Goal: Task Accomplishment & Management: Manage account settings

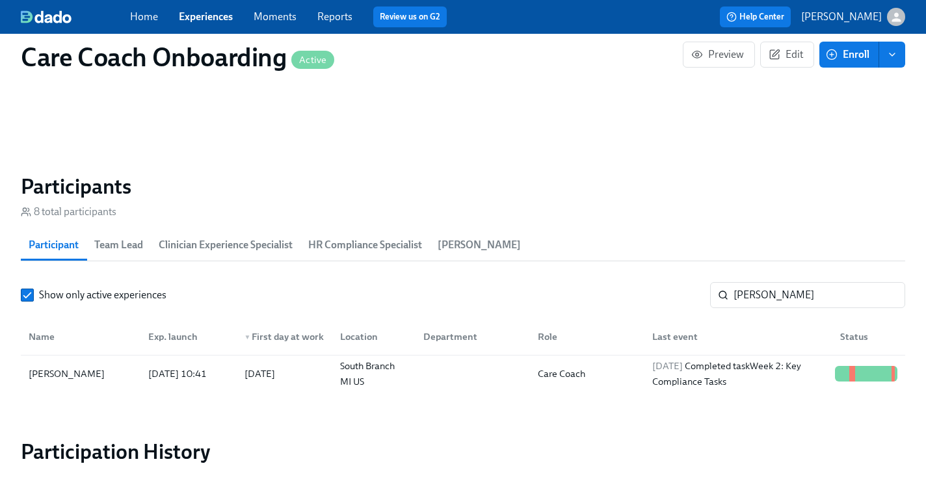
scroll to position [0, 6297]
click at [799, 372] on div "2025/10/06 Completed task Week 2: Key Compliance Tasks" at bounding box center [738, 373] width 183 height 31
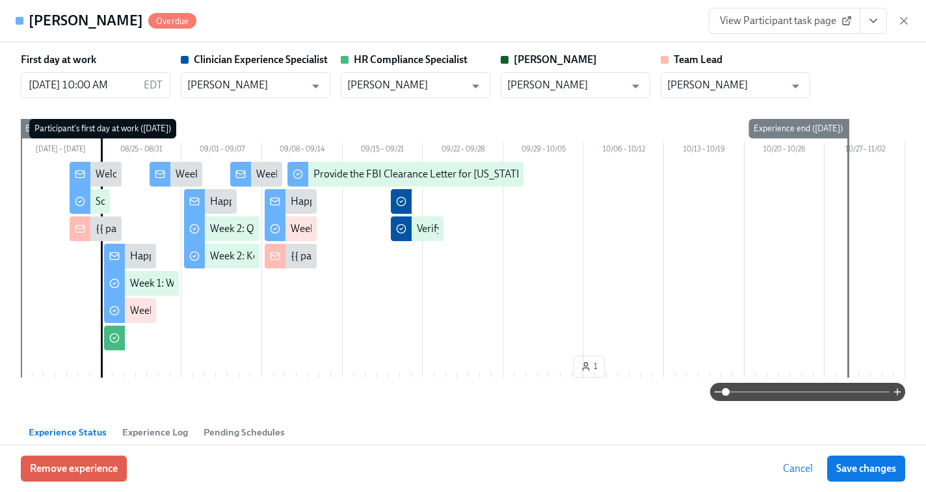
click at [769, 19] on span "View Participant task page" at bounding box center [784, 20] width 129 height 13
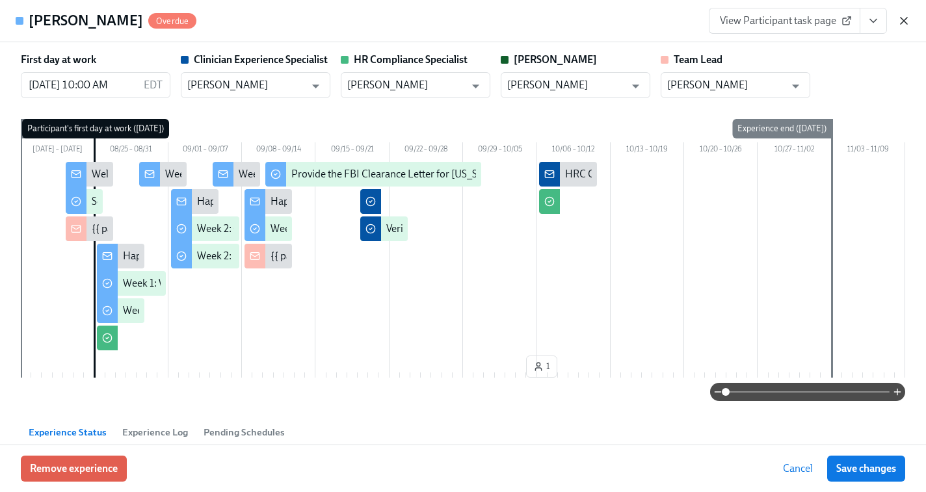
click at [904, 14] on icon "button" at bounding box center [903, 20] width 13 height 13
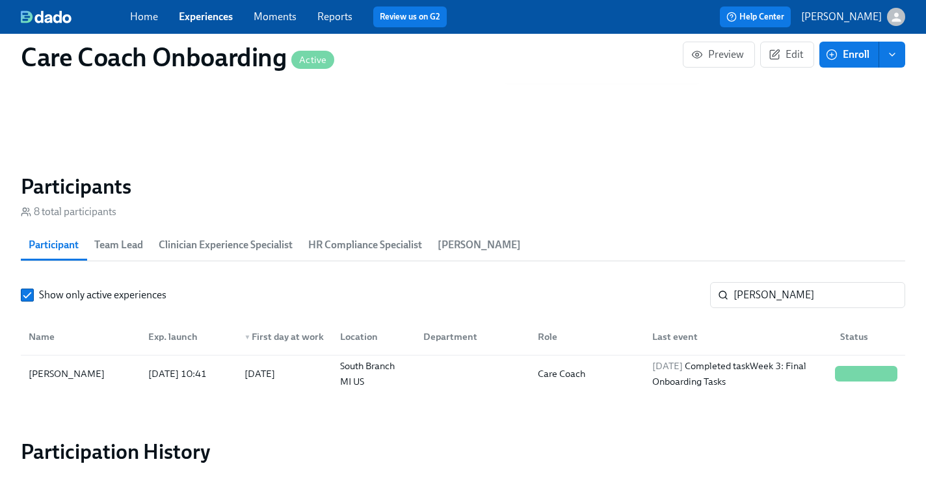
click at [209, 16] on link "Experiences" at bounding box center [206, 16] width 54 height 12
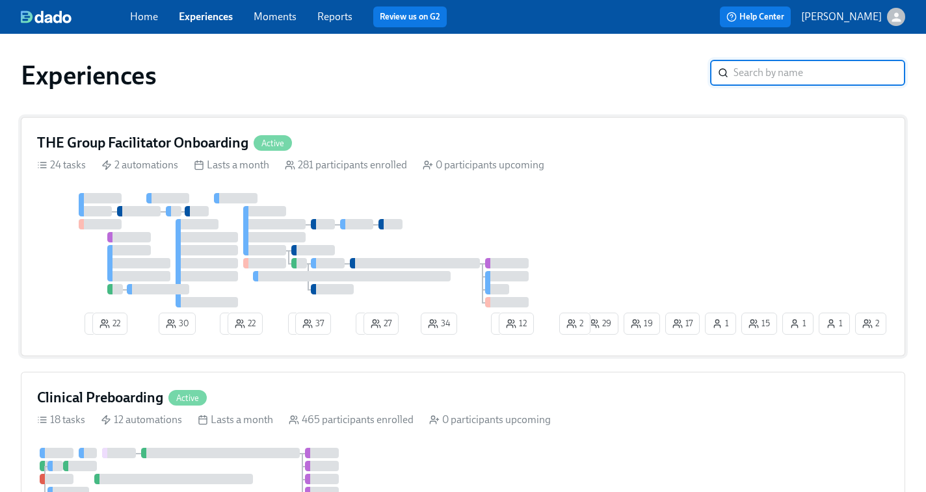
click at [716, 272] on div "2 22 30 4 22 2 37 1 27 34 1 12 15 17 1 1 19 1 29 2 2" at bounding box center [463, 266] width 852 height 147
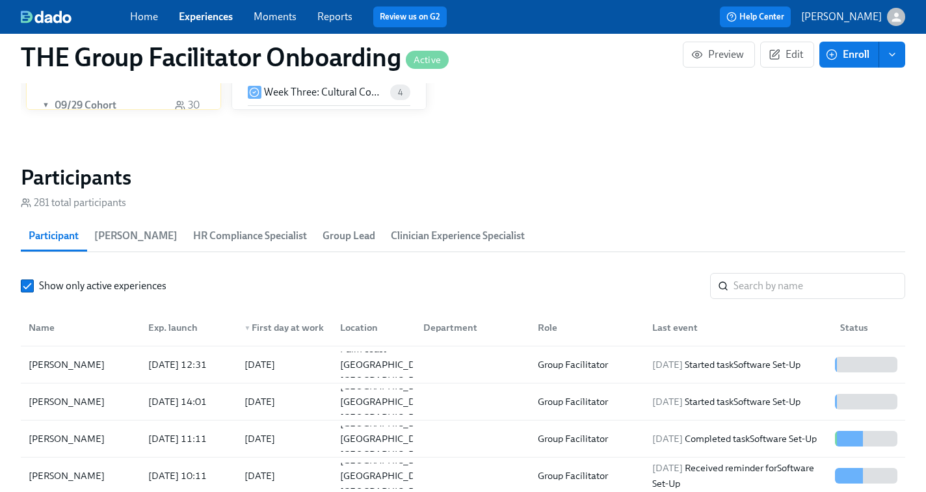
scroll to position [76, 0]
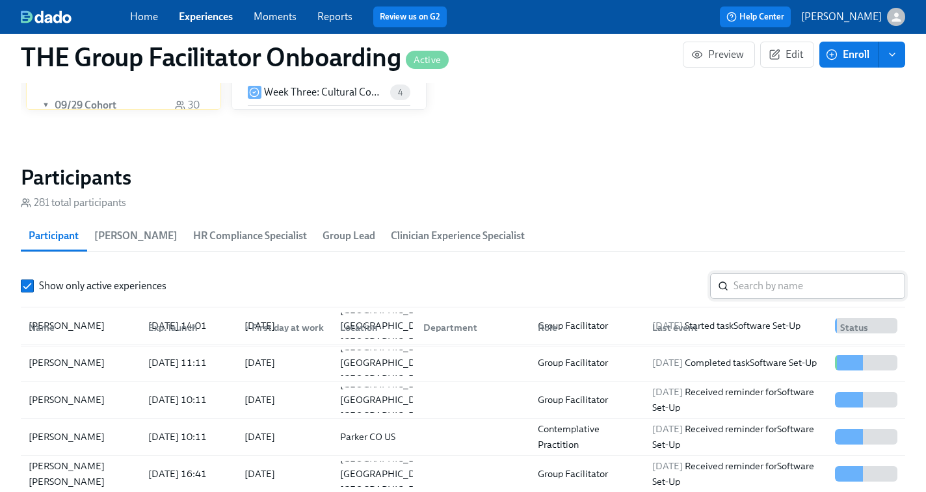
click at [749, 295] on input "search" at bounding box center [819, 286] width 172 height 26
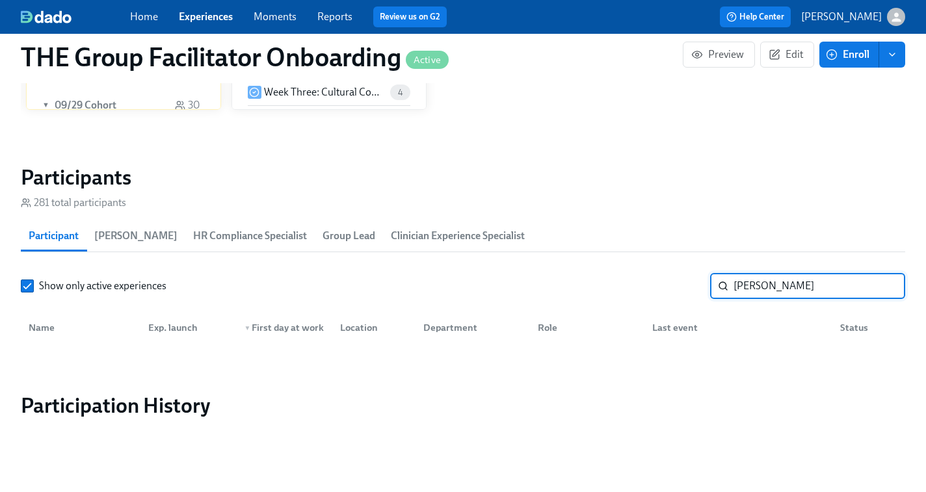
click at [742, 283] on input "cludia" at bounding box center [819, 286] width 172 height 26
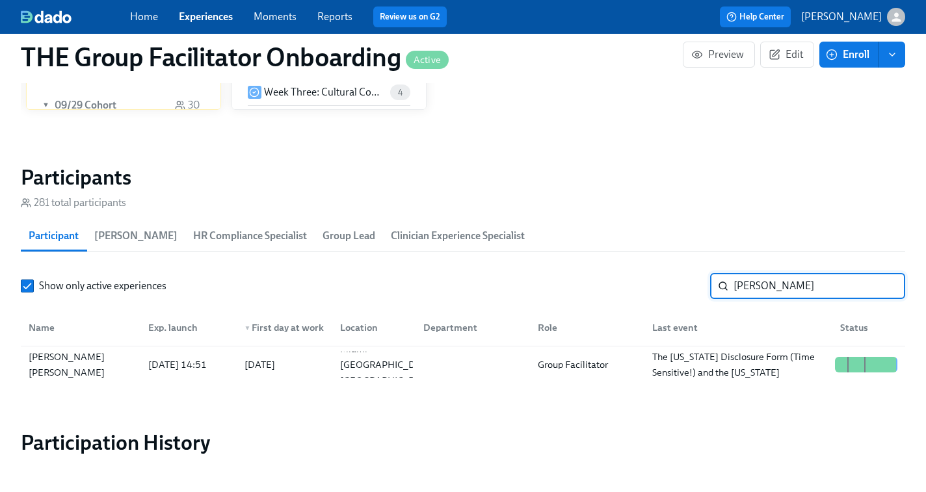
type input "claudia"
click at [761, 363] on div "2025/10/02 Completed task Submit & Sign The Utah Disclosure Form (Time Sensitiv…" at bounding box center [738, 365] width 183 height 62
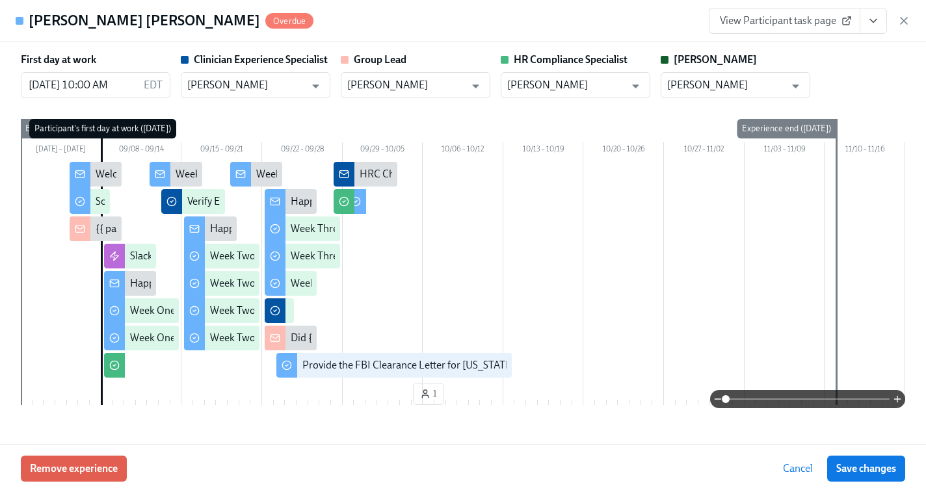
click at [775, 18] on span "View Participant task page" at bounding box center [784, 20] width 129 height 13
click at [142, 364] on div at bounding box center [463, 271] width 884 height 218
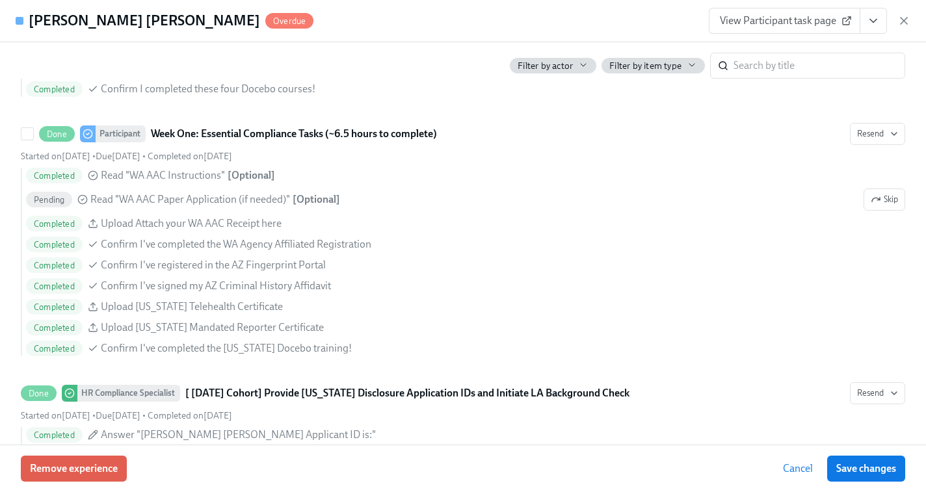
scroll to position [1180, 0]
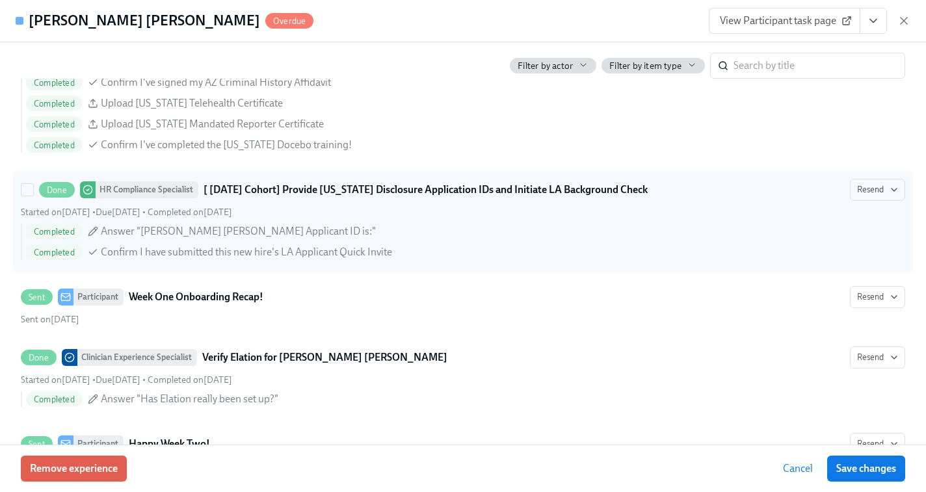
click at [393, 235] on div "Completed Answer "Claudia Molina Camerota's Applicant ID is:"" at bounding box center [465, 232] width 879 height 16
click at [33, 196] on input "Done HR Compliance Specialist [ Sep 8th Cohort] Provide Utah Disclosure Applica…" at bounding box center [27, 190] width 12 height 12
checkbox input "true"
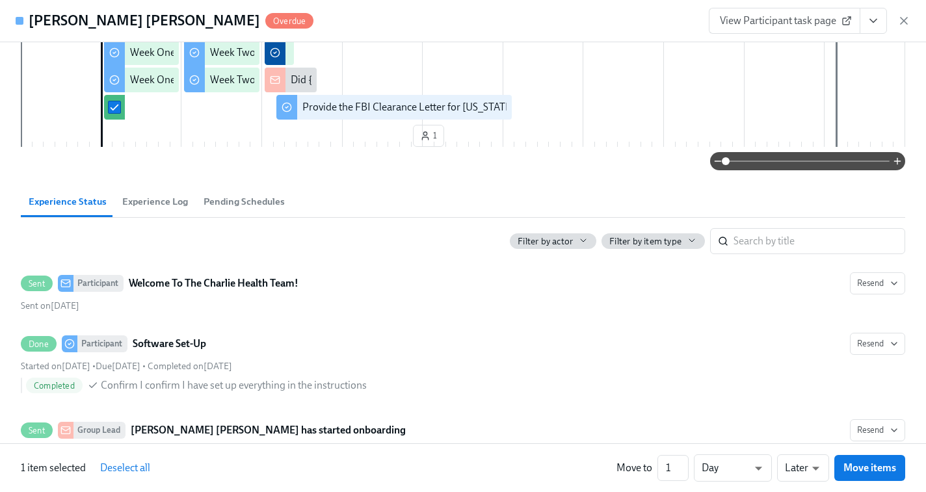
scroll to position [0, 0]
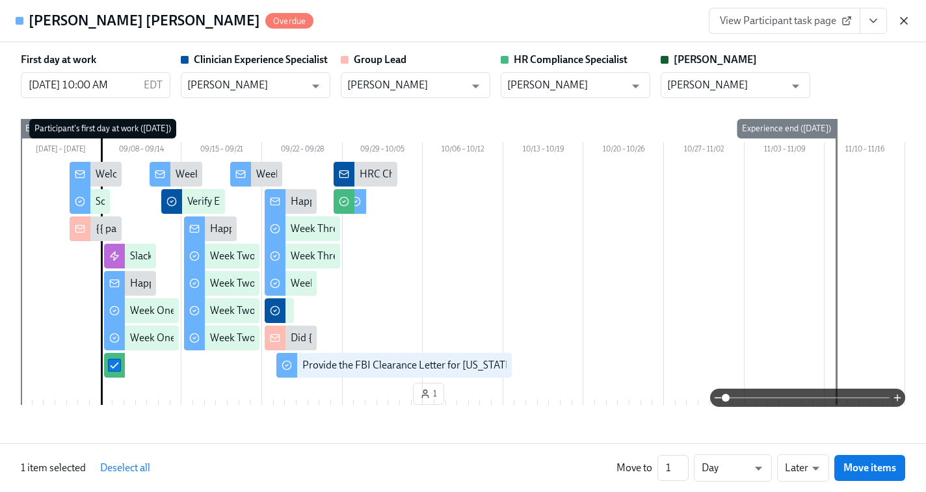
click at [905, 24] on icon "button" at bounding box center [903, 20] width 13 height 13
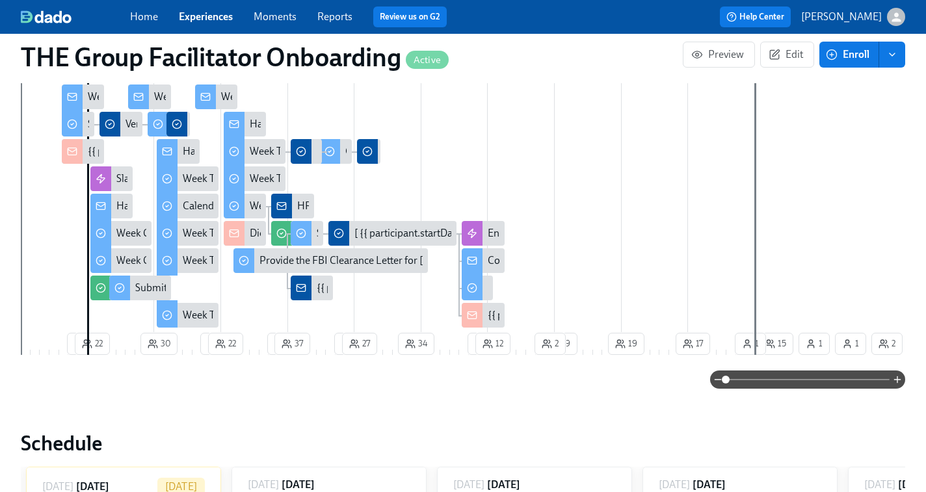
scroll to position [409, 0]
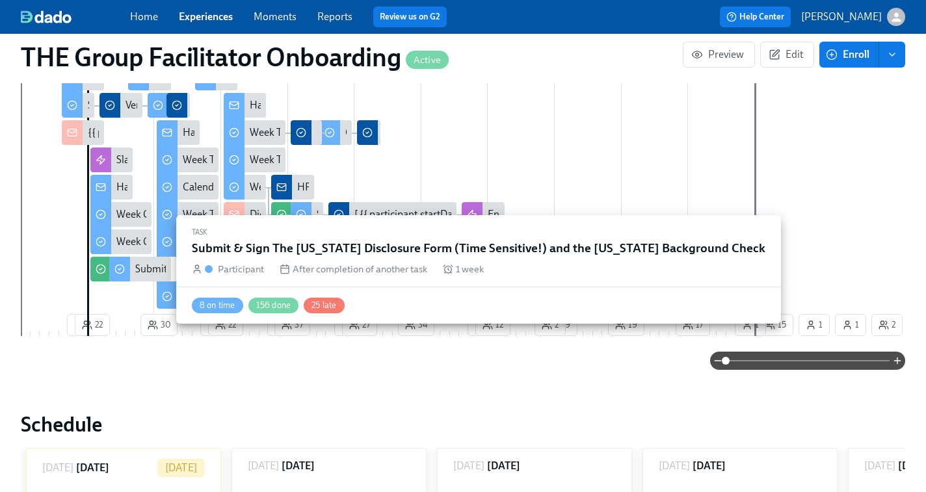
click at [139, 265] on div "Submit & Sign The Utah Disclosure Form (Time Sensitive!) and the Louisiana Back…" at bounding box center [366, 269] width 462 height 14
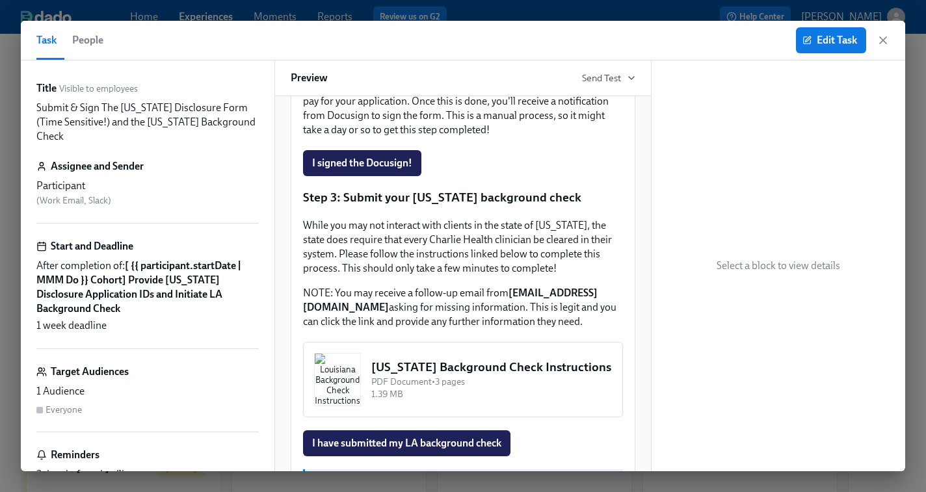
scroll to position [482, 0]
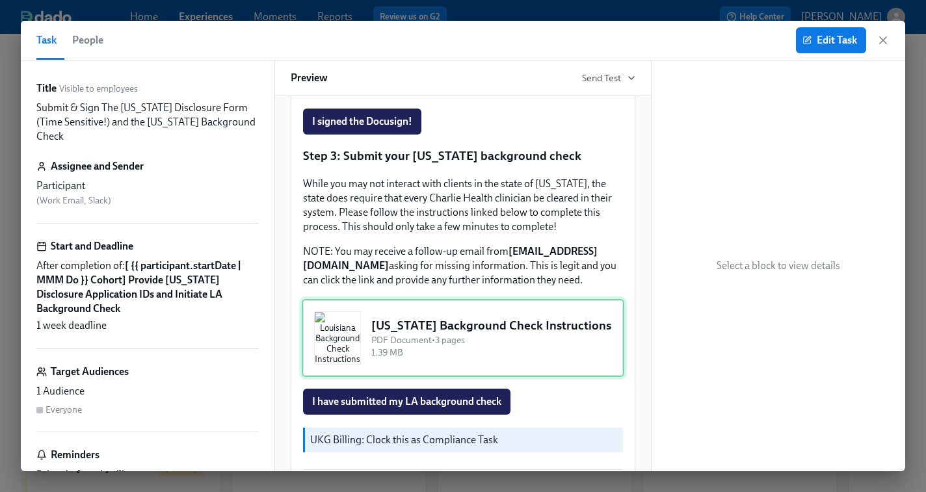
click at [436, 377] on div "Louisiana Background Check Instructions PDF Document • 3 pages 1.39 MB" at bounding box center [463, 338] width 323 height 78
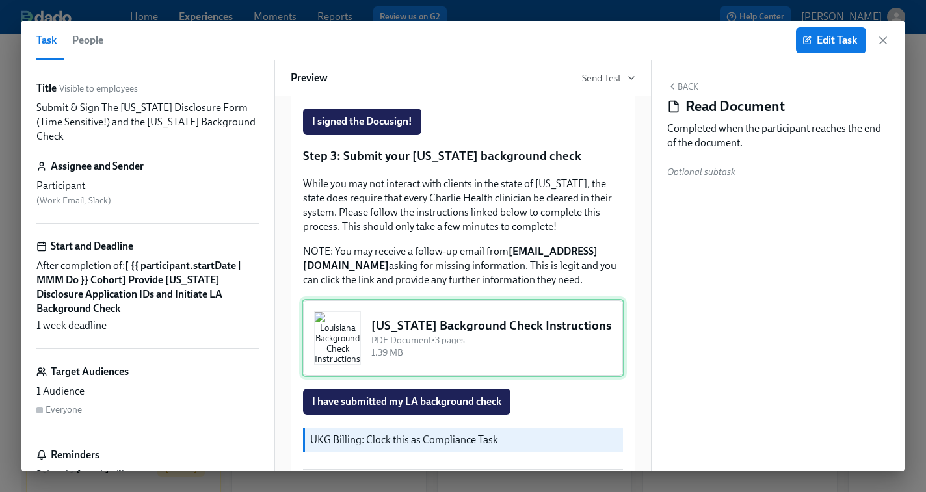
click at [393, 377] on div "Louisiana Background Check Instructions PDF Document • 3 pages 1.39 MB" at bounding box center [463, 338] width 323 height 78
click at [334, 377] on div "Louisiana Background Check Instructions PDF Document • 3 pages 1.39 MB" at bounding box center [463, 338] width 323 height 78
click at [885, 39] on icon "button" at bounding box center [883, 40] width 13 height 13
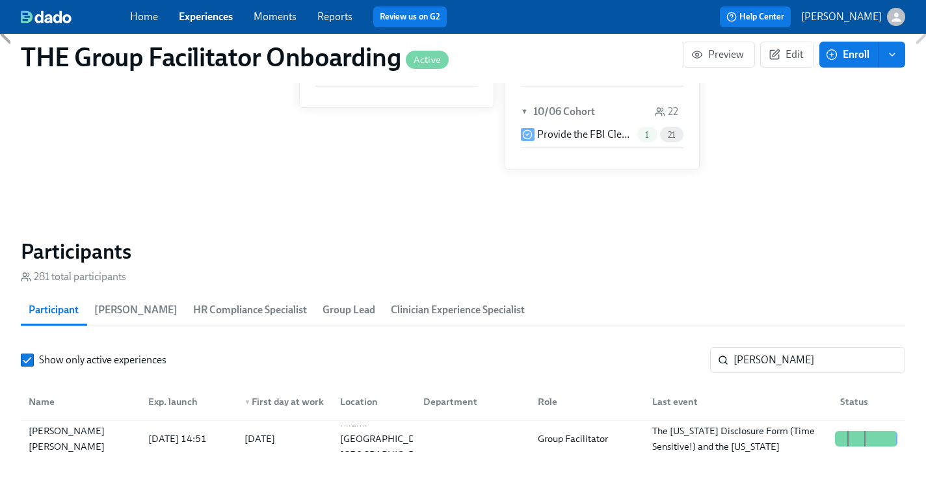
scroll to position [1196, 0]
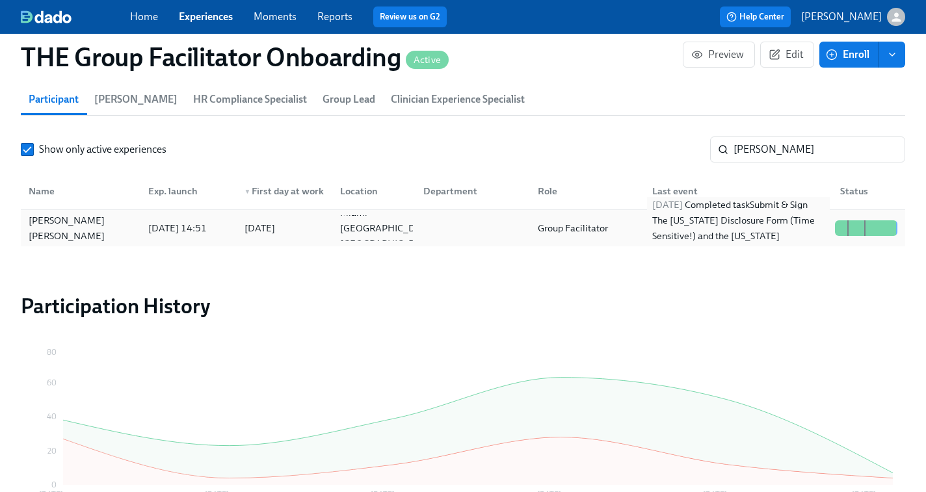
click at [734, 235] on div "2025/10/02 Completed task Submit & Sign The Utah Disclosure Form (Time Sensitiv…" at bounding box center [738, 228] width 183 height 62
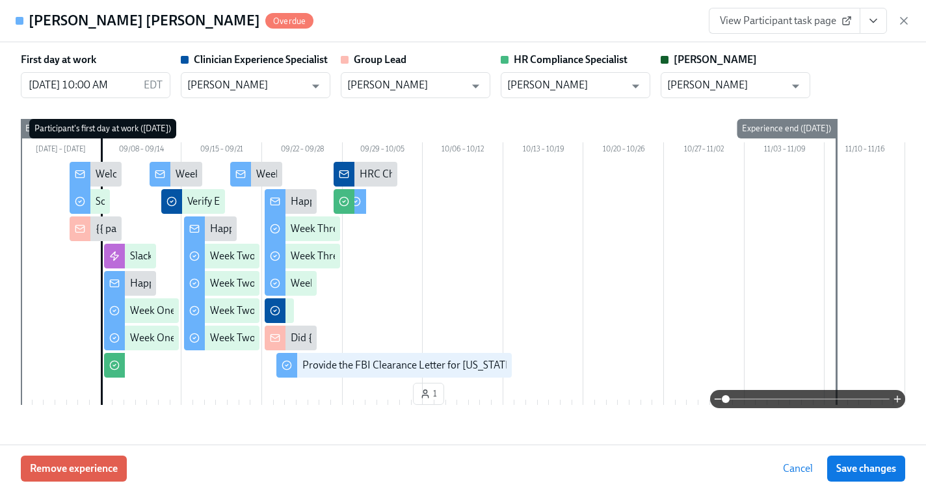
click at [797, 29] on link "View Participant task page" at bounding box center [785, 21] width 152 height 26
click at [875, 25] on icon "View task page" at bounding box center [873, 20] width 13 height 13
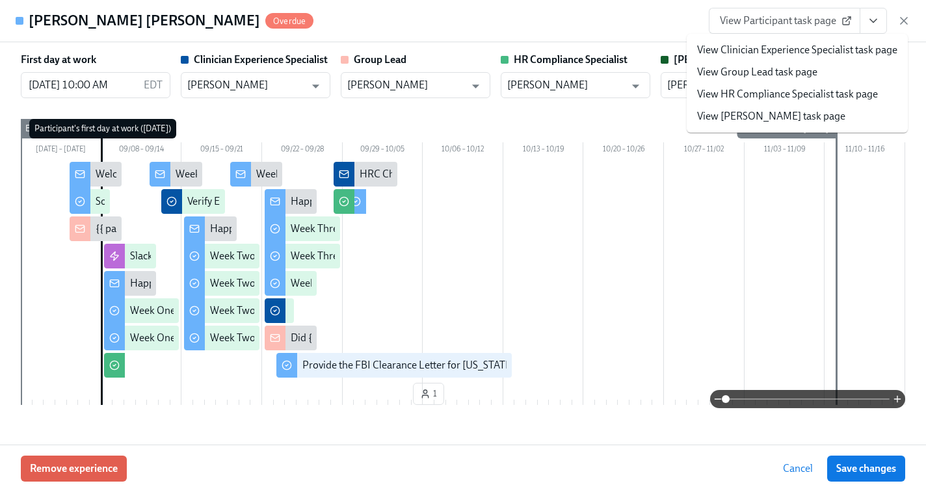
click at [760, 92] on link "View HR Compliance Specialist task page" at bounding box center [787, 94] width 181 height 14
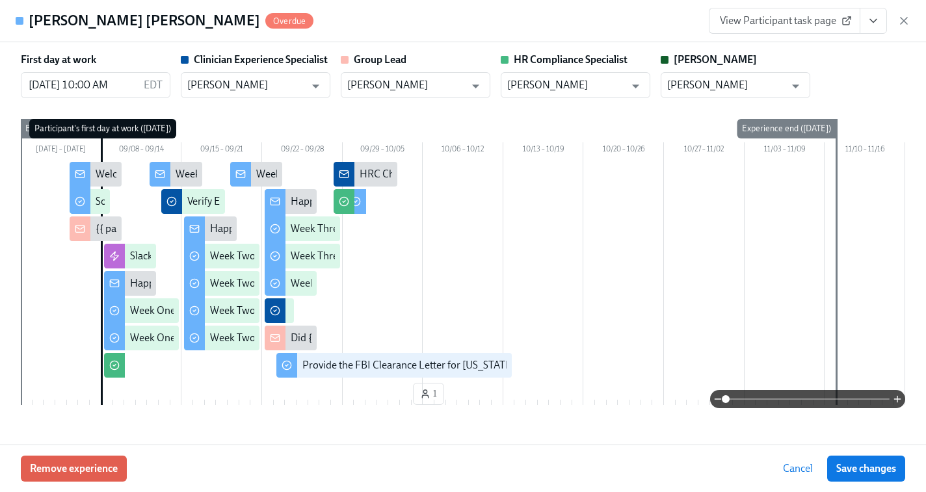
drag, startPoint x: 900, startPoint y: 18, endPoint x: 759, endPoint y: 84, distance: 155.9
click at [901, 18] on icon "button" at bounding box center [904, 21] width 7 height 7
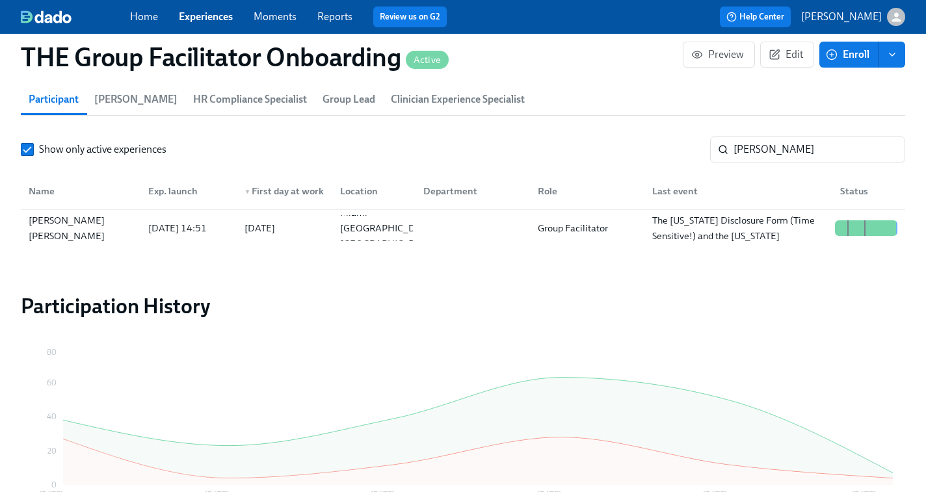
click at [204, 22] on link "Experiences" at bounding box center [206, 16] width 54 height 12
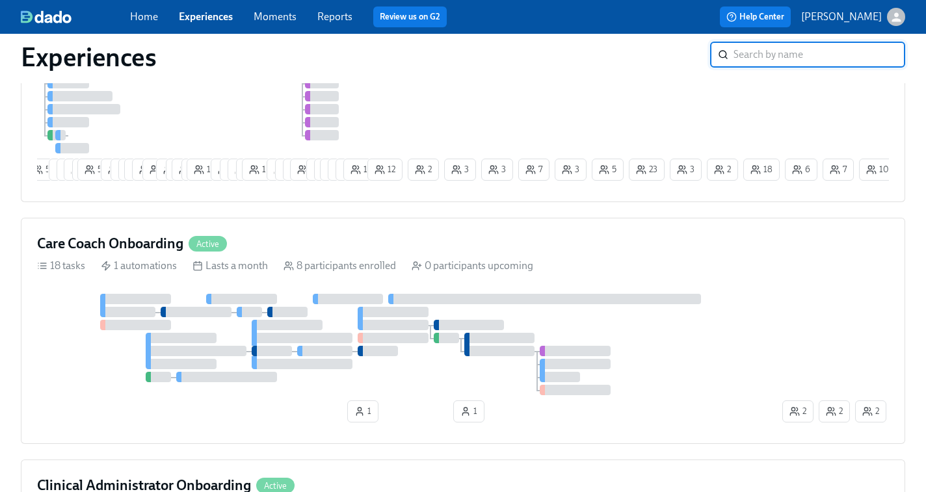
scroll to position [523, 0]
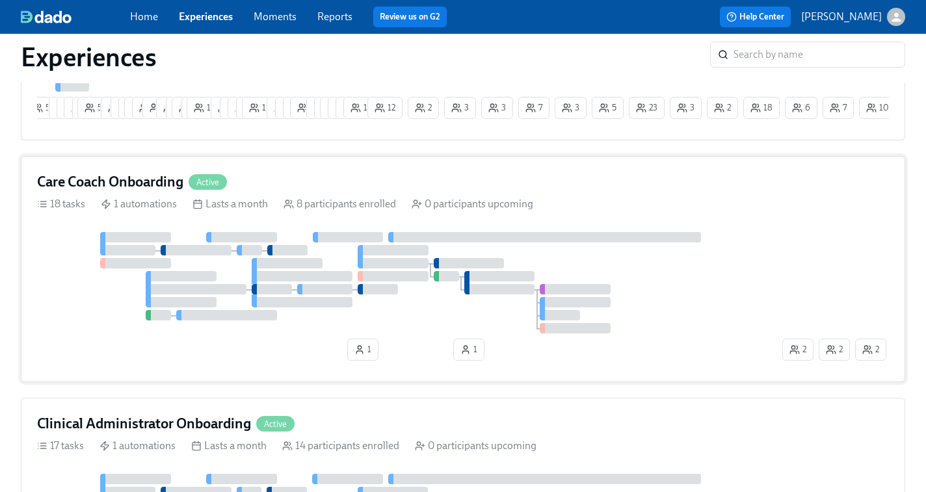
click at [573, 293] on div at bounding box center [575, 289] width 71 height 10
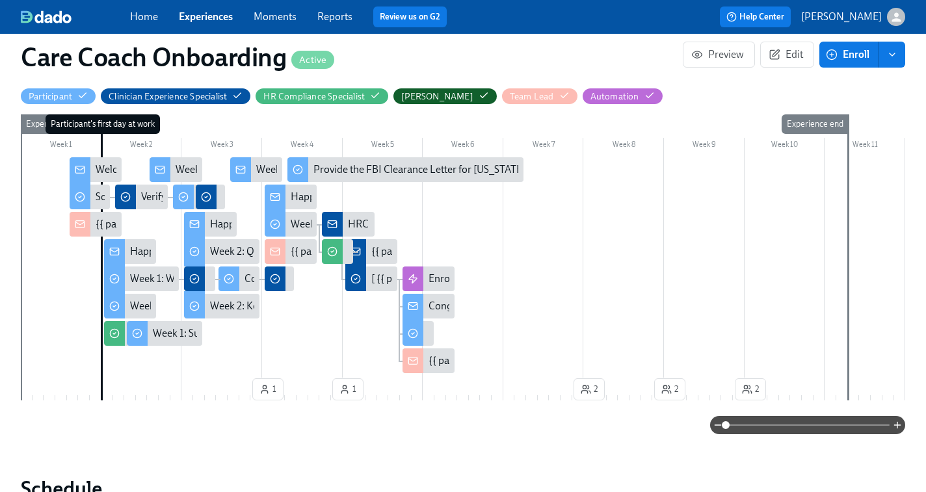
scroll to position [416, 0]
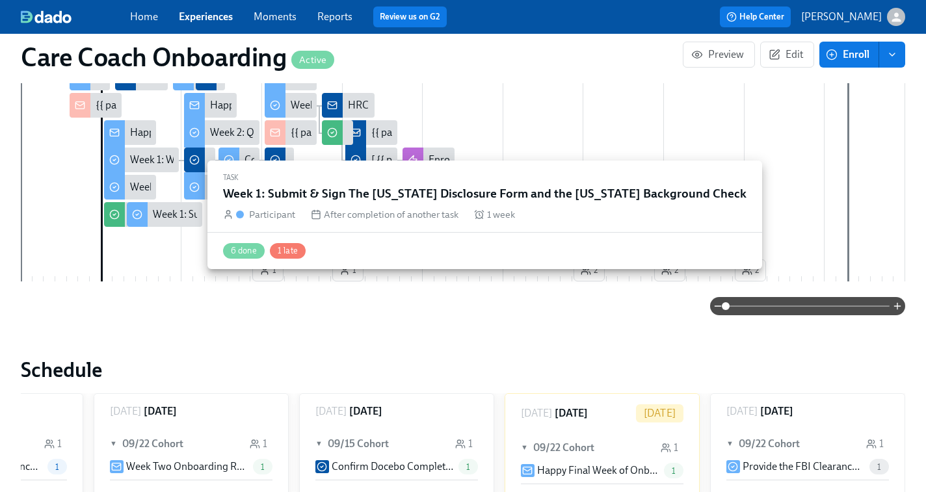
click at [172, 222] on div "Week 1: Submit & Sign The Utah Disclosure Form and the Louisiana Background Che…" at bounding box center [164, 214] width 75 height 25
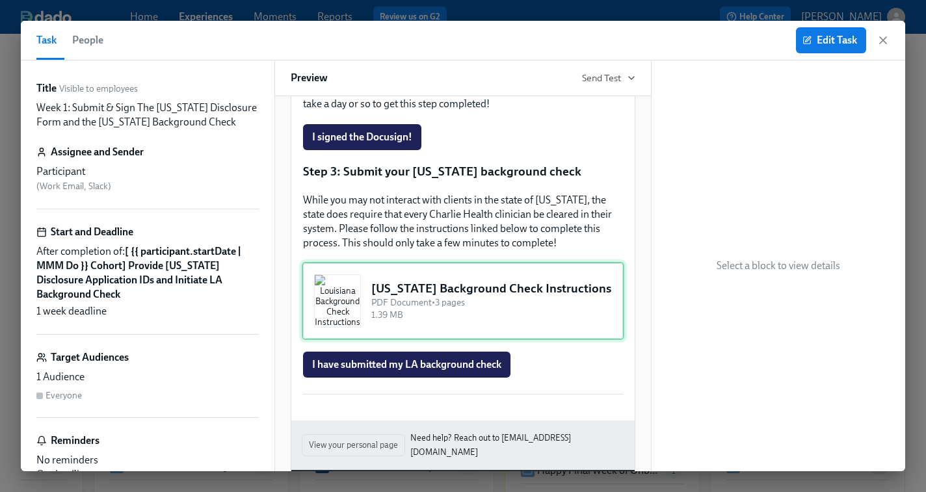
scroll to position [439, 0]
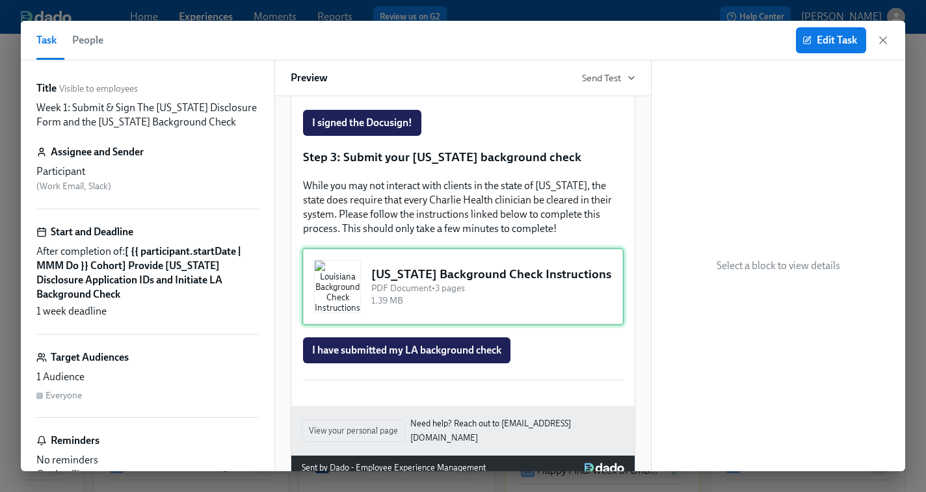
click at [384, 296] on div "Louisiana Background Check Instructions PDF Document • 3 pages 1.39 MB" at bounding box center [463, 287] width 323 height 78
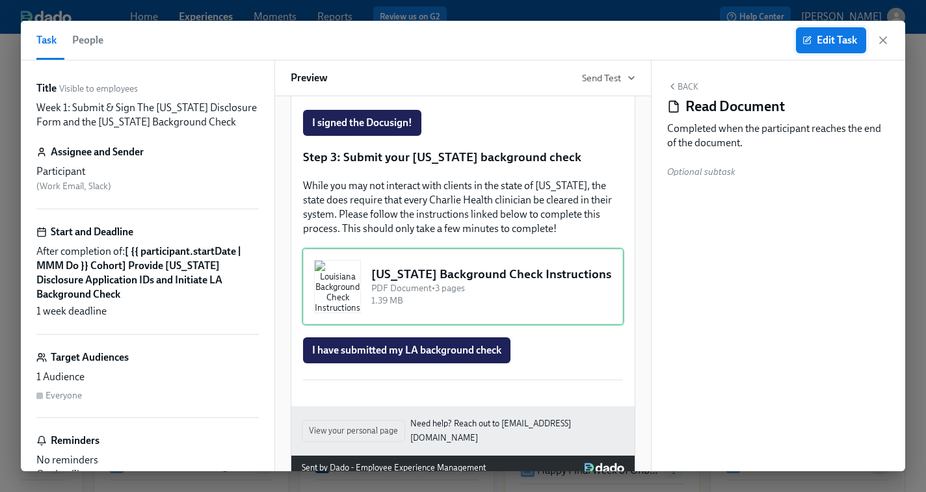
click at [821, 43] on span "Edit Task" at bounding box center [831, 40] width 52 height 13
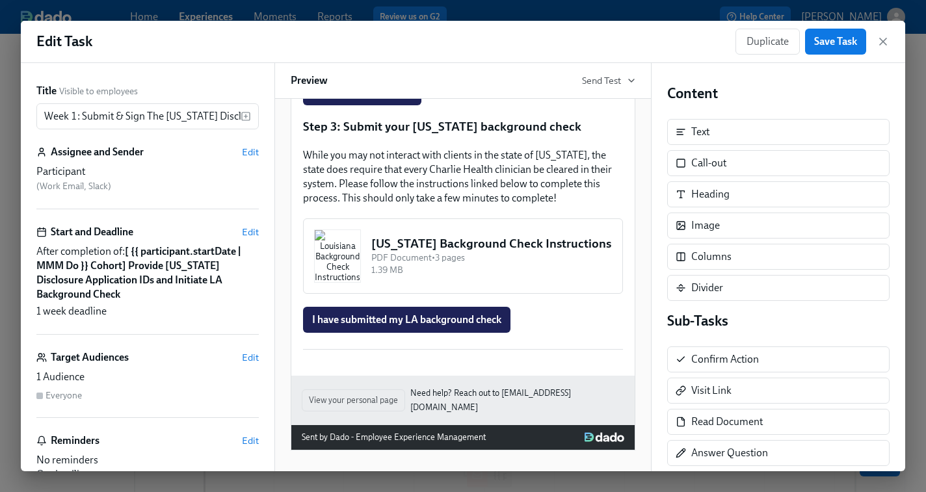
scroll to position [503, 0]
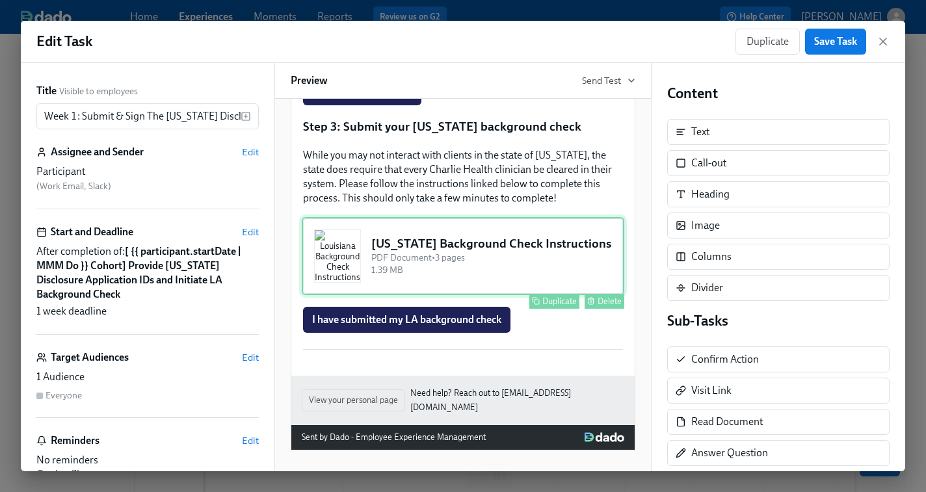
click at [401, 256] on div "Louisiana Background Check Instructions PDF Document • 3 pages 1.39 MB Duplicat…" at bounding box center [463, 256] width 323 height 78
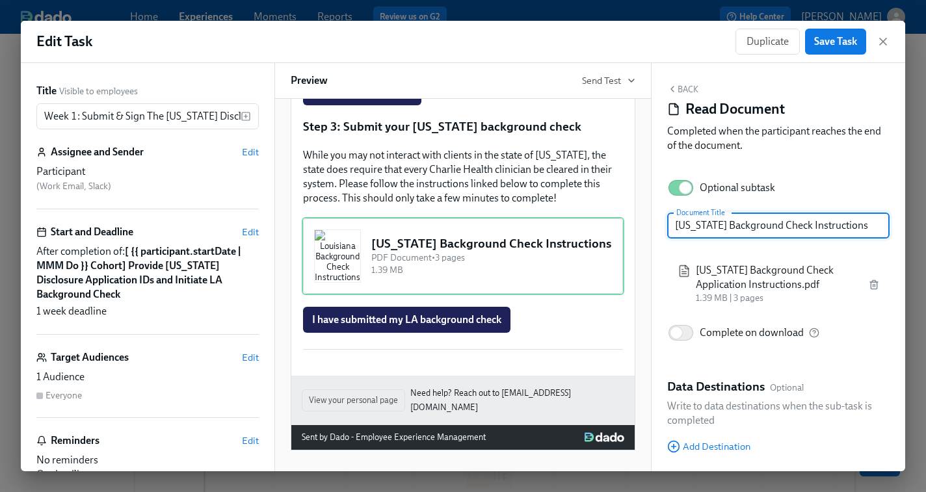
click at [882, 33] on div "Duplicate Save Task" at bounding box center [812, 42] width 154 height 26
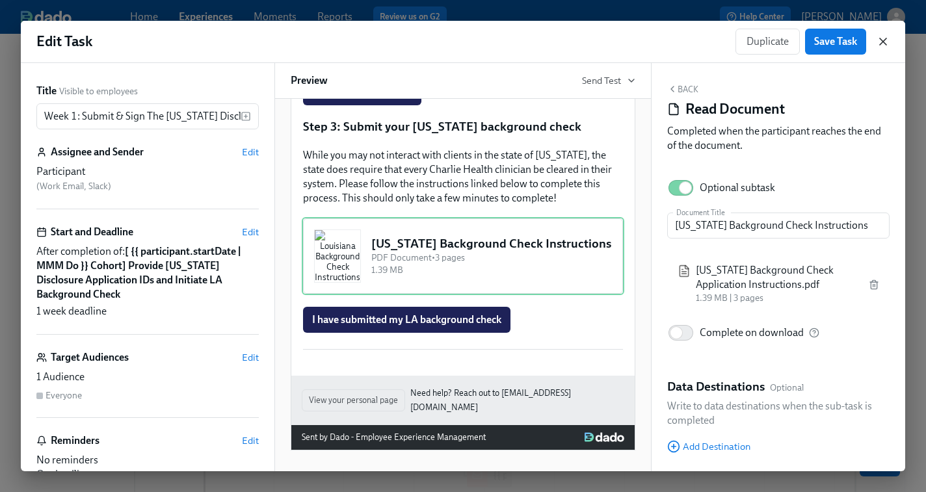
click at [882, 37] on icon "button" at bounding box center [883, 41] width 13 height 13
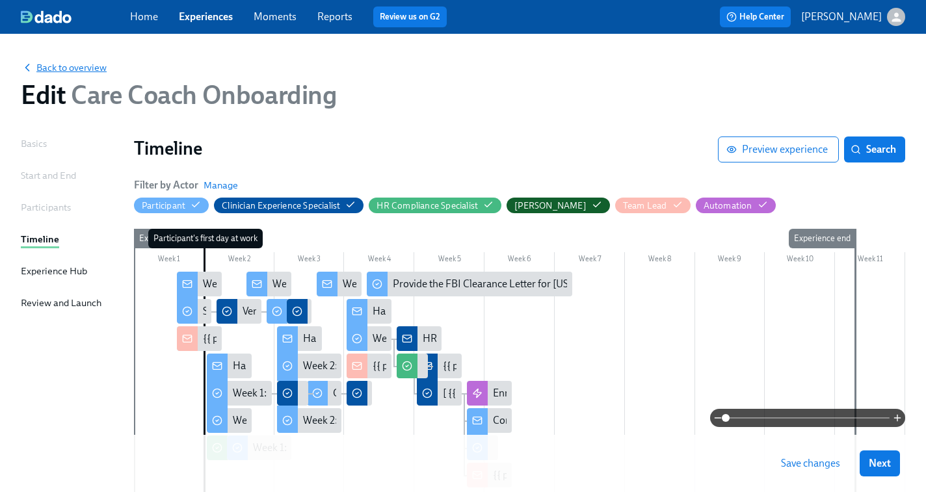
click at [60, 66] on span "Back to overview" at bounding box center [64, 67] width 86 height 13
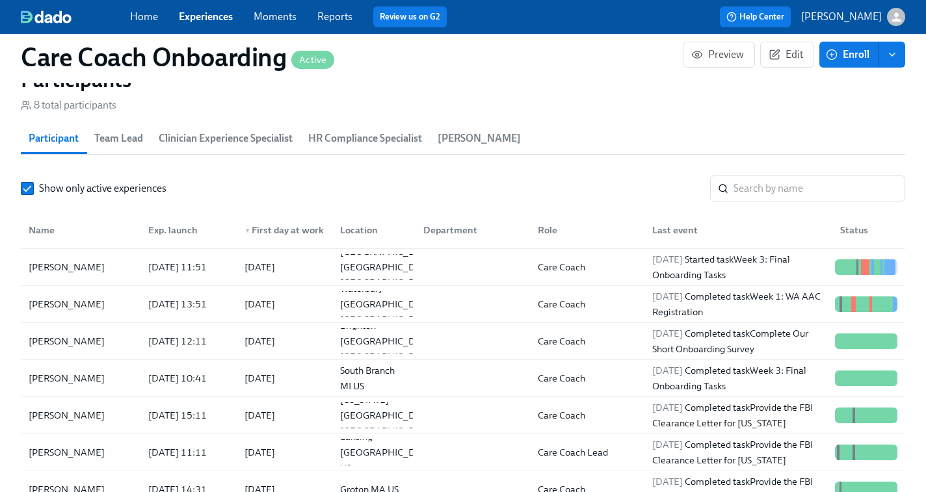
scroll to position [1150, 0]
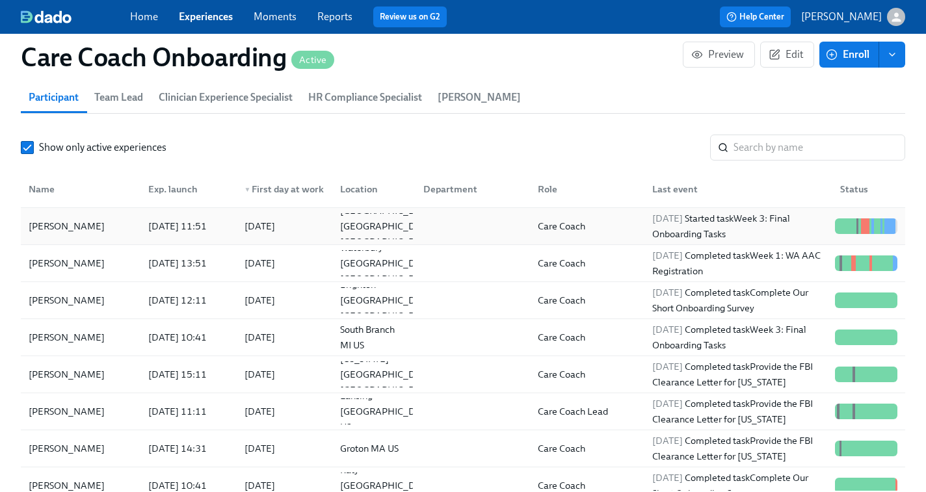
click at [452, 221] on div at bounding box center [470, 226] width 114 height 26
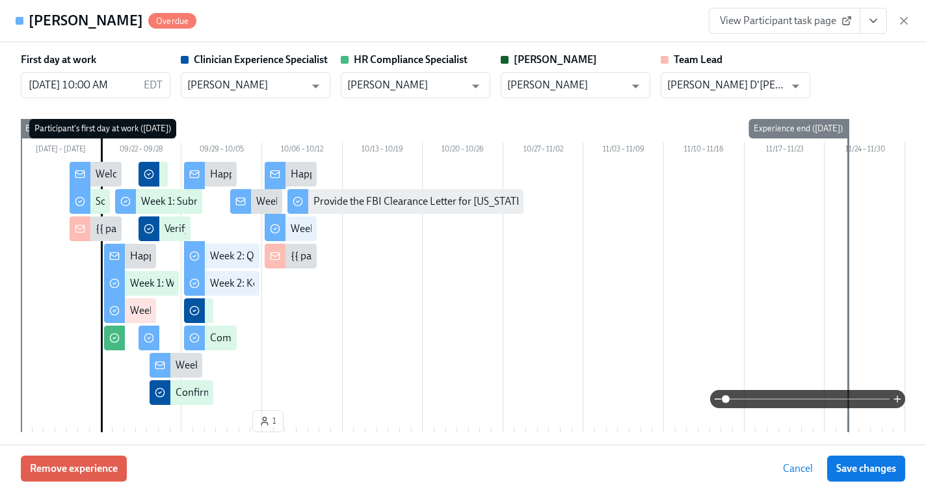
click at [806, 21] on span "View Participant task page" at bounding box center [784, 20] width 129 height 13
click at [905, 19] on icon "button" at bounding box center [904, 21] width 7 height 7
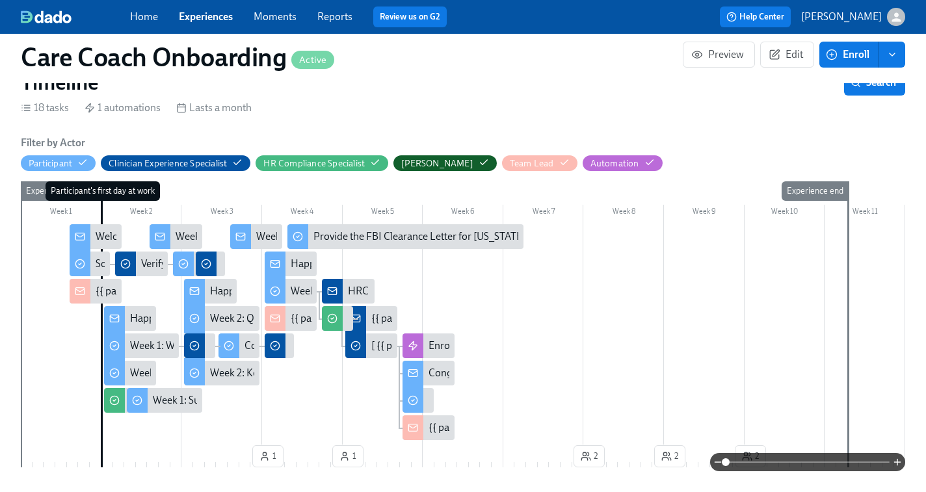
scroll to position [310, 0]
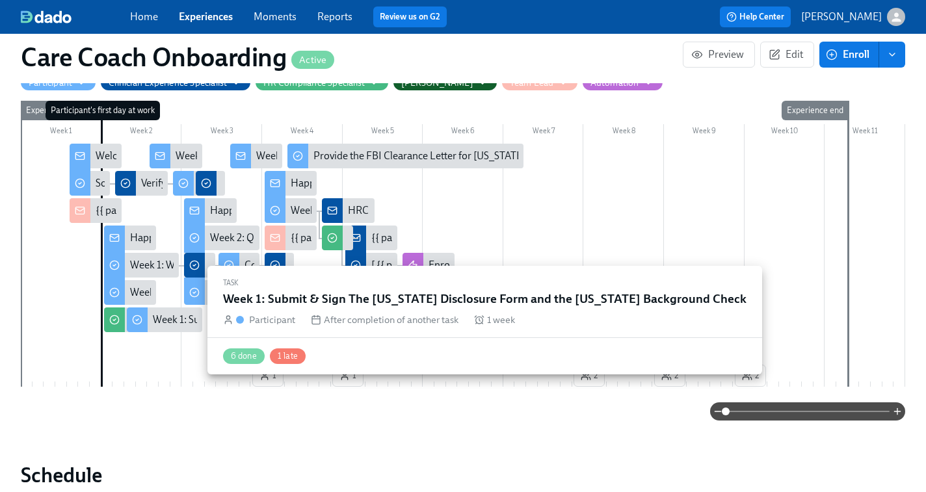
click at [167, 319] on div "Week 1: Submit & Sign The Utah Disclosure Form and the Louisiana Background Che…" at bounding box center [364, 320] width 422 height 14
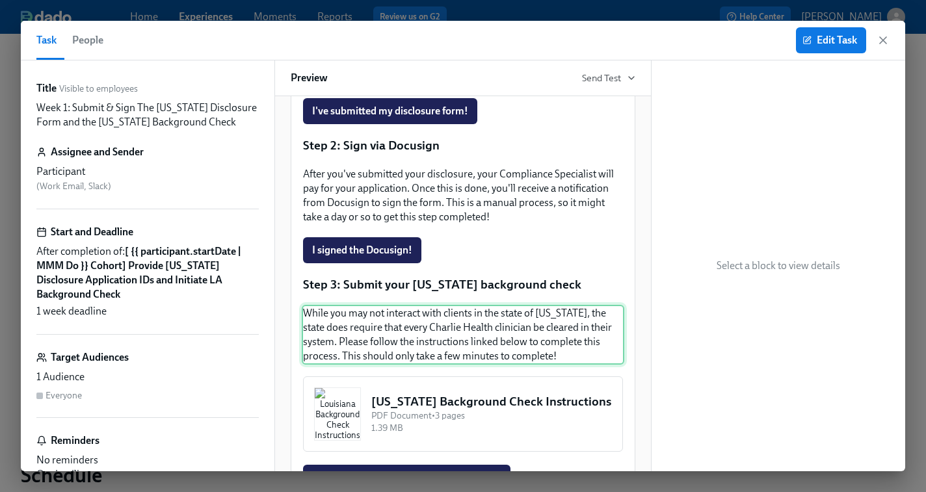
scroll to position [430, 0]
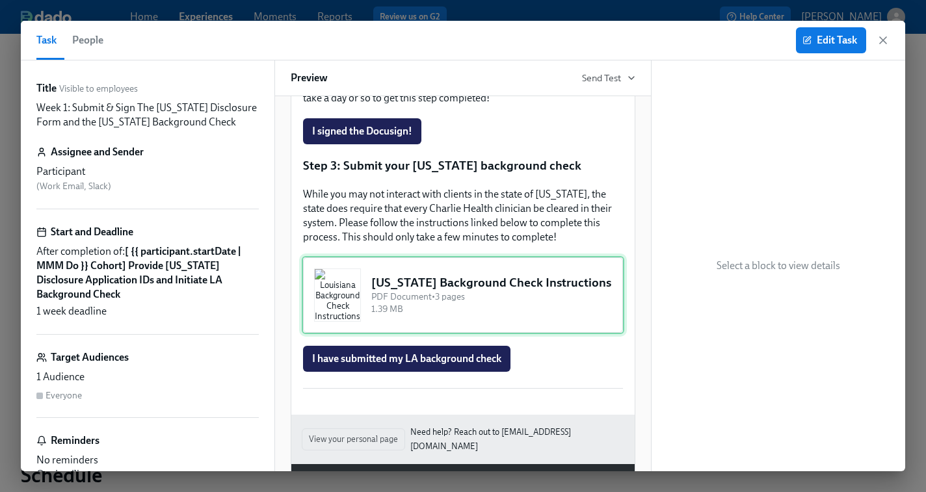
click at [396, 334] on div "Louisiana Background Check Instructions PDF Document • 3 pages 1.39 MB" at bounding box center [463, 295] width 323 height 78
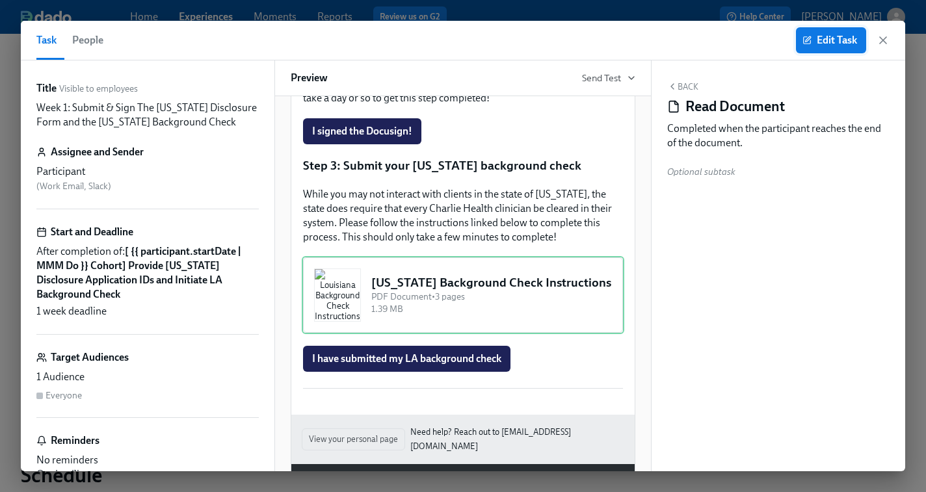
click at [834, 42] on span "Edit Task" at bounding box center [831, 40] width 52 height 13
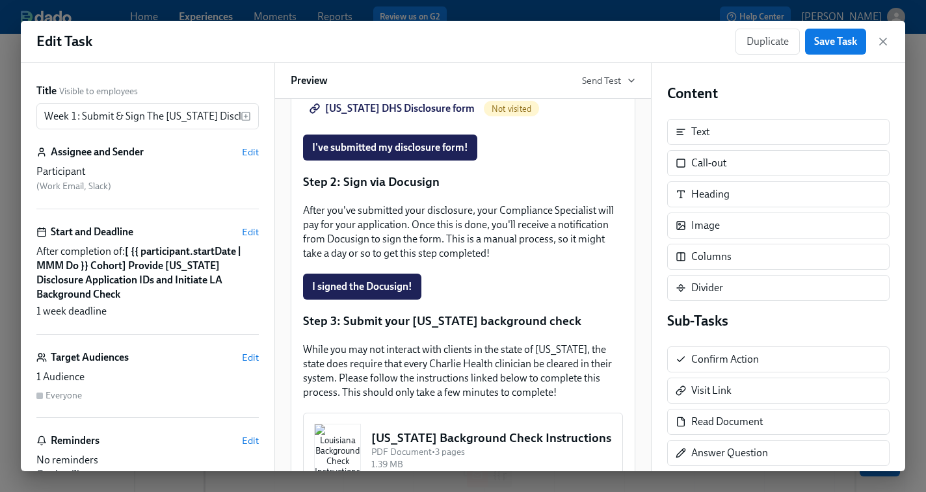
scroll to position [365, 0]
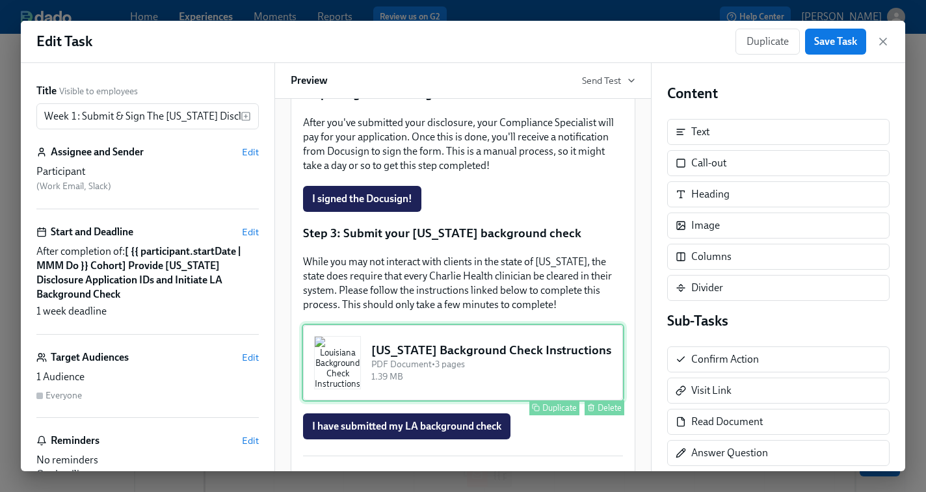
click at [469, 397] on div "Louisiana Background Check Instructions PDF Document • 3 pages 1.39 MB Duplicat…" at bounding box center [463, 363] width 323 height 78
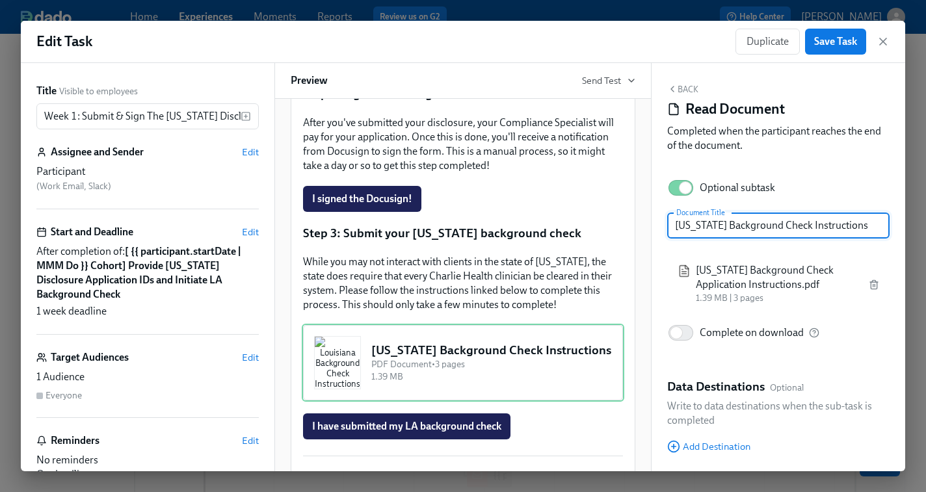
scroll to position [38, 0]
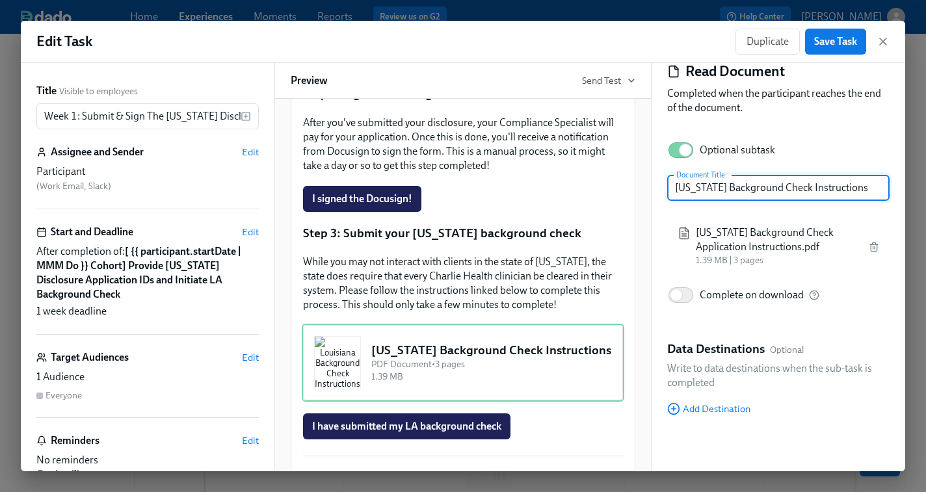
click at [728, 244] on span "Louisiana Background Check Application Instructions.pdf" at bounding box center [777, 240] width 163 height 29
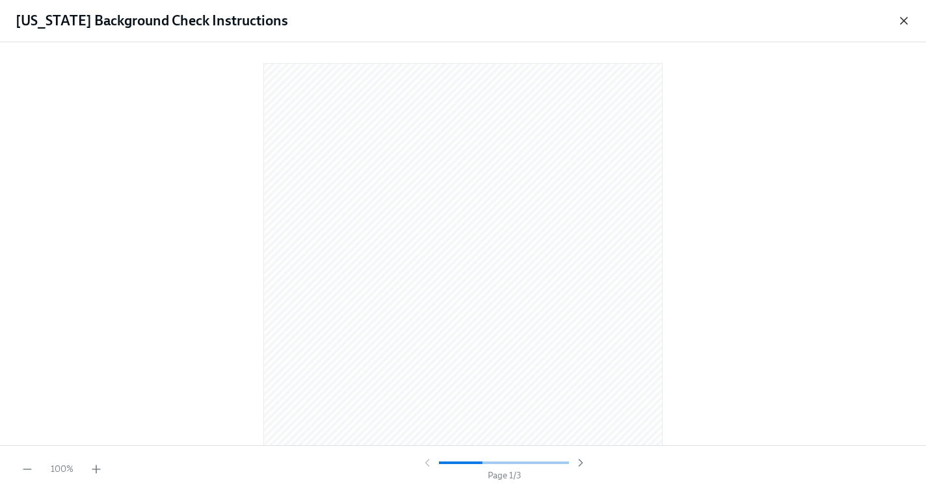
click at [906, 21] on icon "button" at bounding box center [903, 20] width 13 height 13
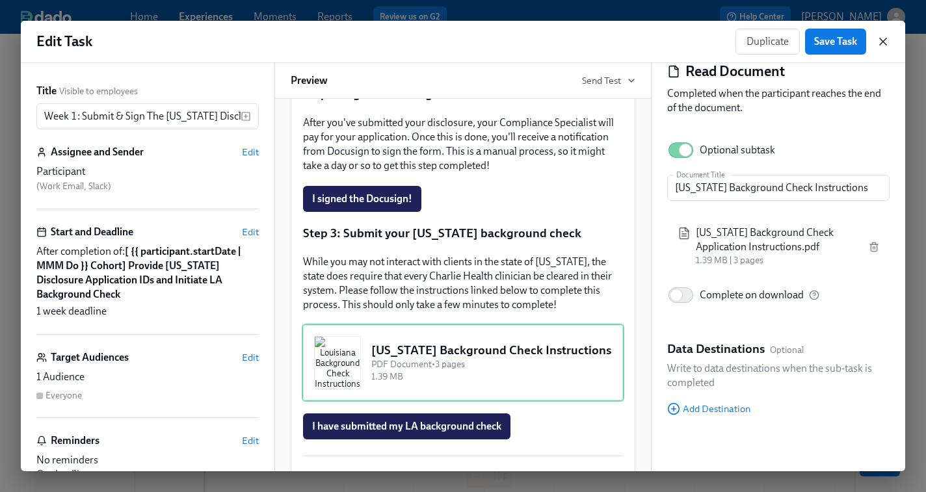
click at [882, 40] on icon "button" at bounding box center [883, 41] width 7 height 7
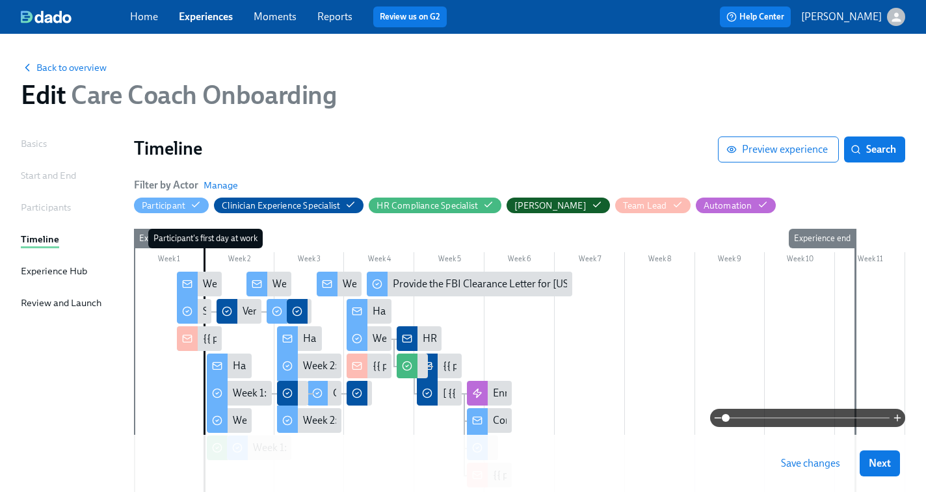
click at [207, 25] on div "Home Experiences Moments Reports Review us on G2" at bounding box center [324, 17] width 388 height 21
click at [199, 16] on link "Experiences" at bounding box center [206, 16] width 54 height 12
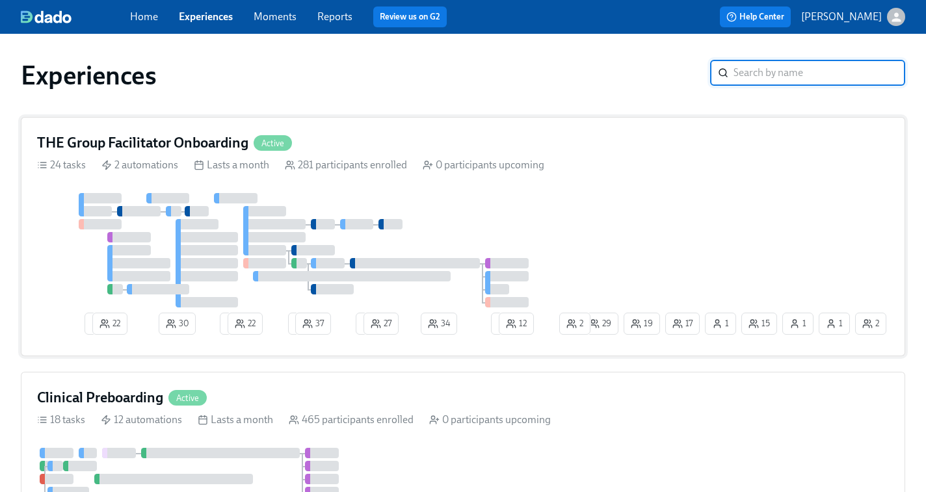
click at [471, 202] on div at bounding box center [308, 250] width 542 height 114
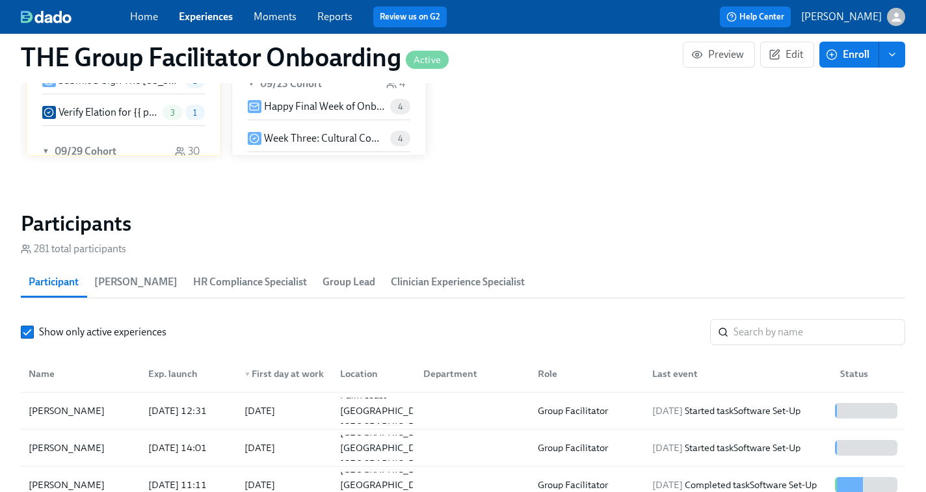
scroll to position [1037, 0]
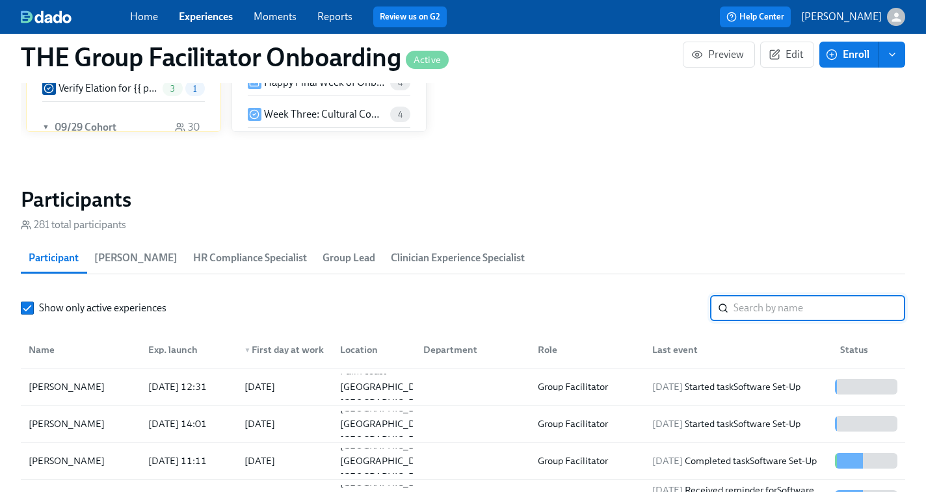
click at [737, 306] on input "search" at bounding box center [819, 308] width 172 height 26
paste input "Tericka Jackson"
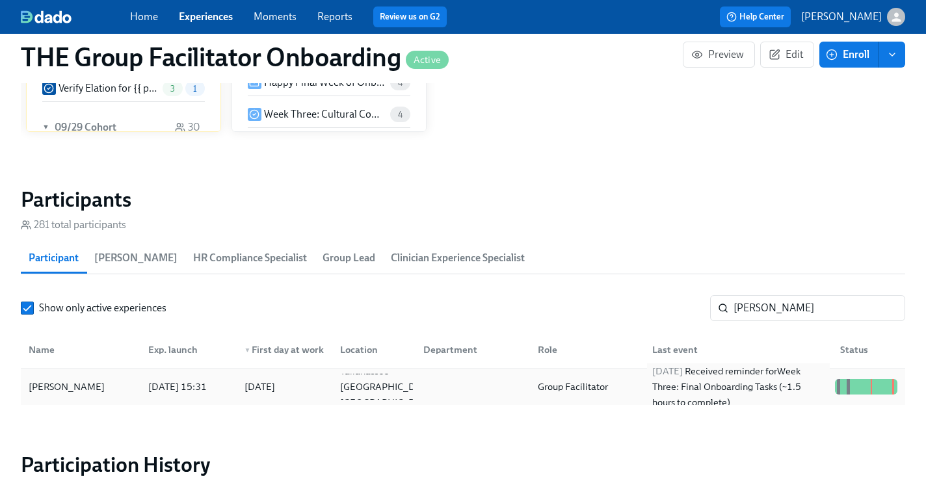
click at [647, 378] on div "2025/10/01 Received reminder for Week Three: Final Onboarding Tasks (~1.5 hours…" at bounding box center [738, 386] width 183 height 47
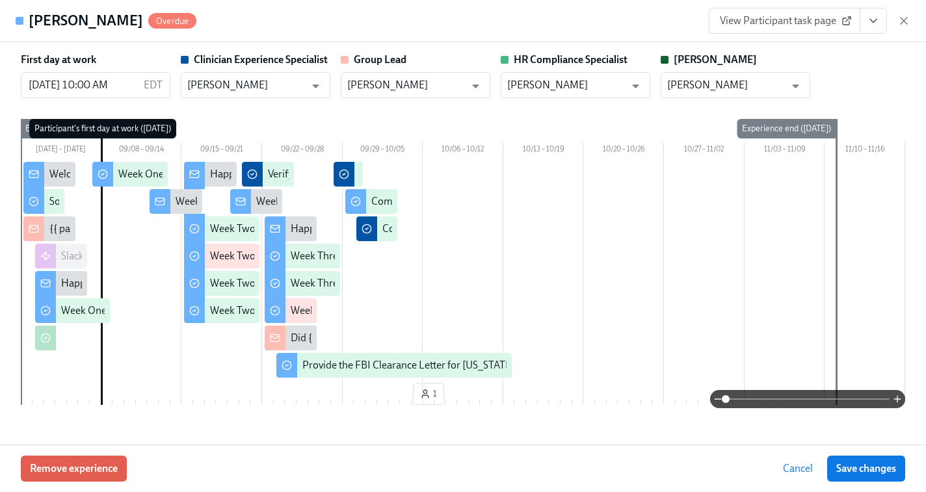
click at [803, 28] on link "View Participant task page" at bounding box center [785, 21] width 152 height 26
click at [909, 23] on icon "button" at bounding box center [903, 20] width 13 height 13
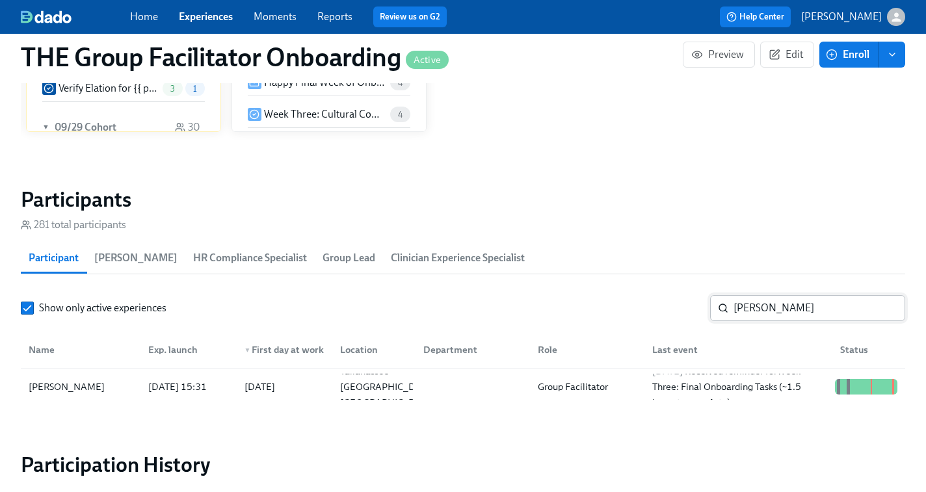
click at [778, 312] on input "Tericka Jackson" at bounding box center [819, 308] width 172 height 26
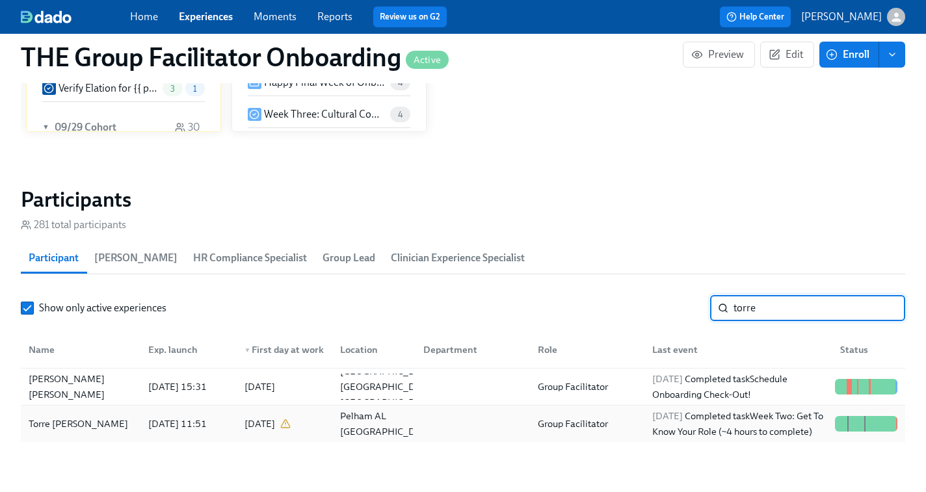
click at [670, 423] on div "2025/10/03 Completed task Week Two: Get To Know Your Role (~4 hours to complete)" at bounding box center [738, 423] width 183 height 31
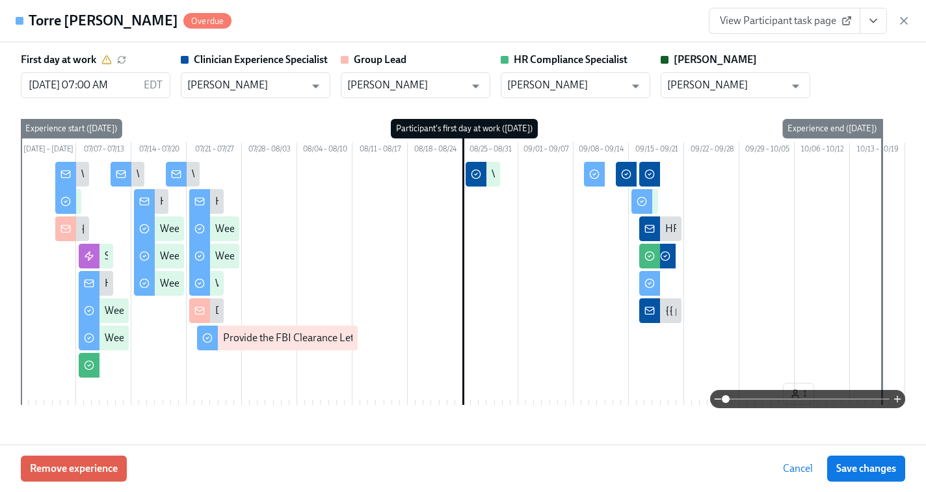
click at [873, 14] on icon "View task page" at bounding box center [873, 20] width 13 height 13
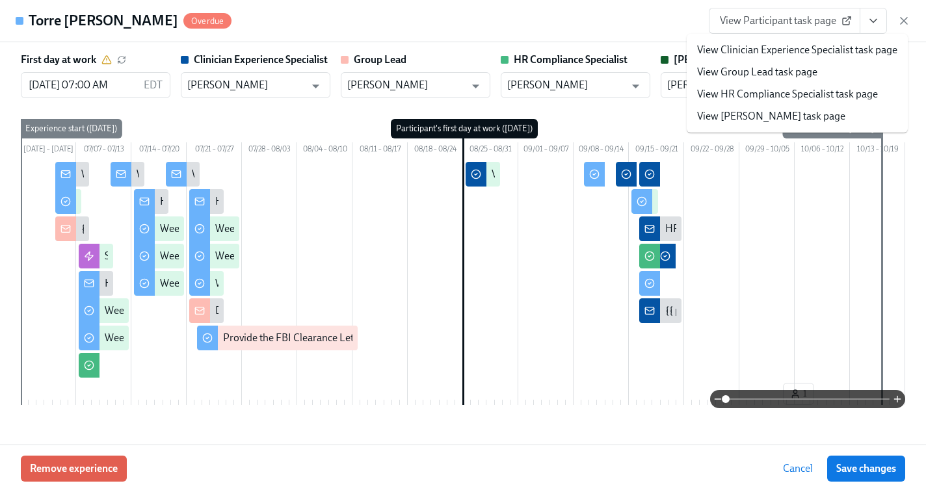
click at [783, 54] on link "View Clinician Experience Specialist task page" at bounding box center [797, 50] width 200 height 14
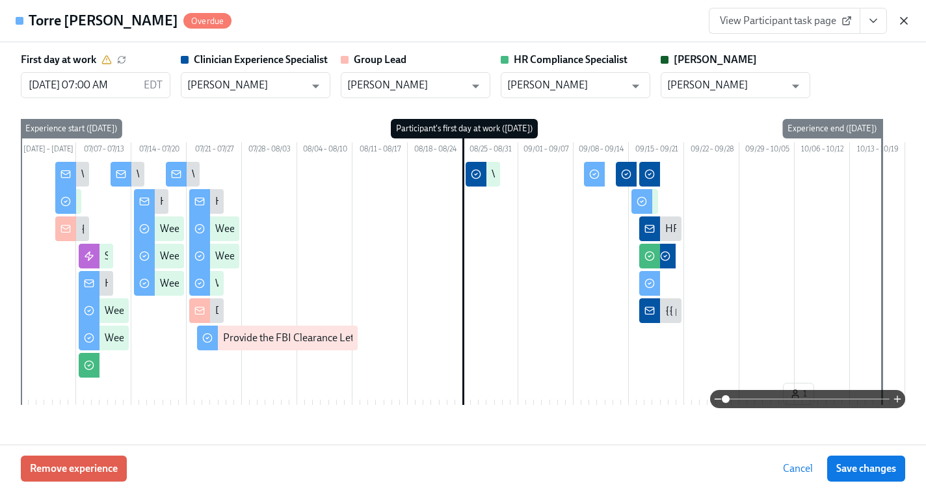
click at [910, 22] on icon "button" at bounding box center [903, 20] width 13 height 13
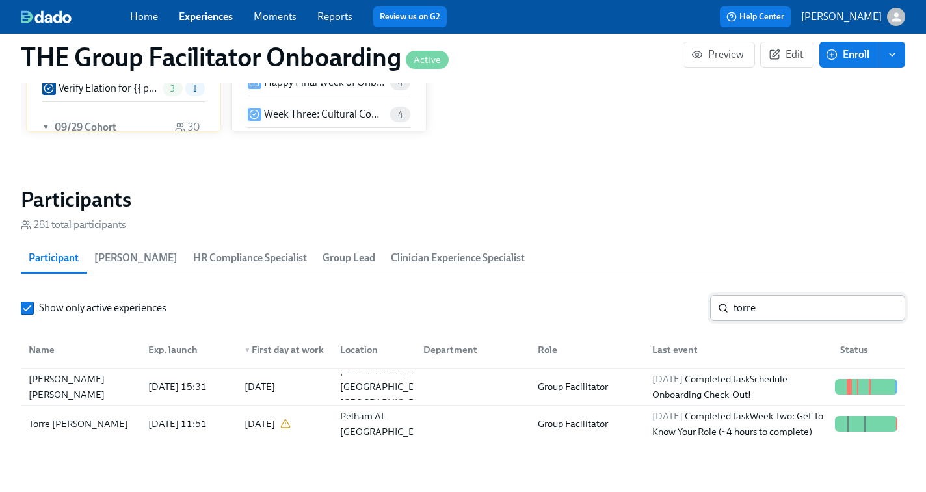
click at [744, 308] on input "torre" at bounding box center [819, 308] width 172 height 26
paste input "Tericka Jackson"
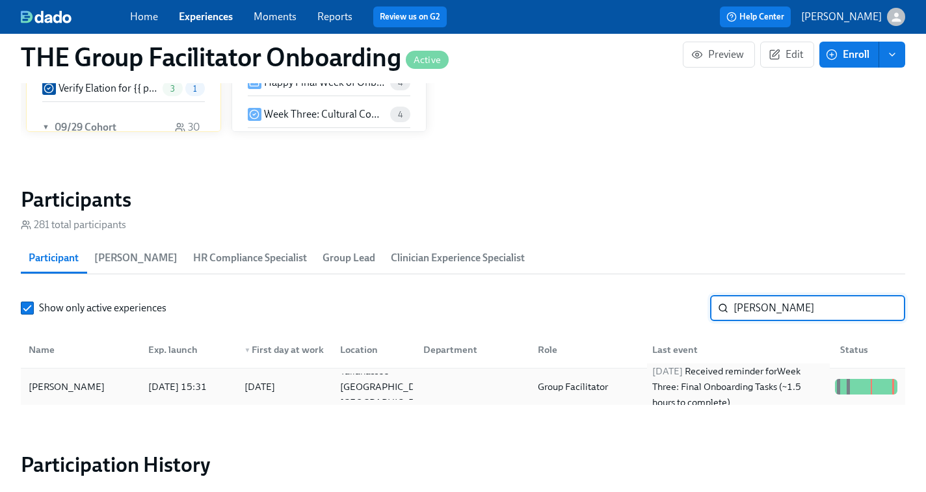
type input "Tericka Jackson"
click at [774, 386] on div "2025/10/01 Received reminder for Week Three: Final Onboarding Tasks (~1.5 hours…" at bounding box center [738, 386] width 183 height 47
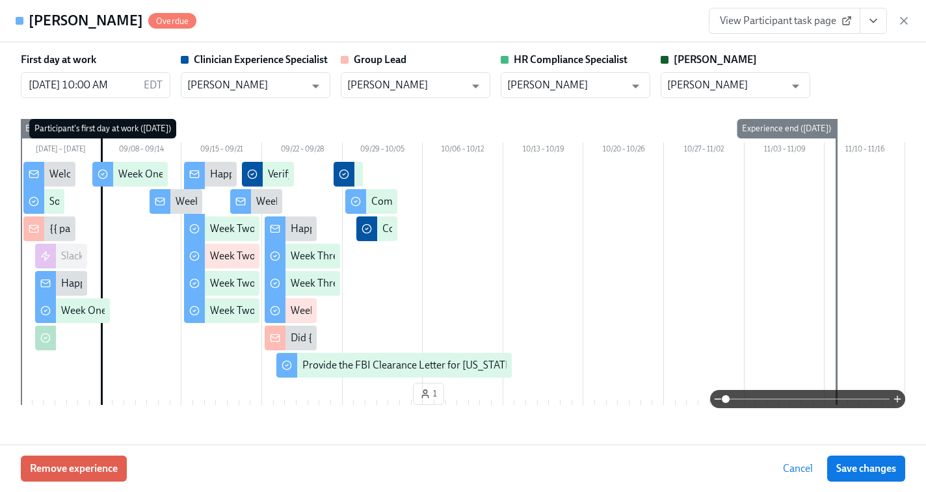
click at [810, 29] on link "View Participant task page" at bounding box center [785, 21] width 152 height 26
click at [903, 16] on icon "button" at bounding box center [903, 20] width 13 height 13
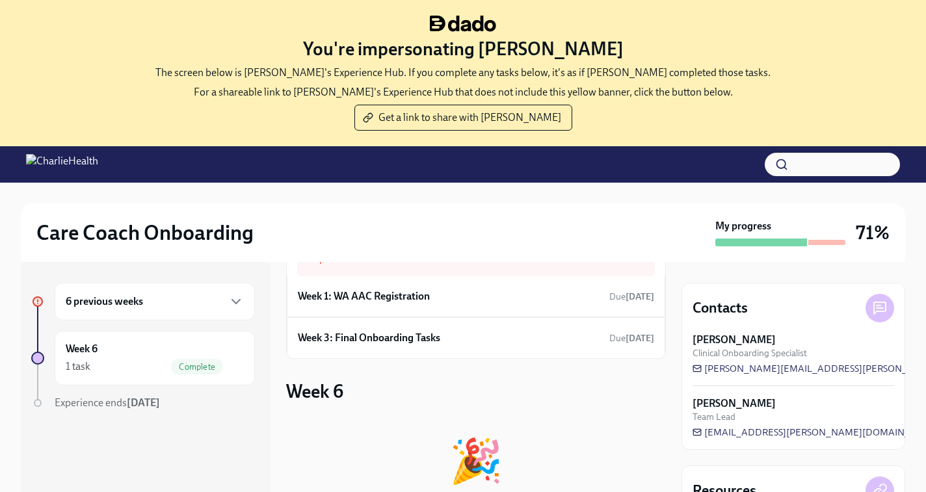
scroll to position [60, 0]
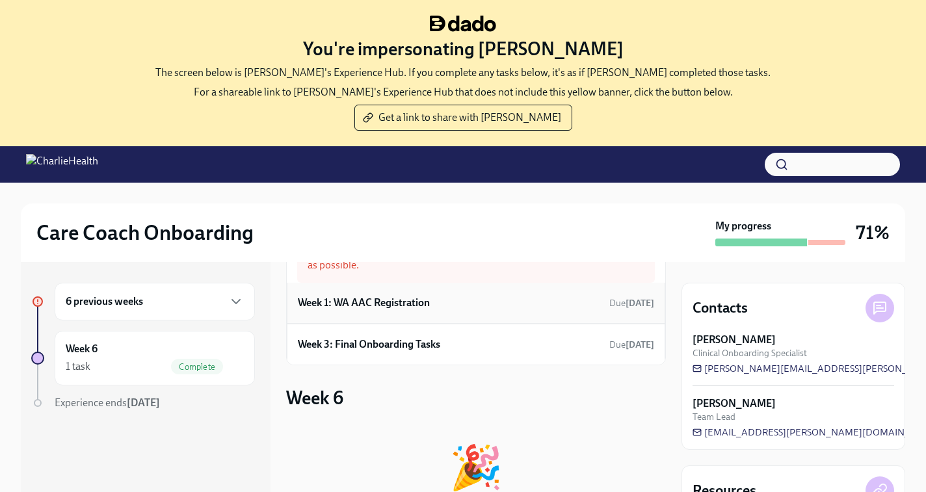
click at [431, 308] on div "Week 1: WA AAC Registration Due Aug 30th" at bounding box center [476, 303] width 356 height 20
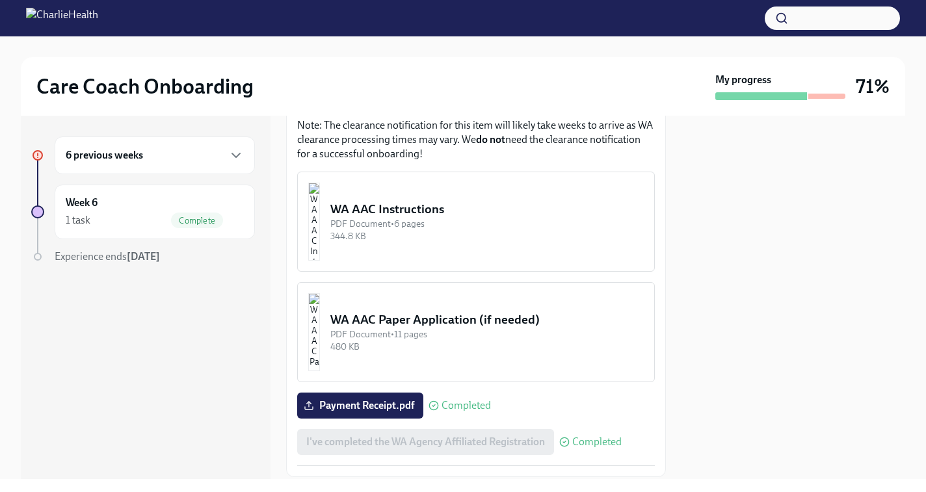
scroll to position [877, 0]
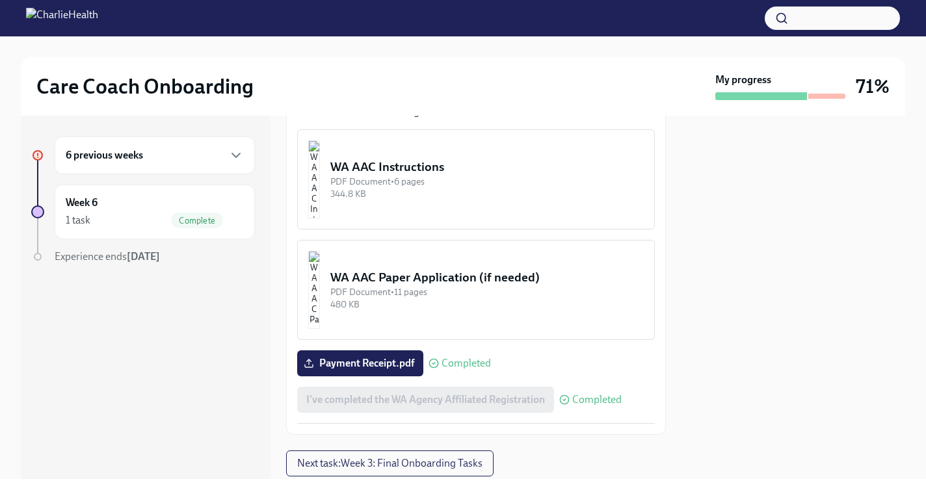
click at [448, 176] on div "PDF Document • 6 pages" at bounding box center [486, 182] width 313 height 12
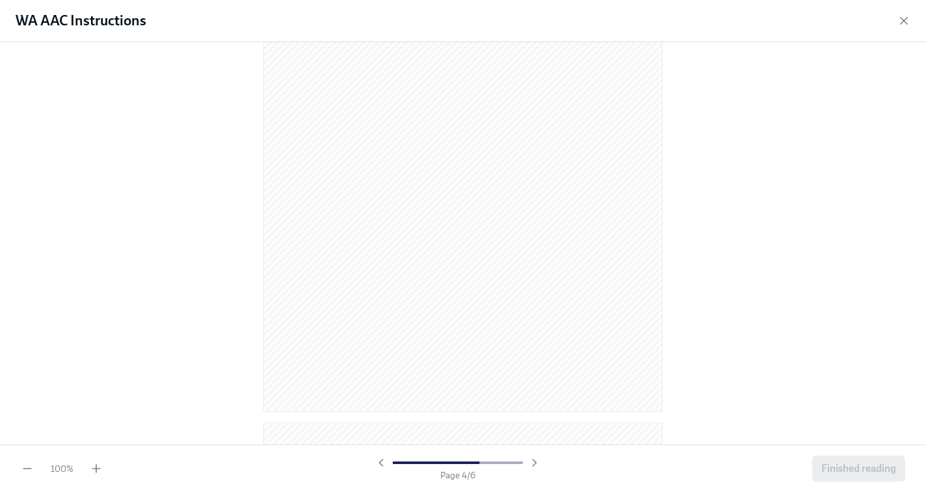
scroll to position [2768, 0]
click at [836, 474] on span "Finished reading" at bounding box center [858, 468] width 75 height 13
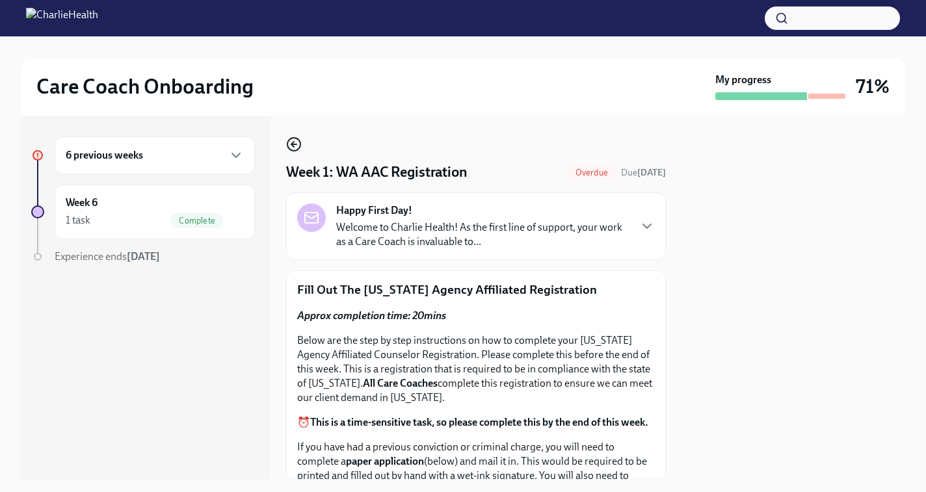
click at [295, 141] on icon "button" at bounding box center [294, 145] width 16 height 16
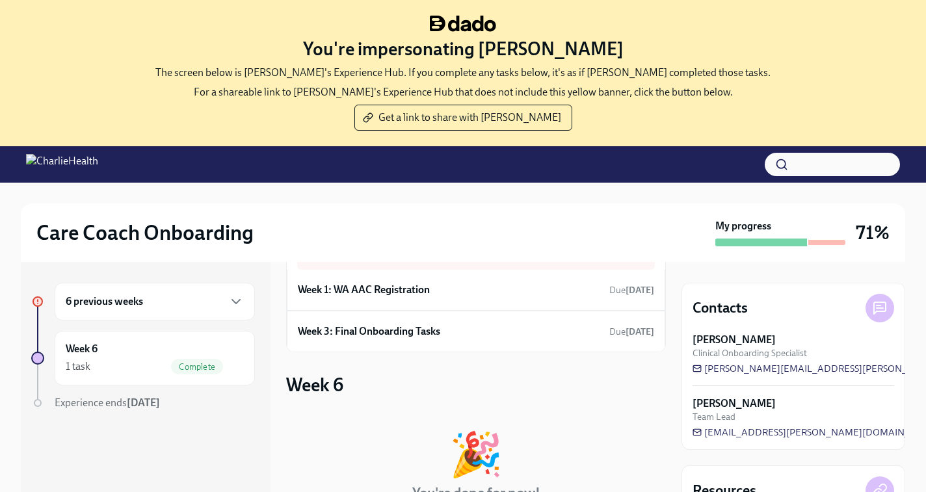
scroll to position [81, 0]
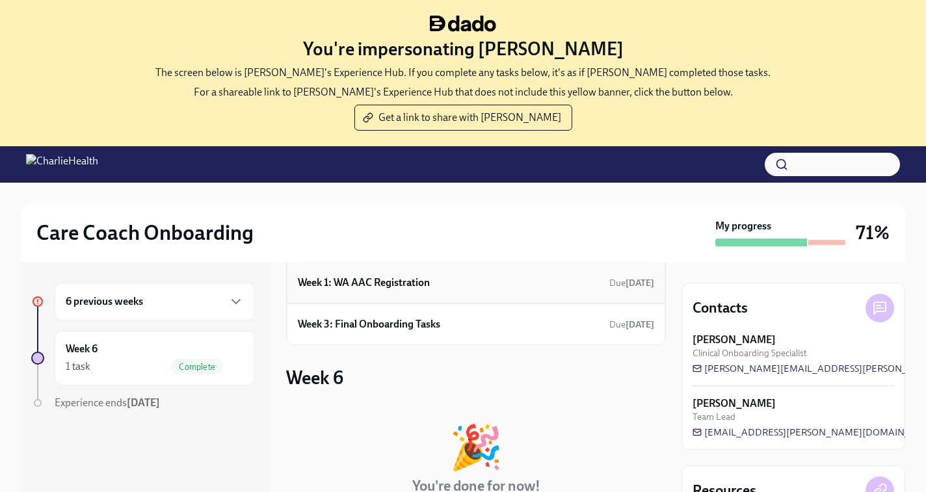
click at [427, 284] on h6 "Week 1: WA AAC Registration" at bounding box center [364, 283] width 132 height 14
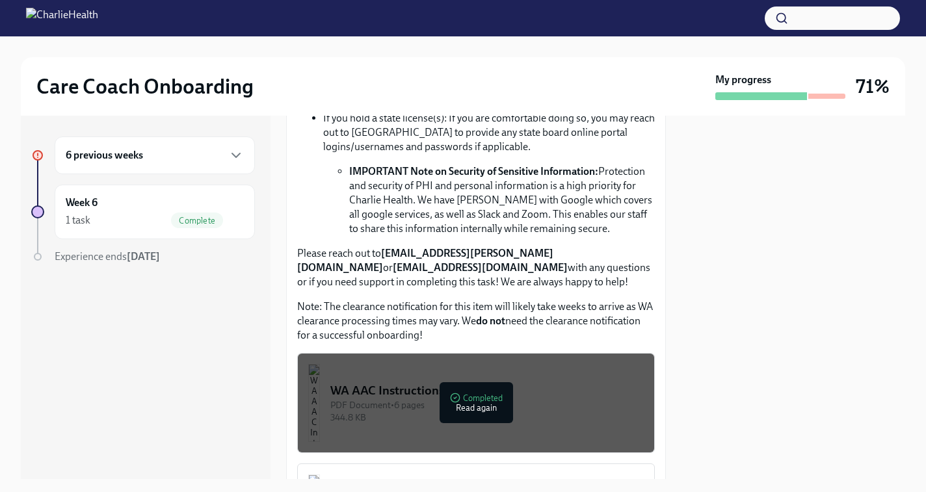
scroll to position [916, 0]
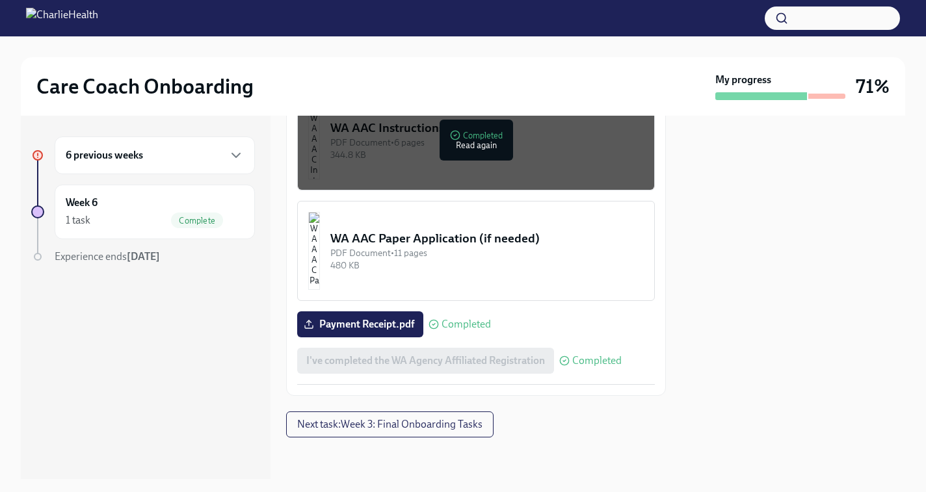
click at [461, 245] on div "WA AAC Paper Application (if needed)" at bounding box center [486, 238] width 313 height 17
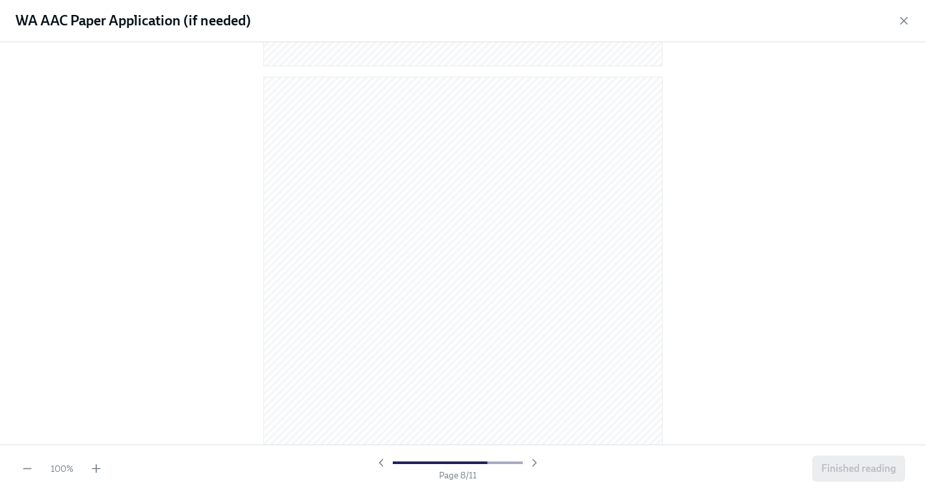
scroll to position [5402, 0]
click at [851, 469] on span "Finished reading" at bounding box center [858, 468] width 75 height 13
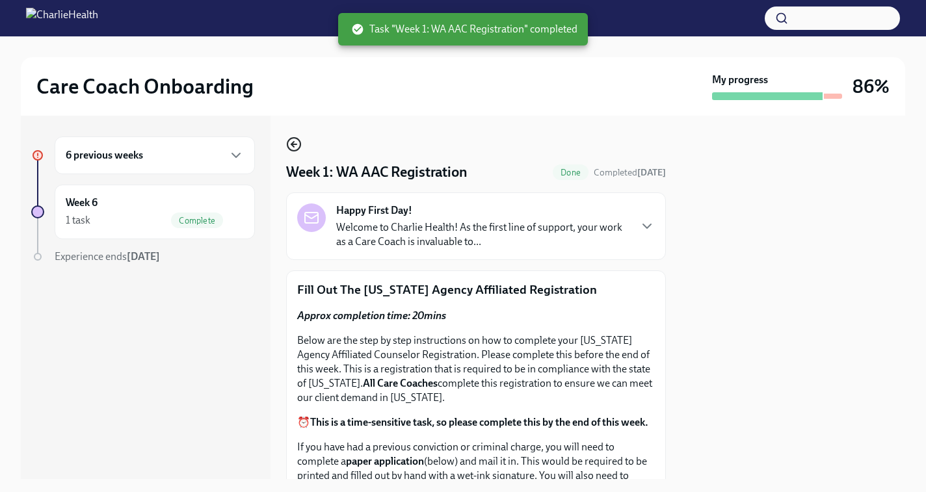
click at [294, 147] on icon "button" at bounding box center [292, 144] width 3 height 5
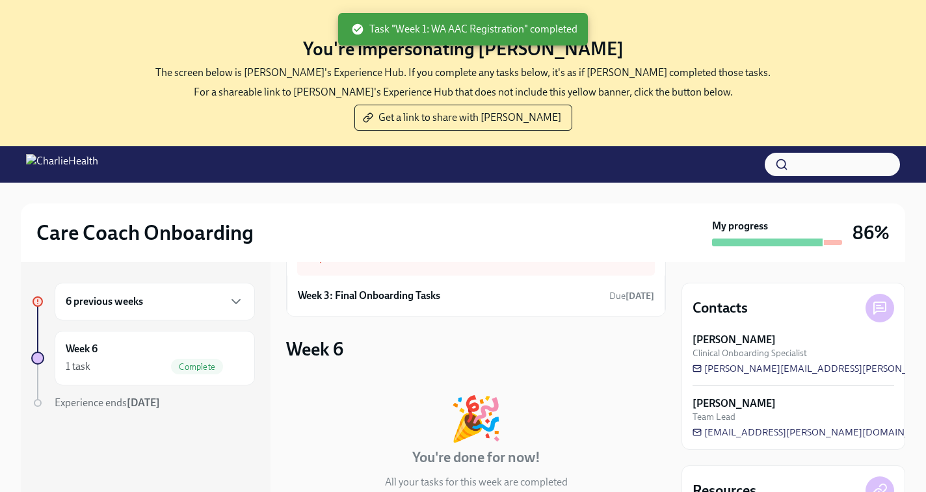
scroll to position [70, 0]
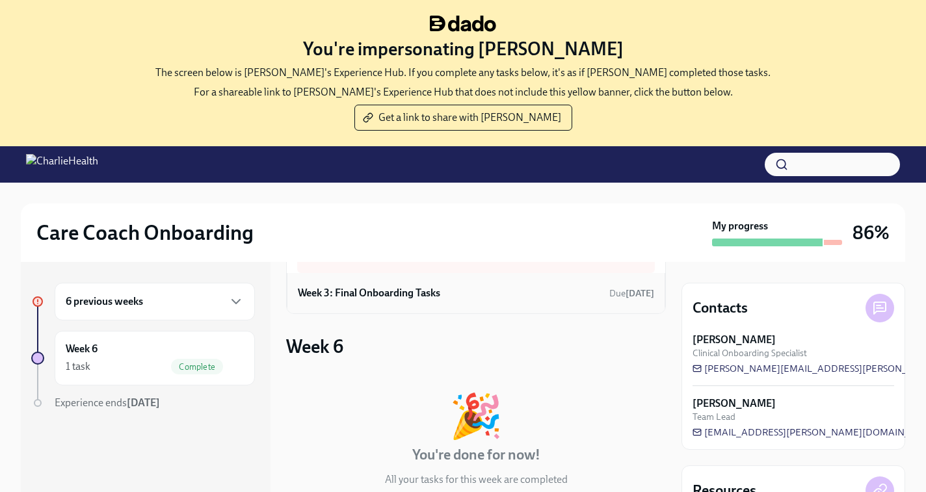
click at [512, 289] on div "Week 3: Final Onboarding Tasks Due Sep 13th" at bounding box center [476, 294] width 356 height 20
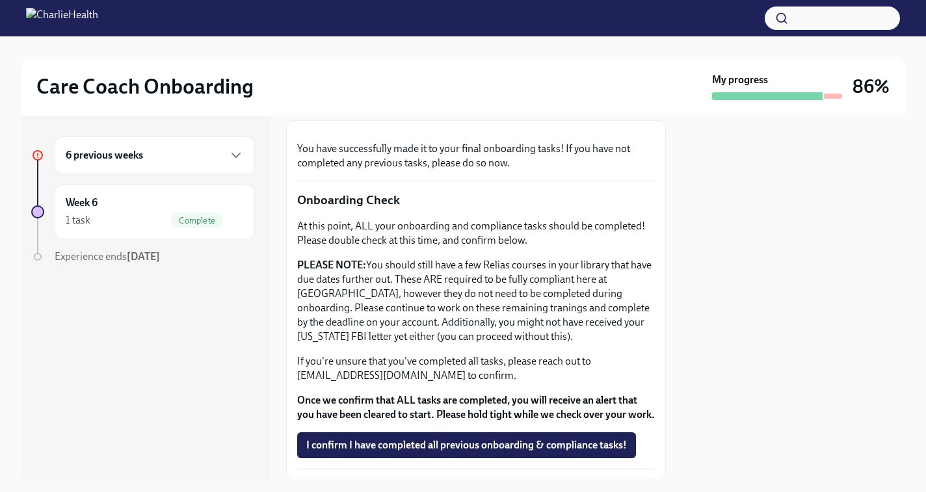
scroll to position [397, 0]
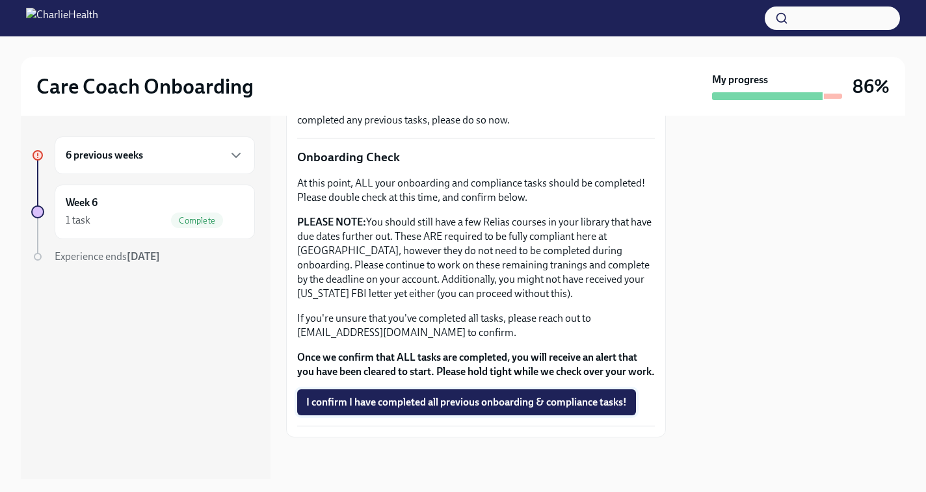
click at [468, 401] on span "I confirm I have completed all previous onboarding & compliance tasks!" at bounding box center [466, 402] width 321 height 13
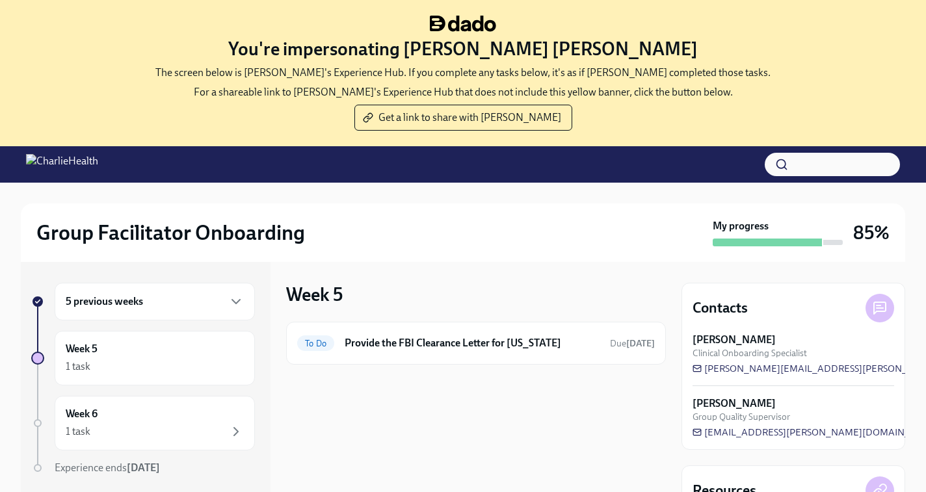
click at [169, 303] on div "5 previous weeks" at bounding box center [155, 302] width 178 height 16
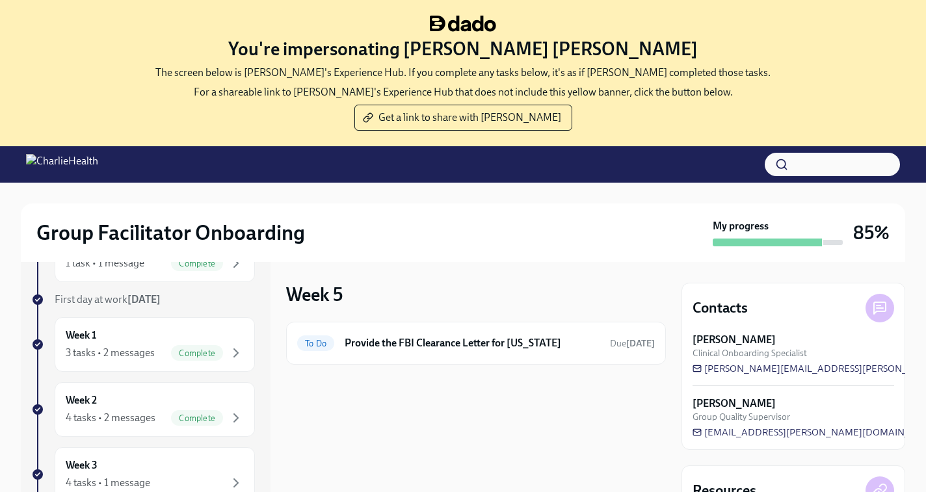
scroll to position [152, 0]
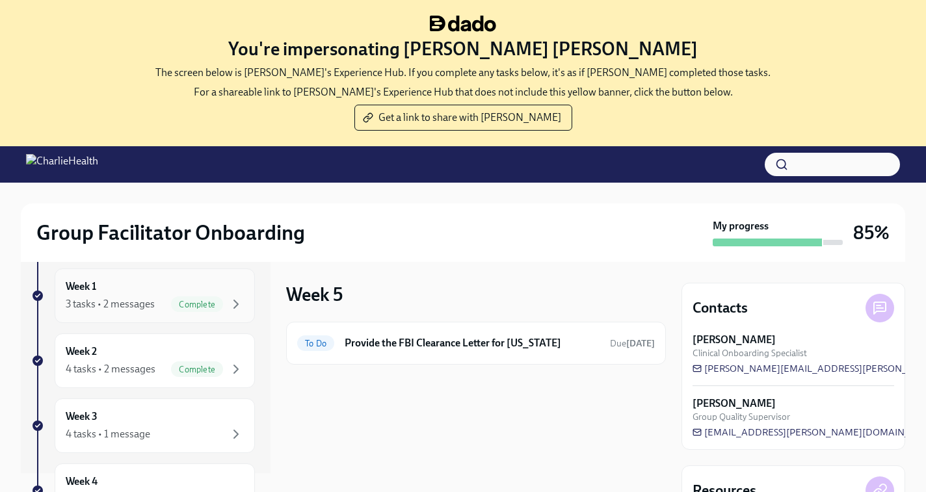
click at [120, 298] on div "3 tasks • 2 messages" at bounding box center [110, 304] width 89 height 14
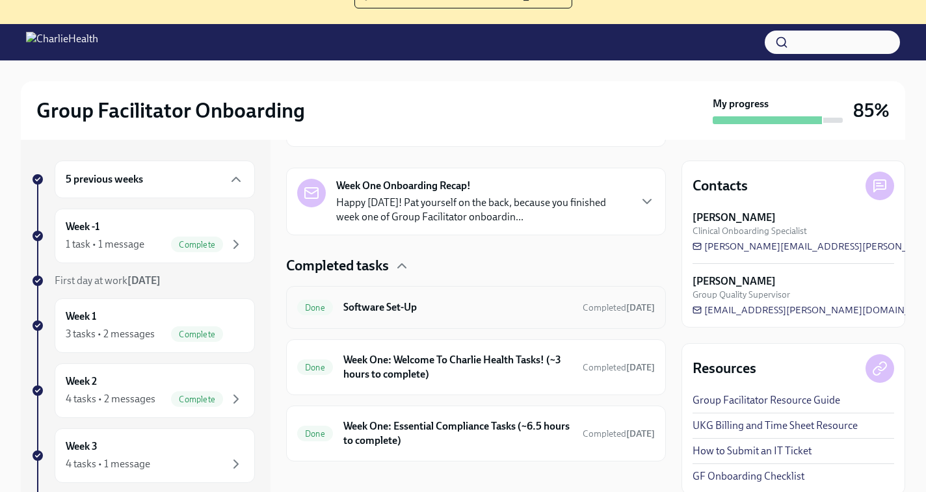
scroll to position [133, 0]
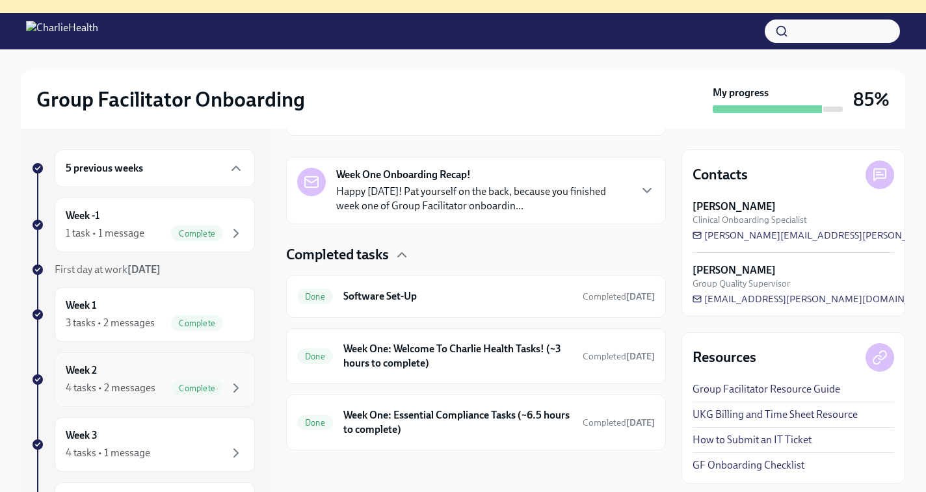
click at [125, 389] on div "4 tasks • 2 messages" at bounding box center [111, 388] width 90 height 14
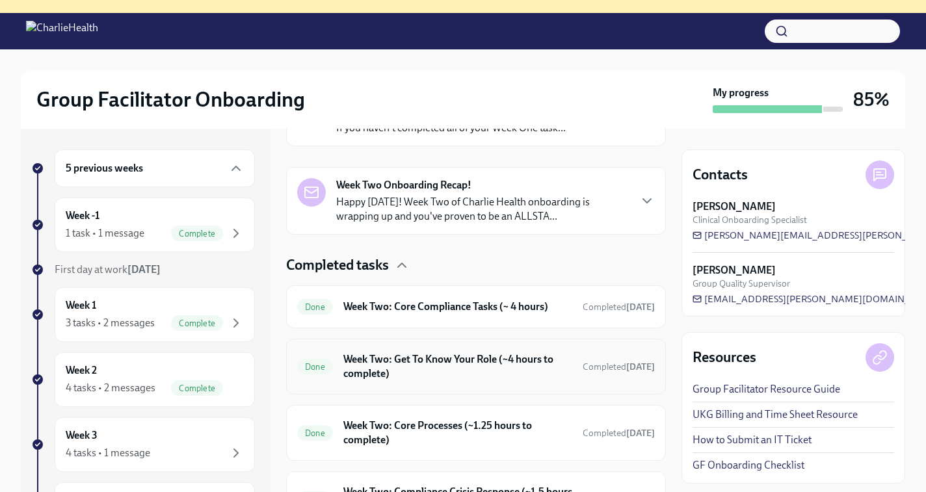
scroll to position [352, 0]
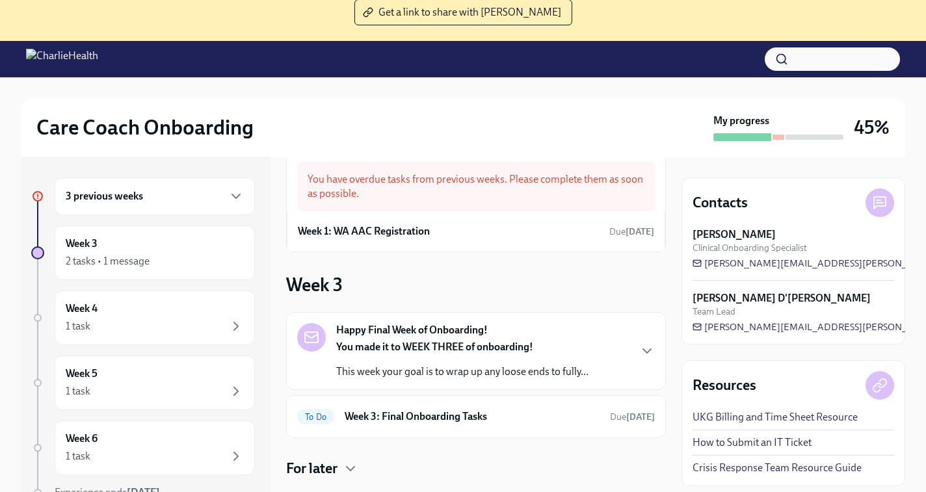
scroll to position [133, 0]
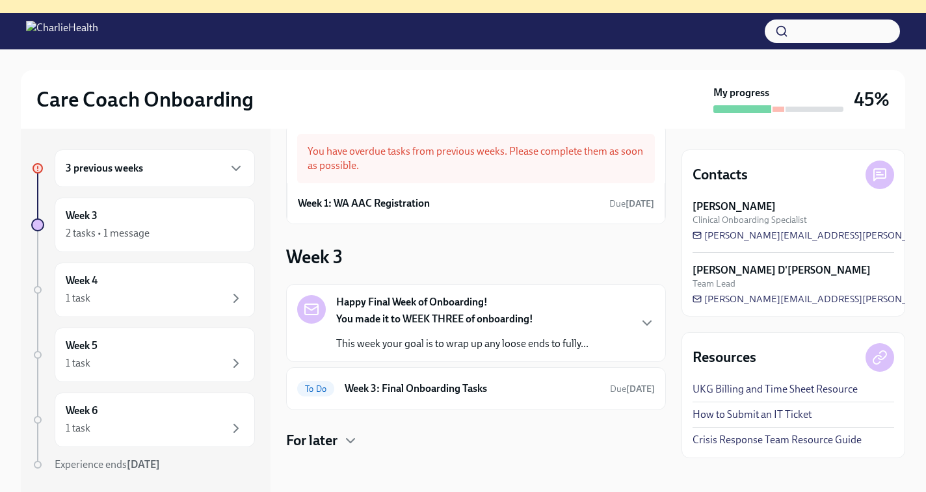
click at [302, 447] on h4 "For later" at bounding box center [311, 441] width 51 height 20
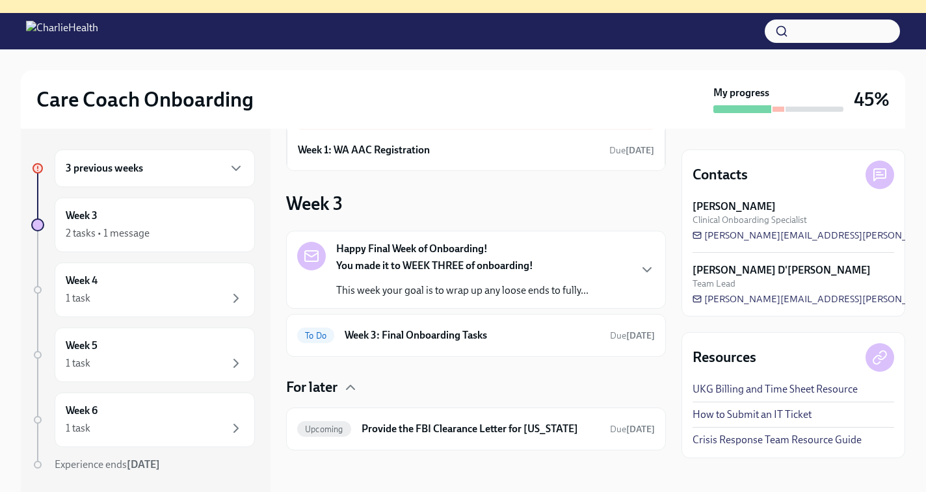
click at [146, 176] on div "3 previous weeks" at bounding box center [155, 169] width 178 height 16
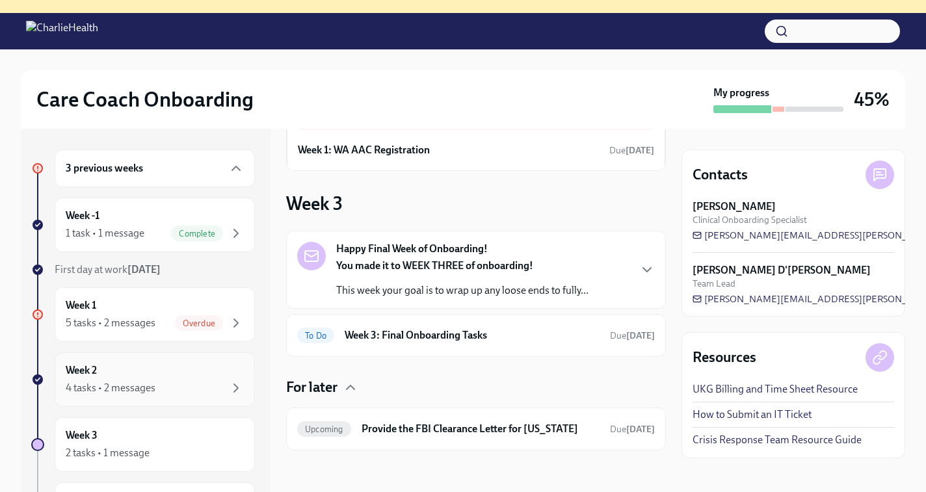
click at [127, 387] on div "4 tasks • 2 messages" at bounding box center [111, 388] width 90 height 14
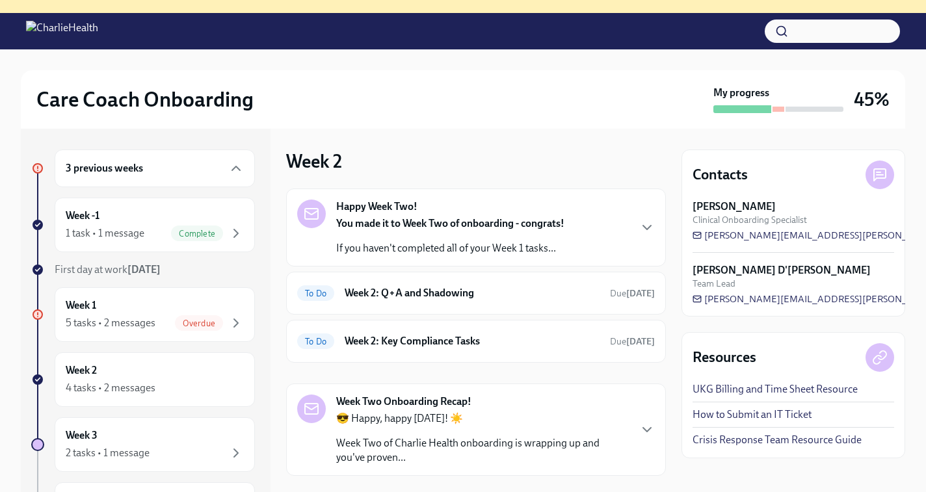
scroll to position [66, 0]
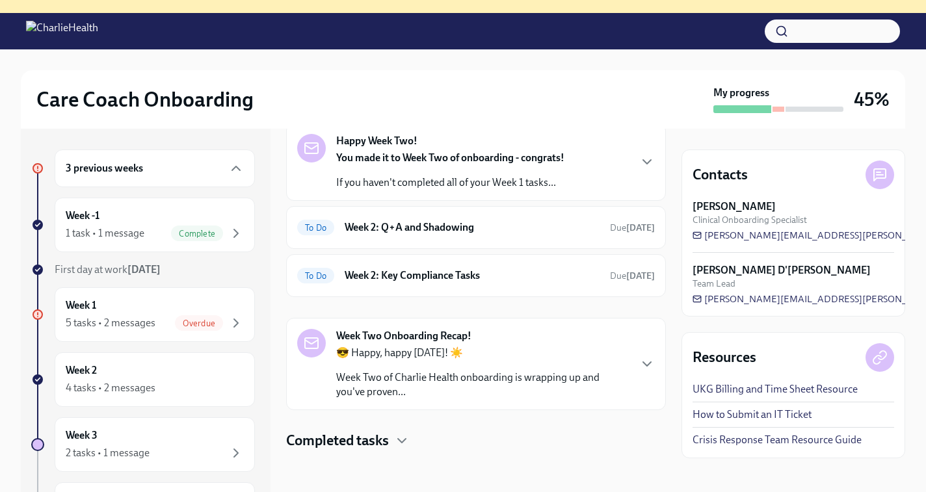
click at [354, 432] on h4 "Completed tasks" at bounding box center [337, 441] width 103 height 20
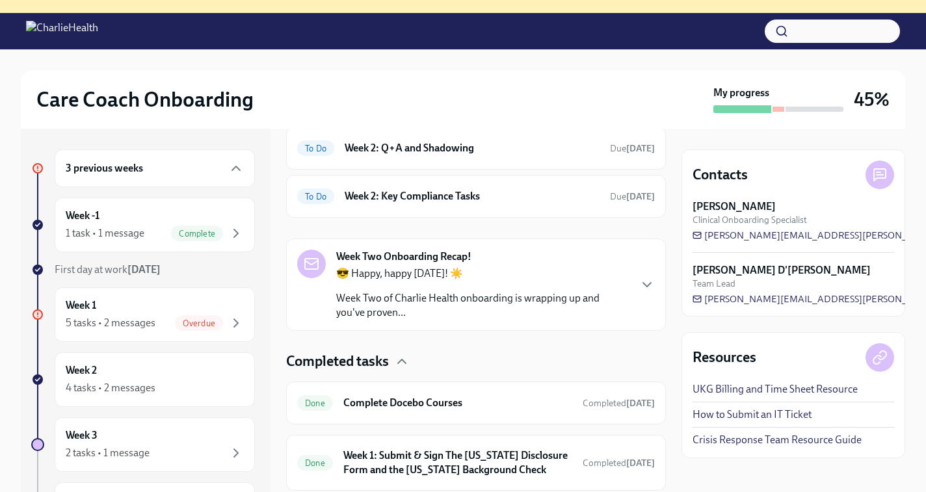
scroll to position [185, 0]
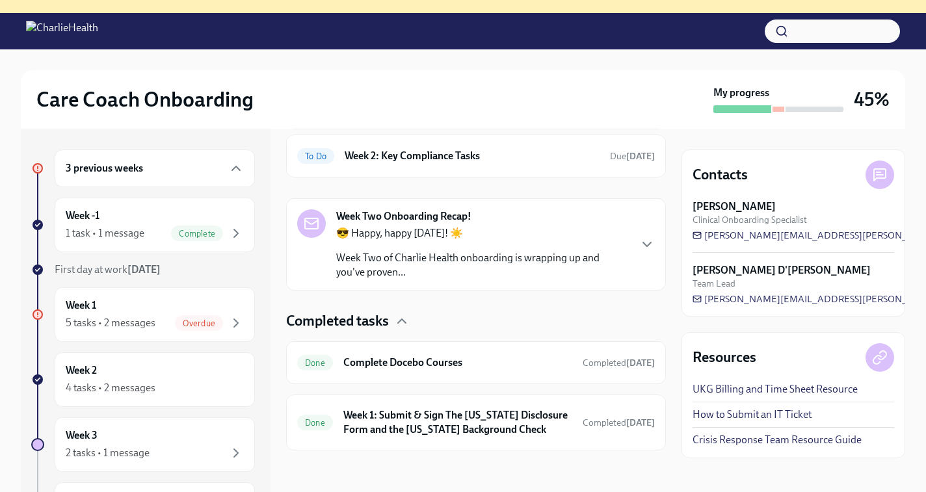
click at [354, 432] on h6 "Week 1: Submit & Sign The Utah Disclosure Form and the Louisiana Background Che…" at bounding box center [457, 422] width 229 height 29
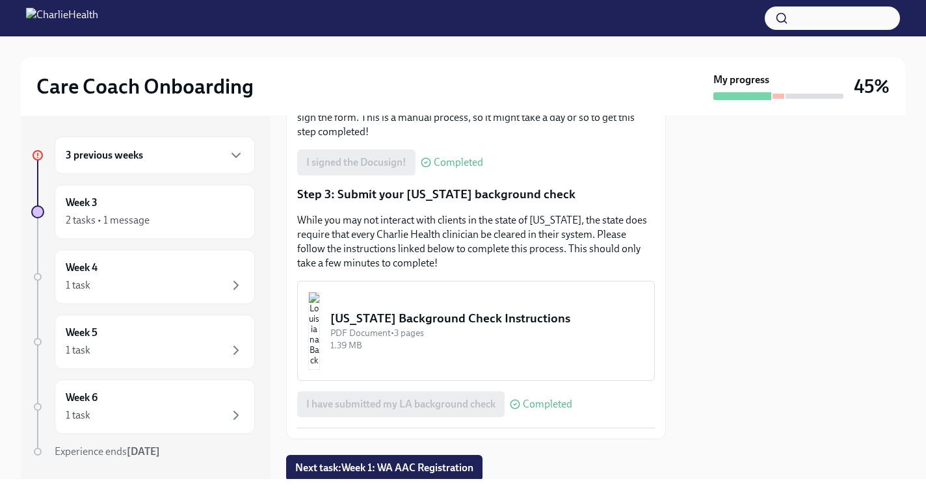
scroll to position [366, 0]
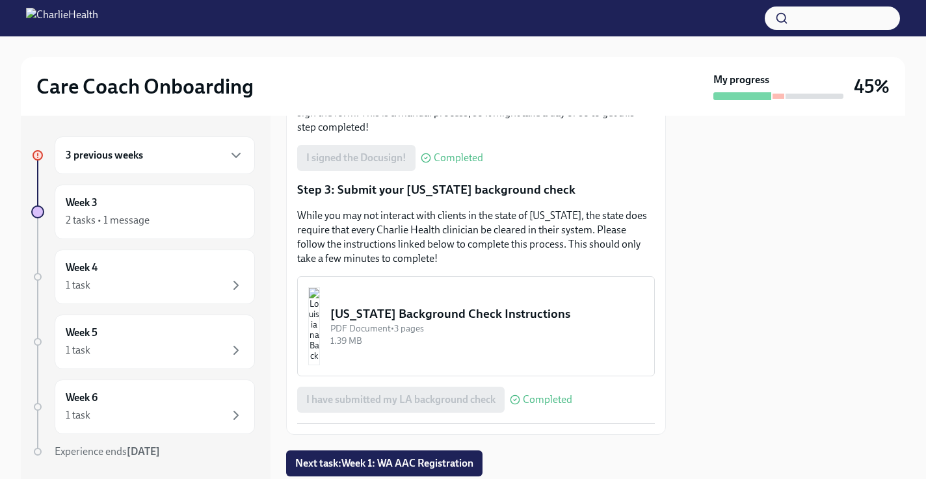
click at [414, 323] on div "PDF Document • 3 pages" at bounding box center [486, 329] width 313 height 12
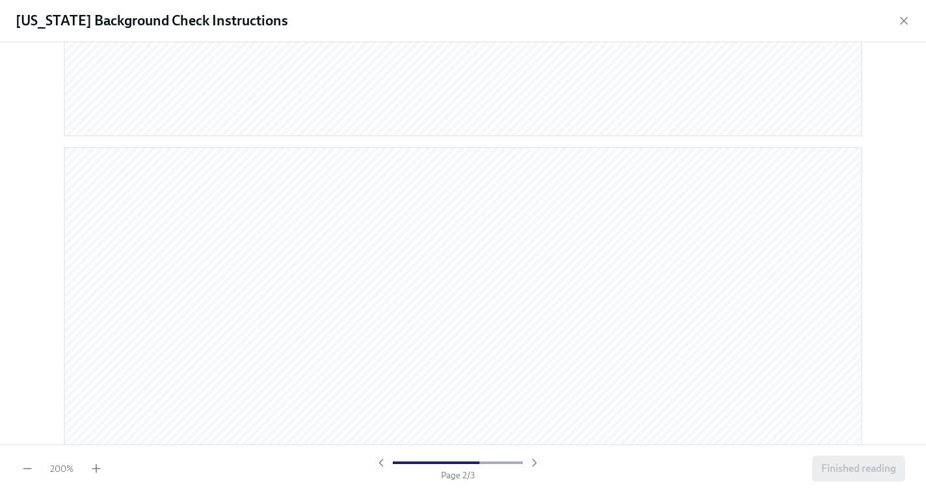
scroll to position [0, 0]
click at [905, 21] on icon "button" at bounding box center [903, 20] width 13 height 13
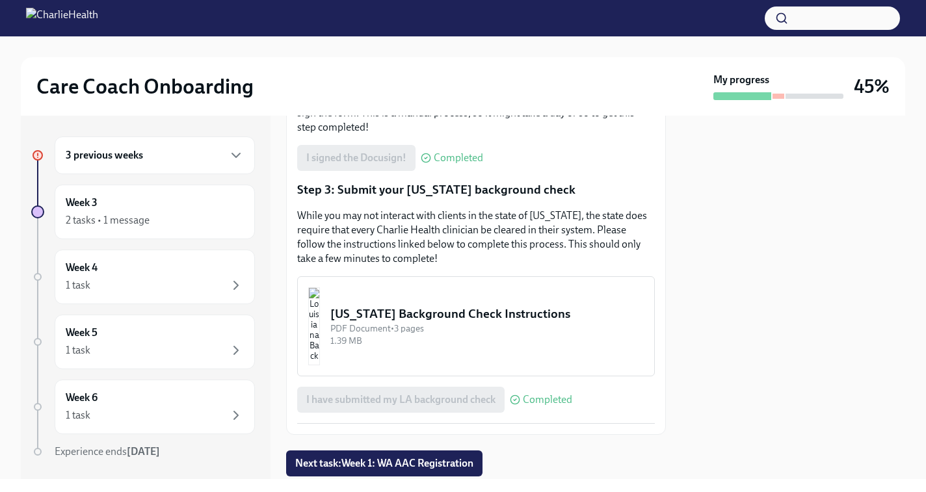
click at [476, 306] on div "Louisiana Background Check Instructions" at bounding box center [486, 314] width 313 height 17
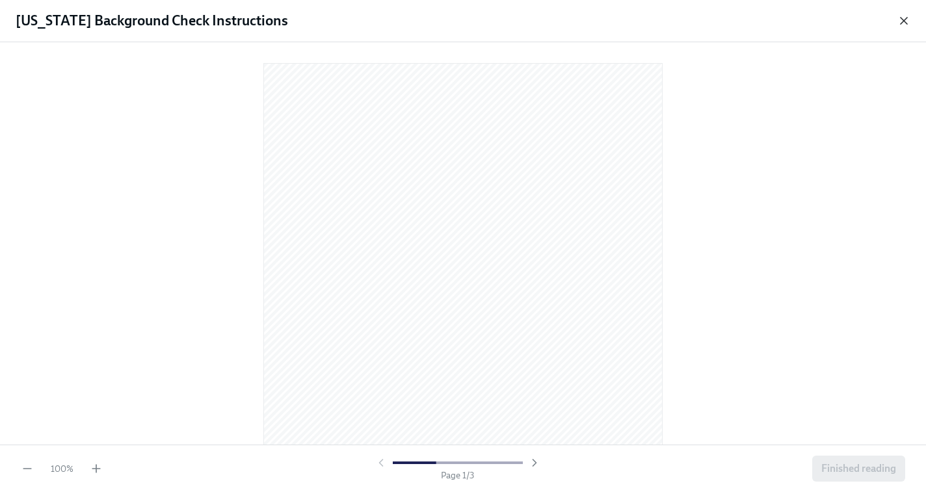
click at [906, 22] on icon "button" at bounding box center [904, 21] width 7 height 7
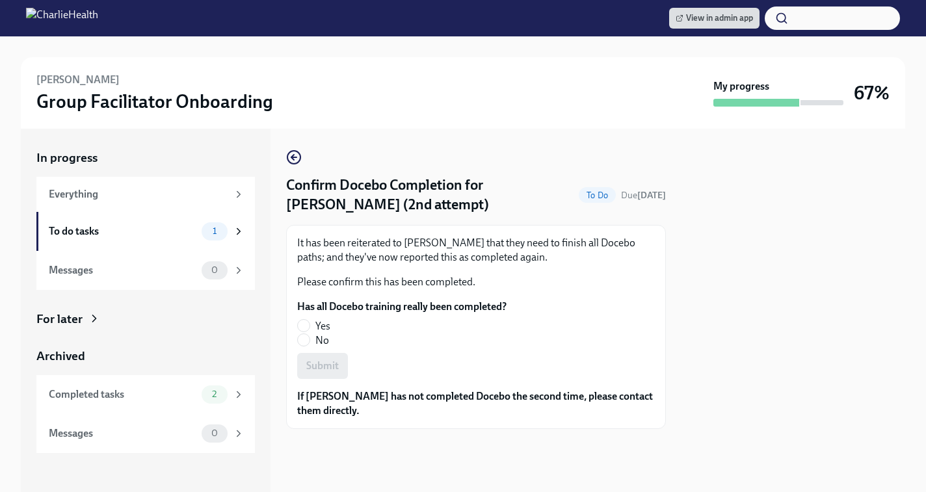
click at [308, 319] on fieldset "Has all Docebo training really been completed? Yes No" at bounding box center [401, 324] width 209 height 48
click at [302, 324] on input "Yes" at bounding box center [304, 326] width 12 height 12
radio input "true"
click at [314, 367] on span "Submit" at bounding box center [322, 366] width 33 height 13
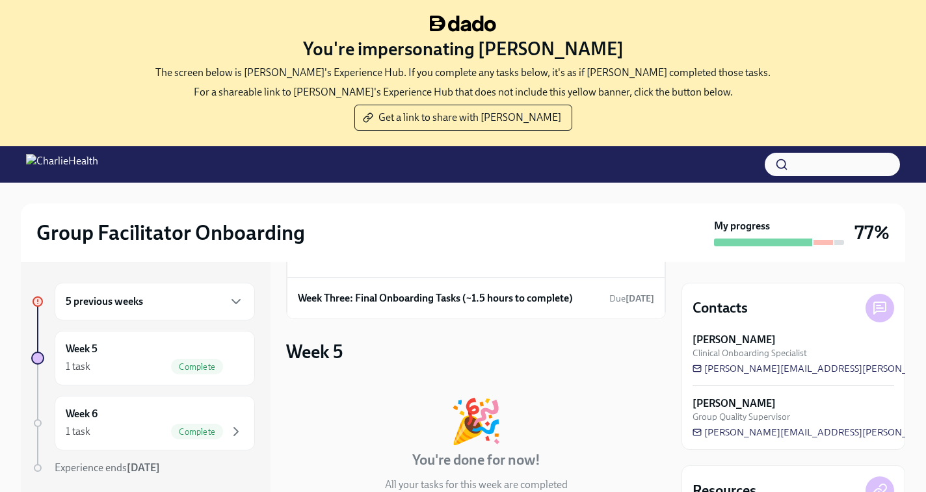
scroll to position [53, 0]
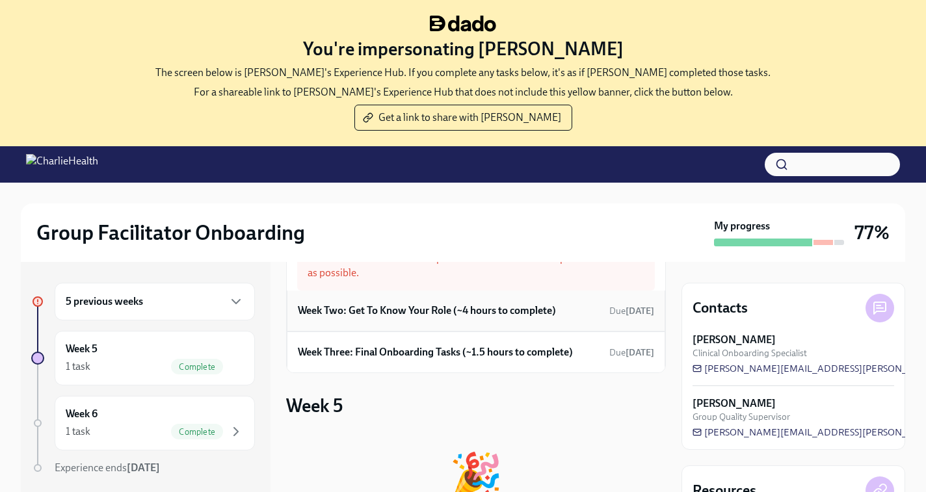
click at [481, 313] on h6 "Week Two: Get To Know Your Role (~4 hours to complete)" at bounding box center [427, 311] width 258 height 14
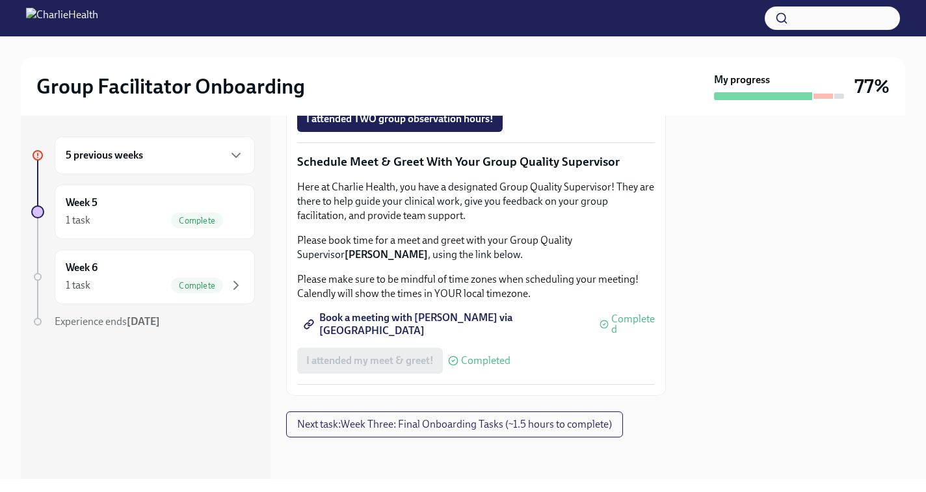
scroll to position [1110, 0]
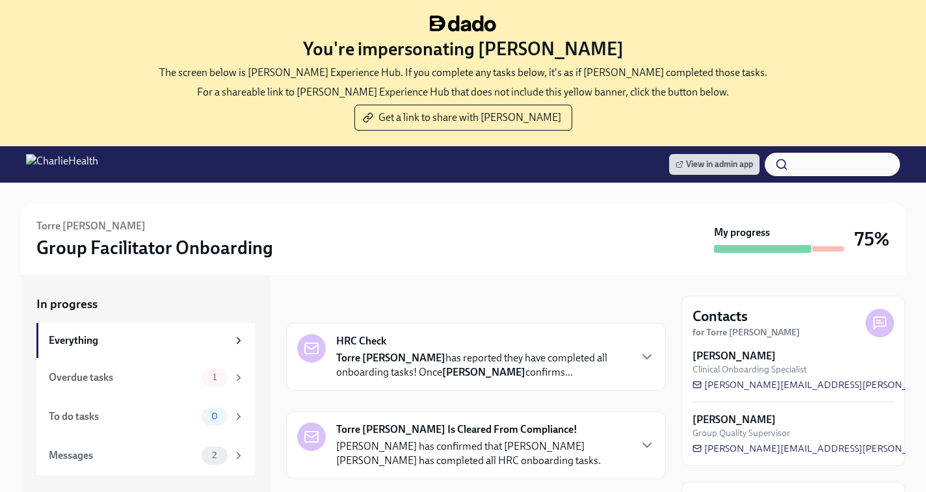
scroll to position [146, 0]
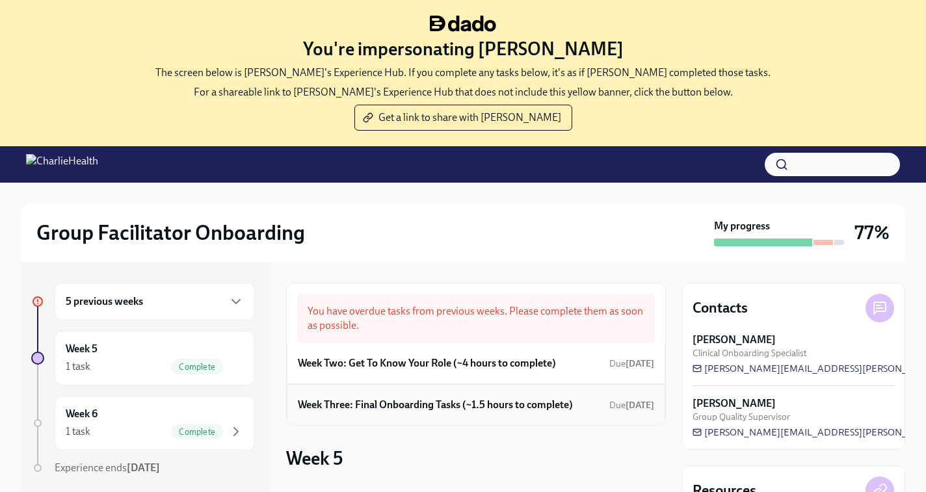
click at [398, 403] on h6 "Week Three: Final Onboarding Tasks (~1.5 hours to complete)" at bounding box center [435, 405] width 275 height 14
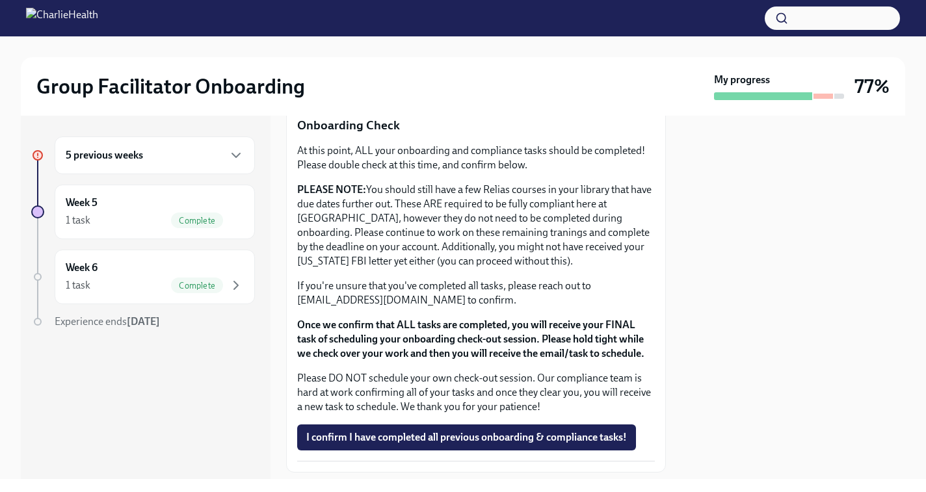
scroll to position [1112, 0]
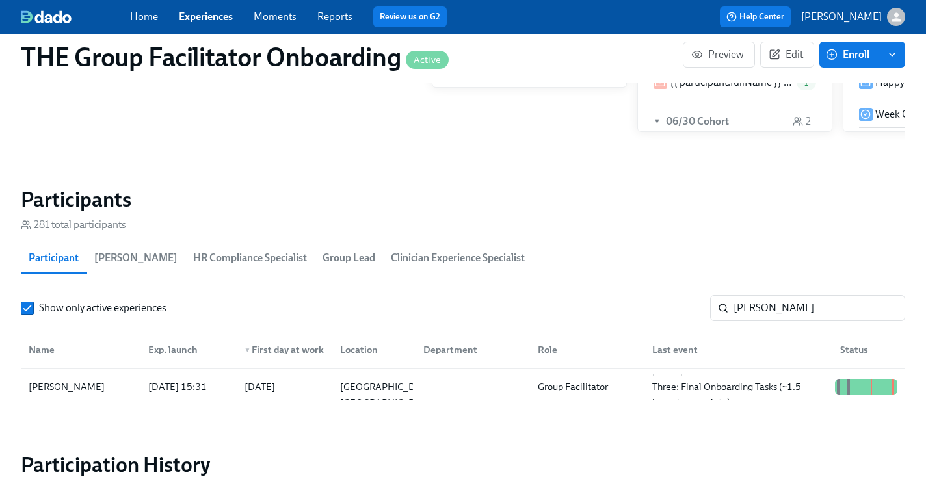
scroll to position [0, 19448]
click at [773, 310] on input "Tericka Jackson" at bounding box center [819, 308] width 172 height 26
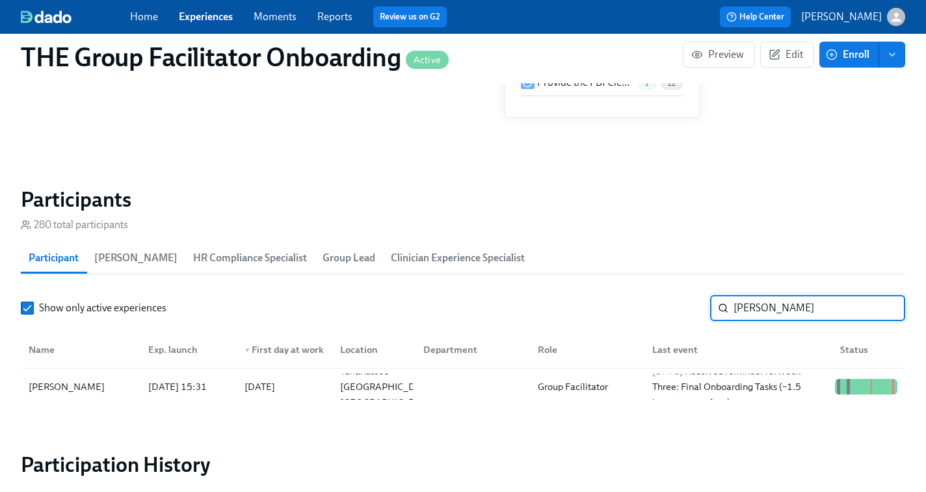
click at [773, 310] on input "Tericka Jackson" at bounding box center [819, 308] width 172 height 26
paste input "Carmen Stracha"
type input "Carmen Strachan"
click at [481, 385] on div at bounding box center [470, 387] width 114 height 26
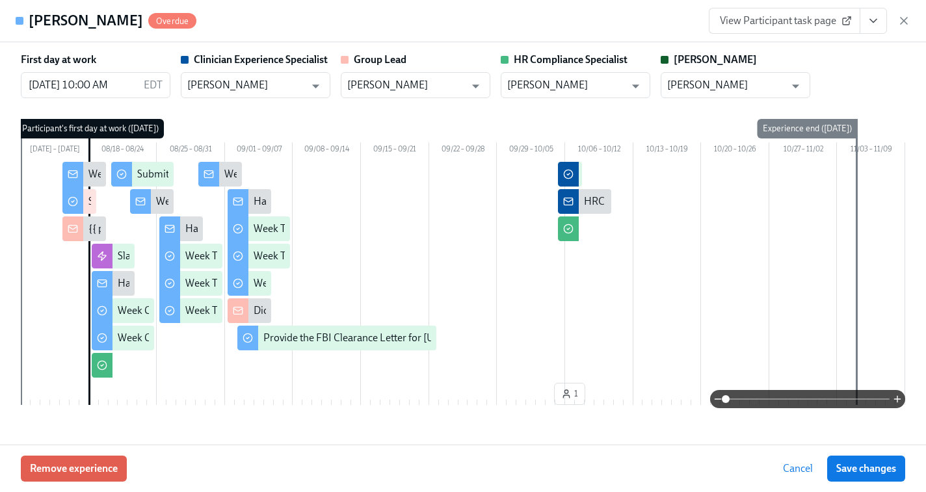
click at [877, 23] on icon "View task page" at bounding box center [873, 20] width 13 height 13
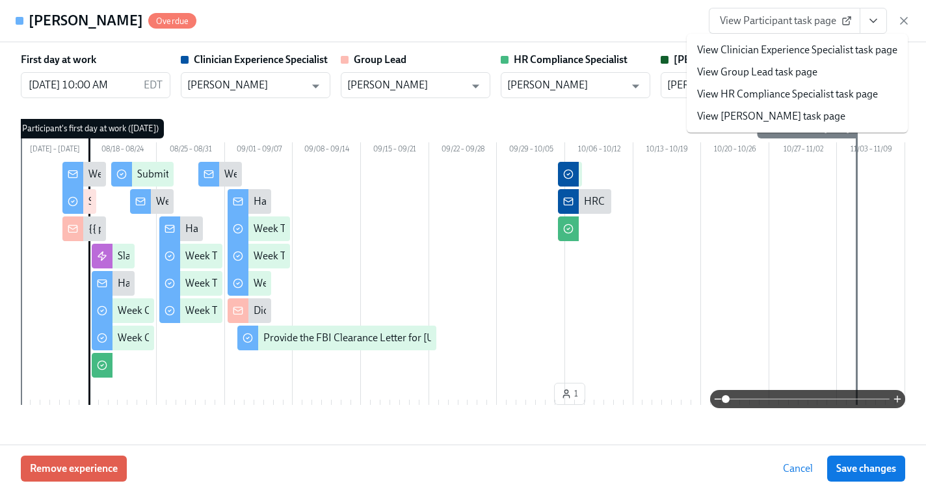
click at [827, 51] on link "View Clinician Experience Specialist task page" at bounding box center [797, 50] width 200 height 14
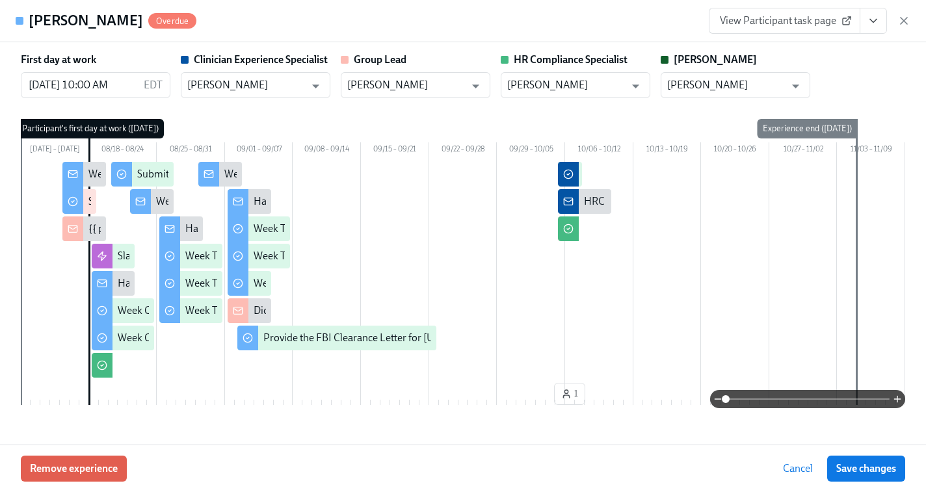
click at [878, 22] on icon "View task page" at bounding box center [873, 20] width 13 height 13
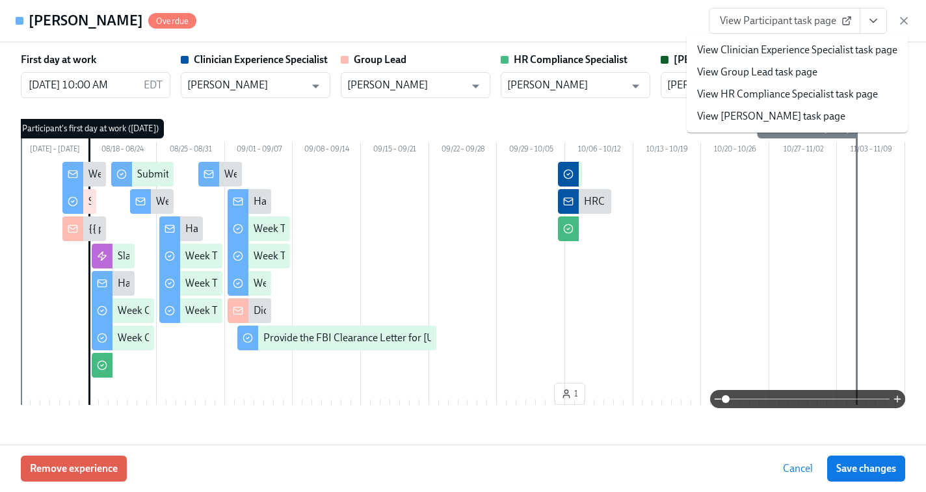
click at [764, 26] on span "View Participant task page" at bounding box center [784, 20] width 129 height 13
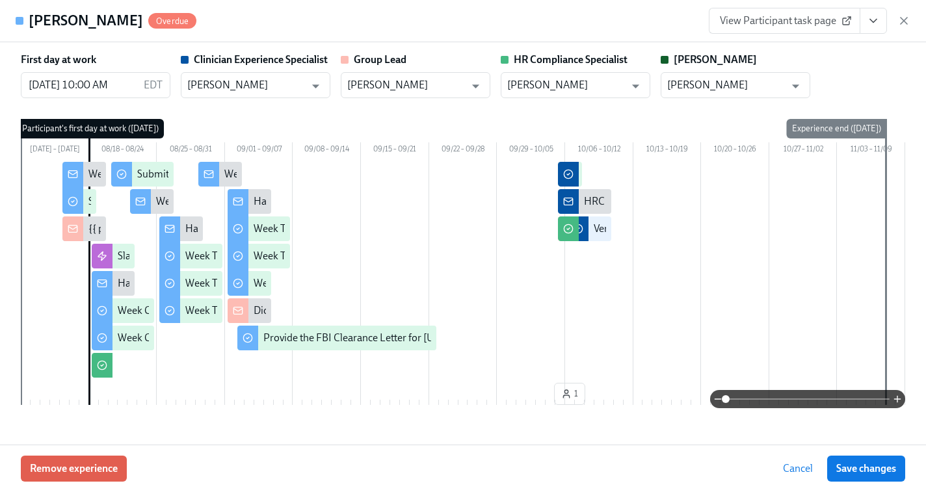
click at [872, 20] on icon "View task page" at bounding box center [873, 20] width 13 height 13
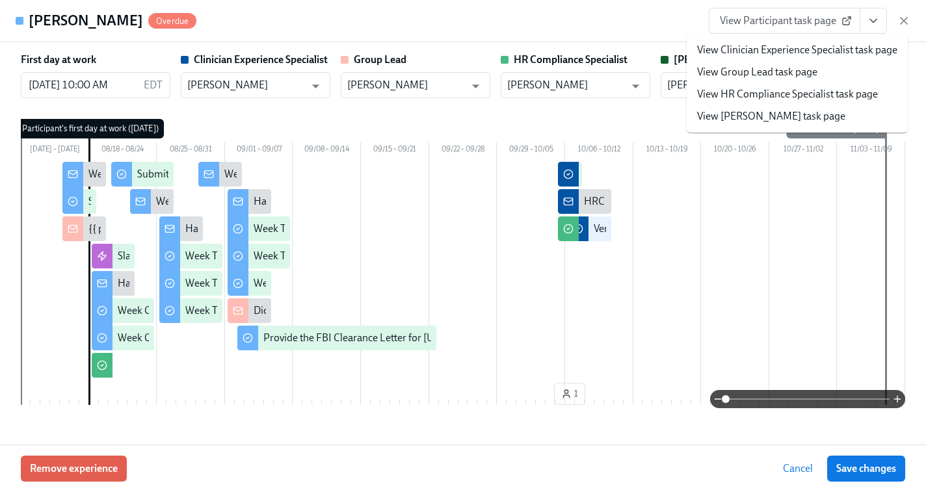
click at [760, 92] on link "View HR Compliance Specialist task page" at bounding box center [787, 94] width 181 height 14
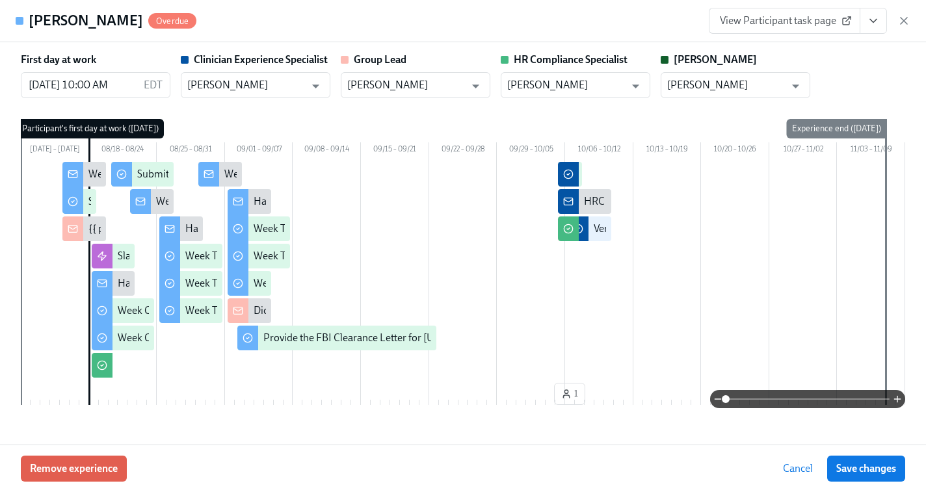
click at [871, 16] on icon "View task page" at bounding box center [873, 20] width 13 height 13
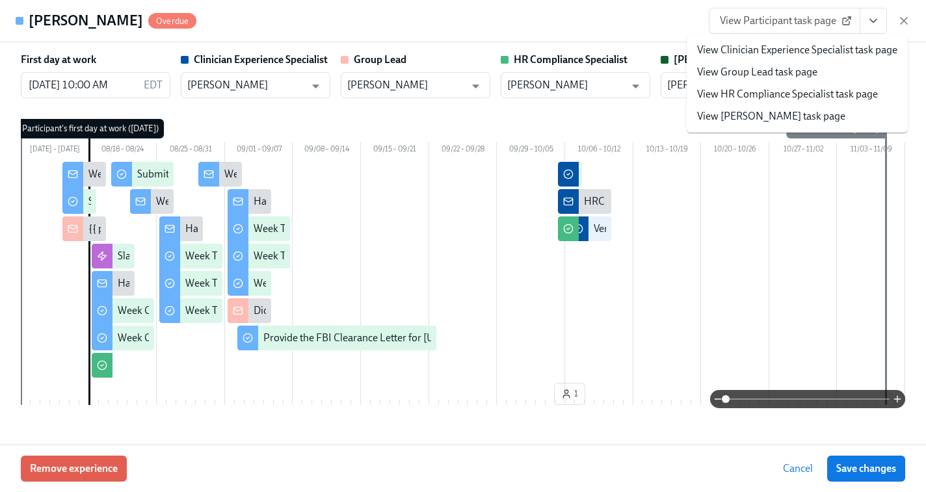
click at [799, 50] on link "View Clinician Experience Specialist task page" at bounding box center [797, 50] width 200 height 14
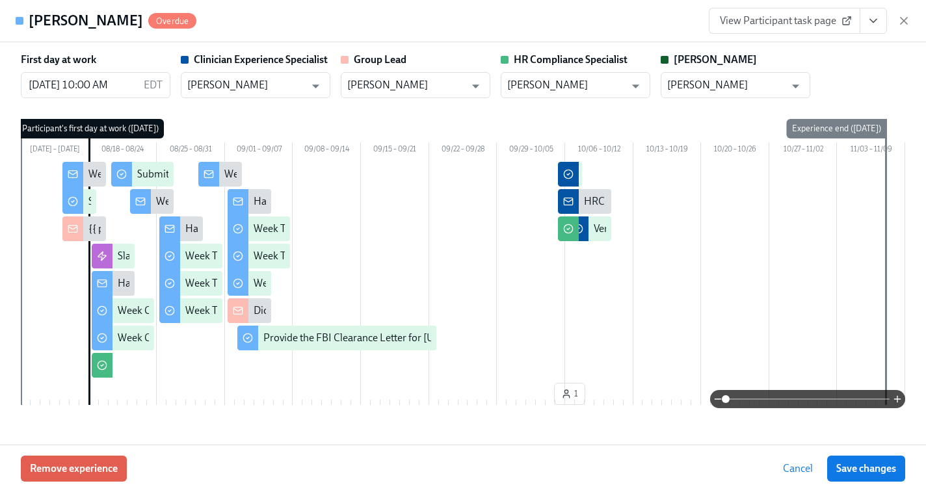
click at [903, 24] on icon "button" at bounding box center [903, 20] width 13 height 13
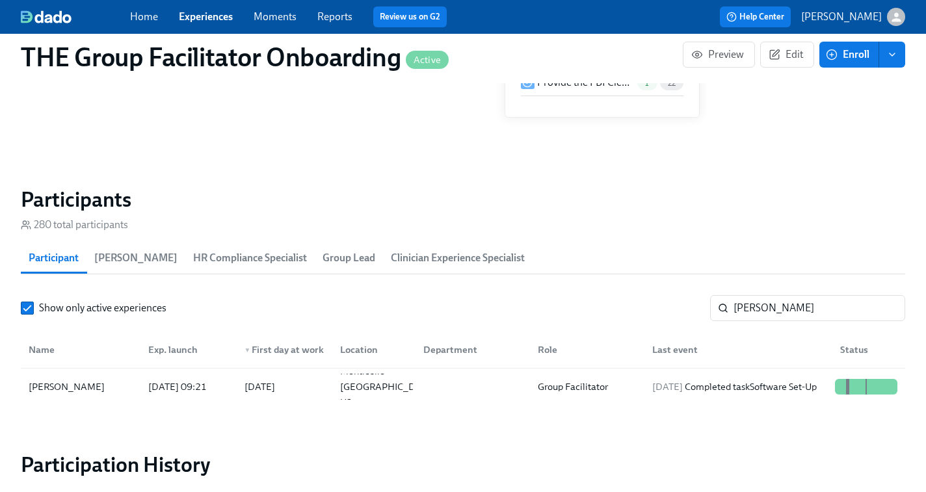
click at [213, 19] on link "Experiences" at bounding box center [206, 16] width 54 height 12
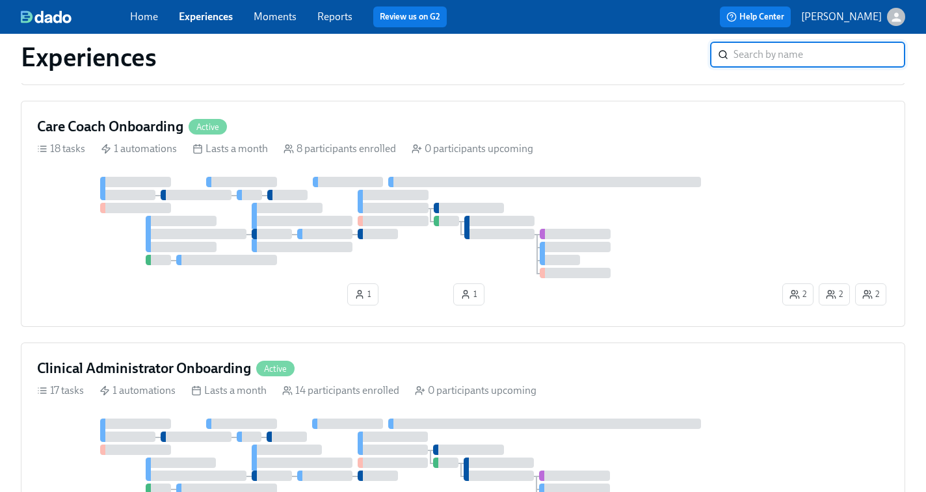
scroll to position [587, 0]
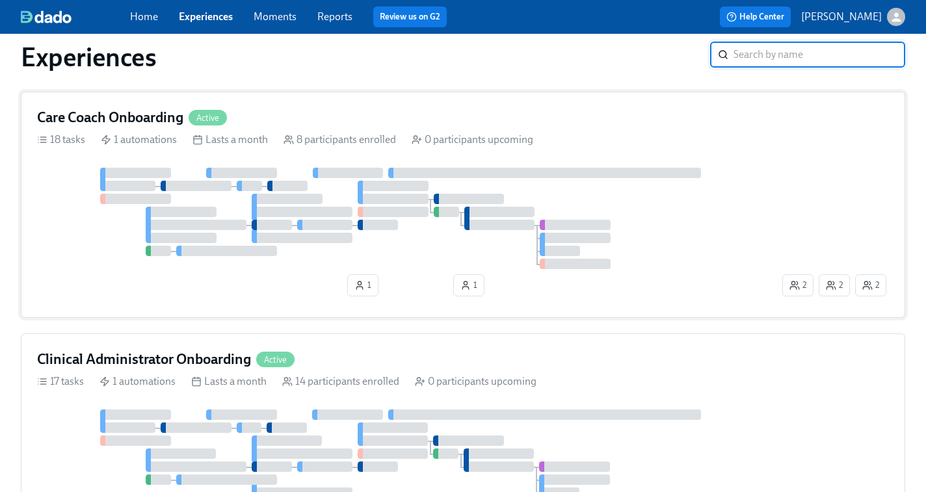
click at [562, 185] on div at bounding box center [408, 218] width 743 height 101
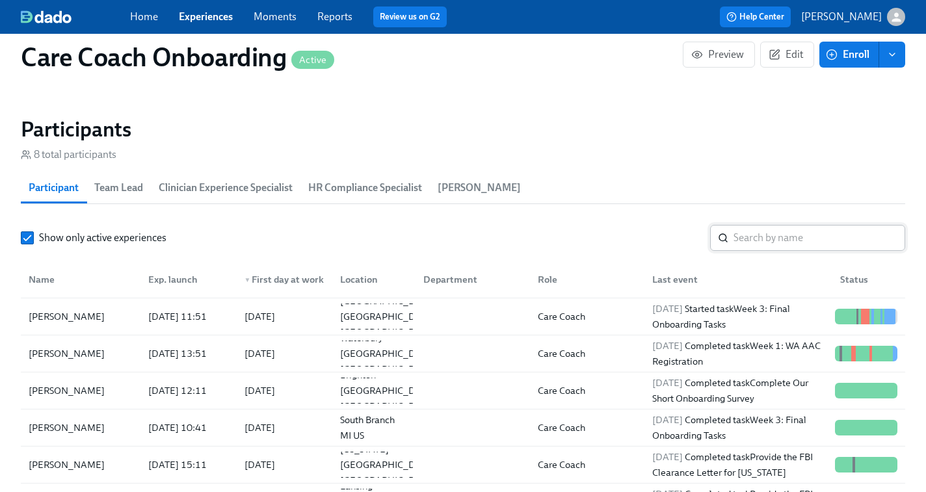
scroll to position [1061, 0]
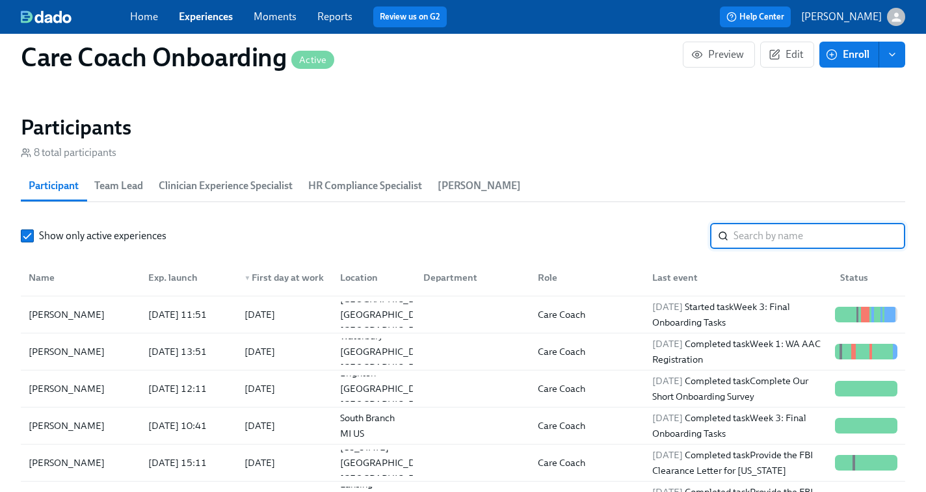
click at [754, 238] on input "search" at bounding box center [819, 236] width 172 height 26
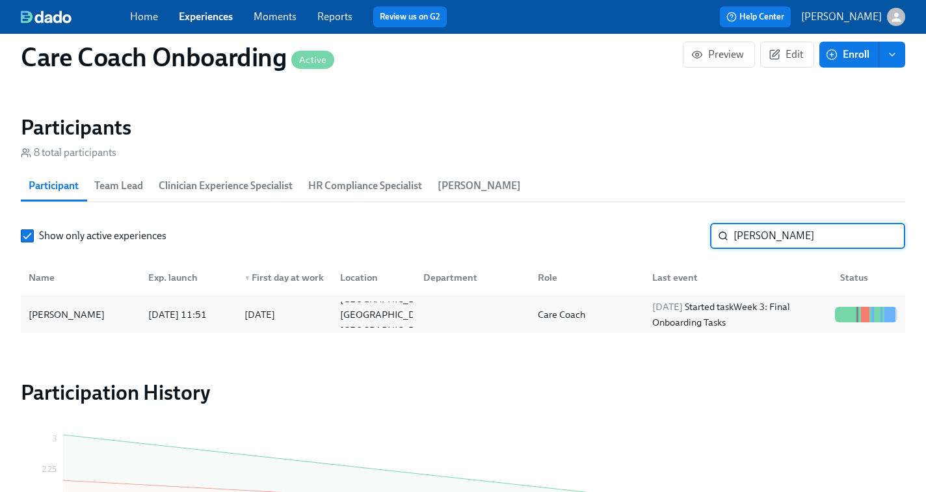
type input "lomax"
click at [745, 309] on div "2025/10/06 Started task Week 3: Final Onboarding Tasks" at bounding box center [738, 314] width 183 height 31
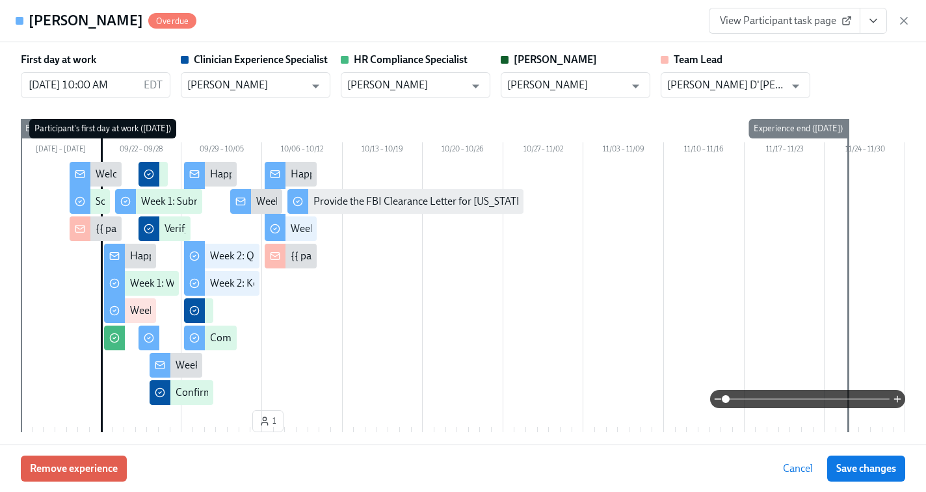
click at [825, 22] on span "View Participant task page" at bounding box center [784, 20] width 129 height 13
click at [903, 22] on icon "button" at bounding box center [904, 21] width 7 height 7
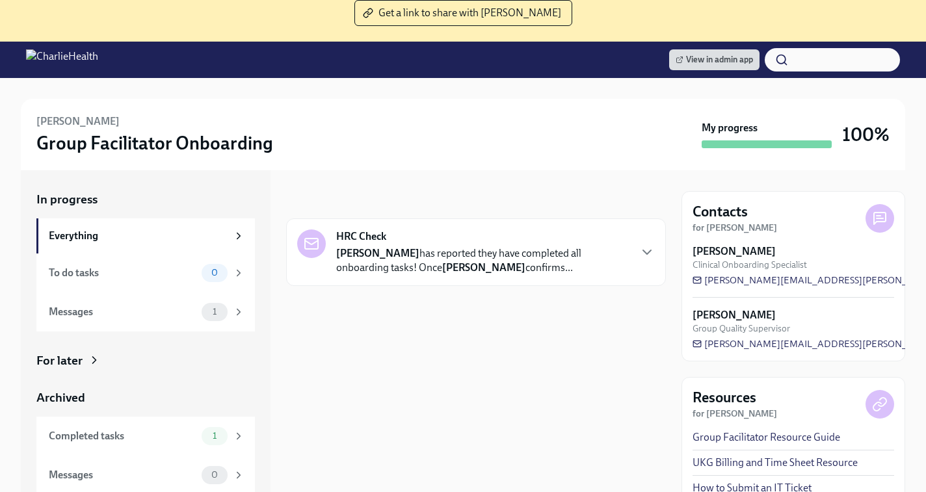
scroll to position [146, 0]
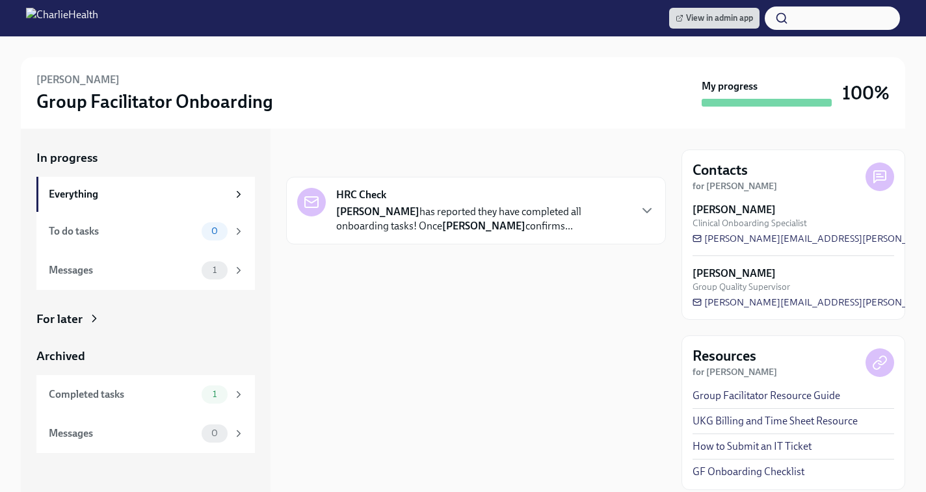
click at [66, 320] on div "For later" at bounding box center [59, 319] width 46 height 17
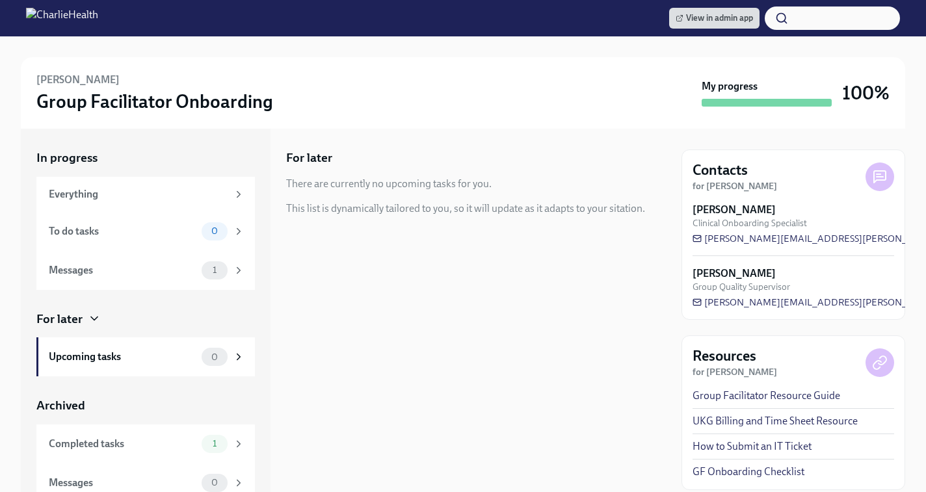
scroll to position [10, 0]
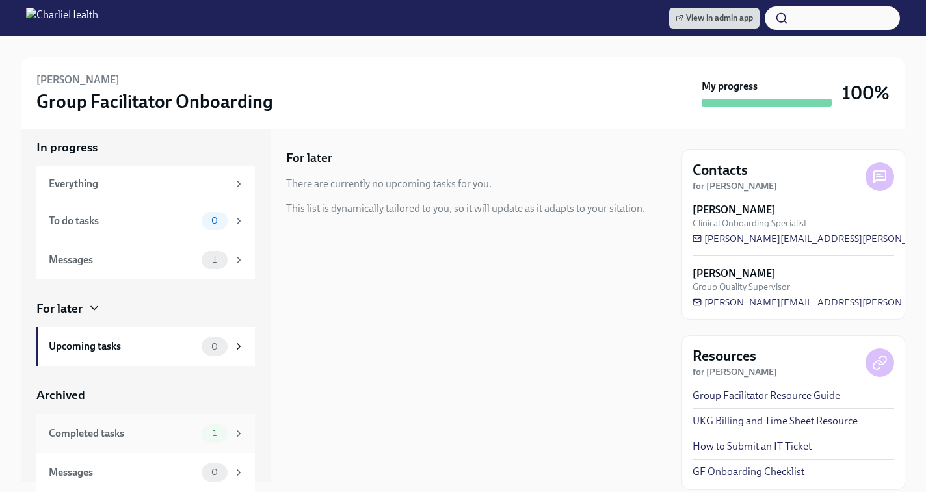
click at [115, 444] on div "Completed tasks 1" at bounding box center [145, 433] width 218 height 39
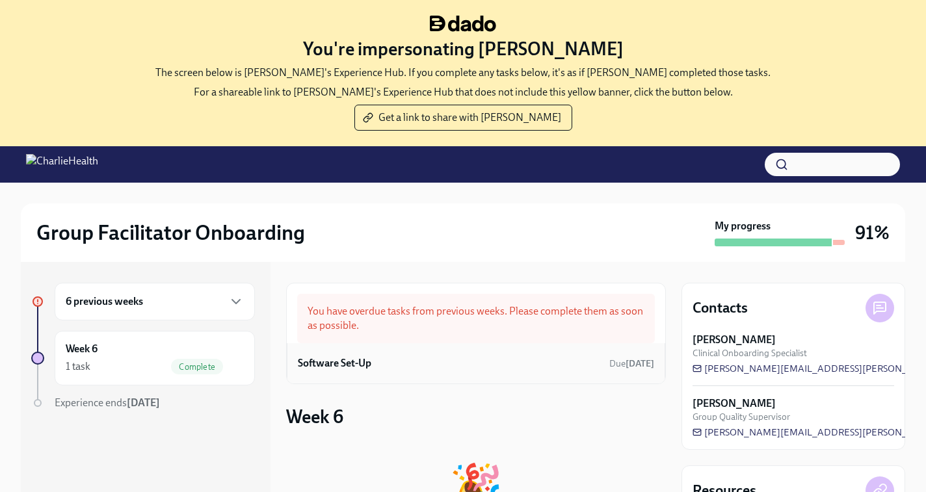
click at [427, 361] on div "Software Set-Up Due [DATE]" at bounding box center [476, 364] width 356 height 20
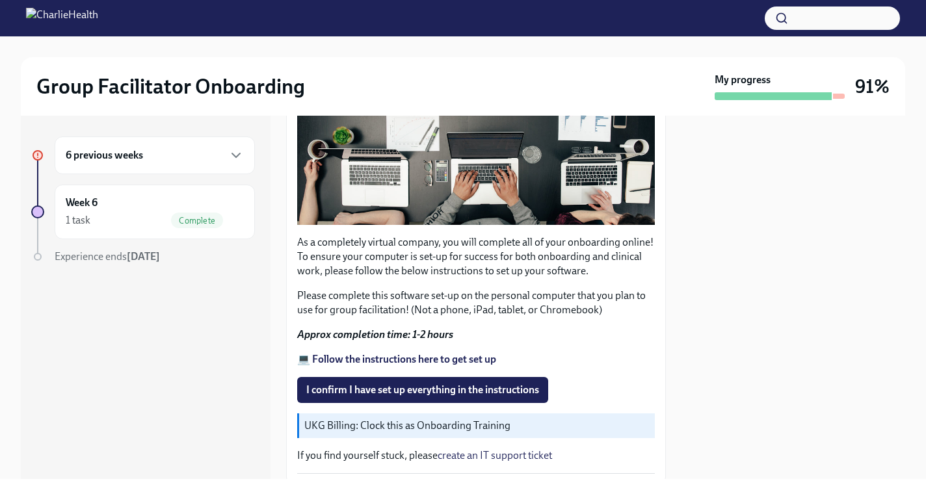
scroll to position [341, 0]
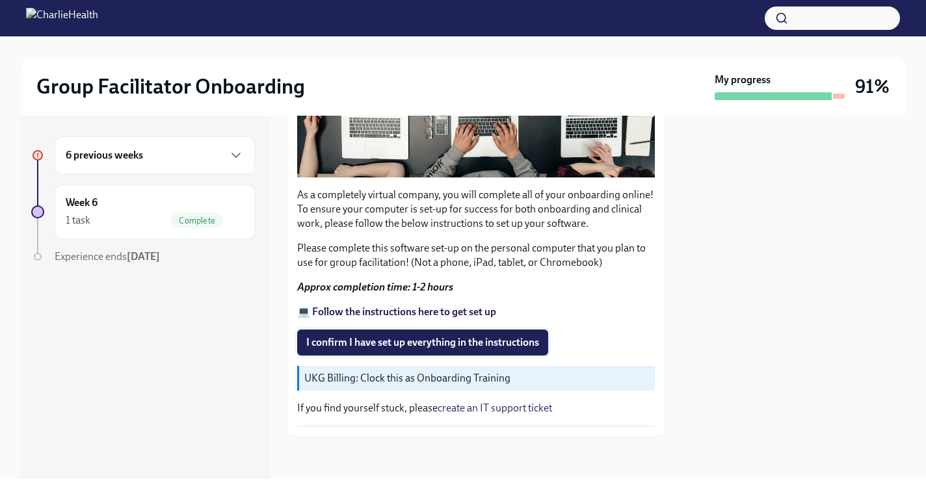
click at [393, 345] on span "I confirm I have set up everything in the instructions" at bounding box center [422, 342] width 233 height 13
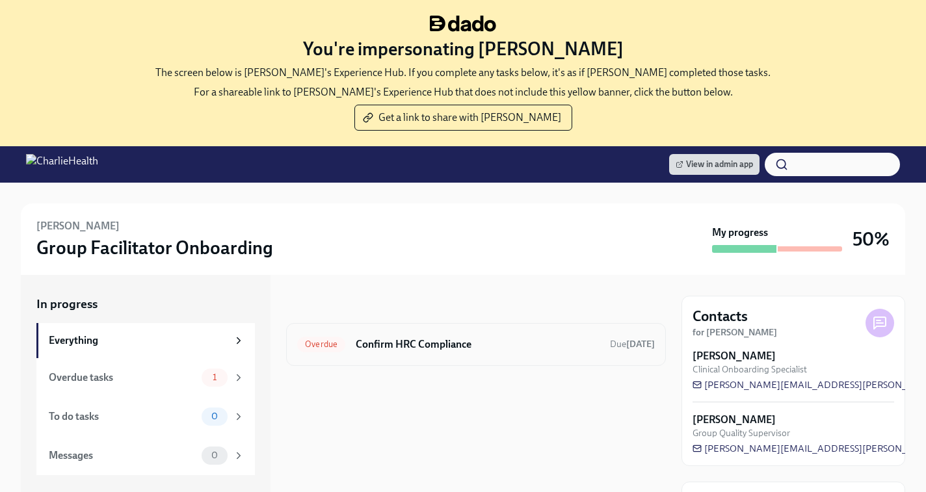
click at [390, 341] on h6 "Confirm HRC Compliance" at bounding box center [478, 344] width 244 height 14
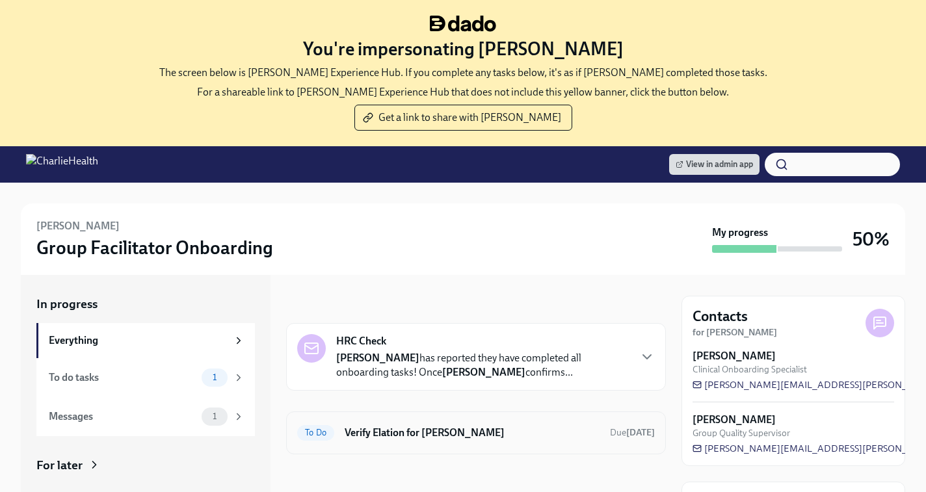
click at [426, 438] on h6 "Verify Elation for Carmen Strachan" at bounding box center [472, 433] width 255 height 14
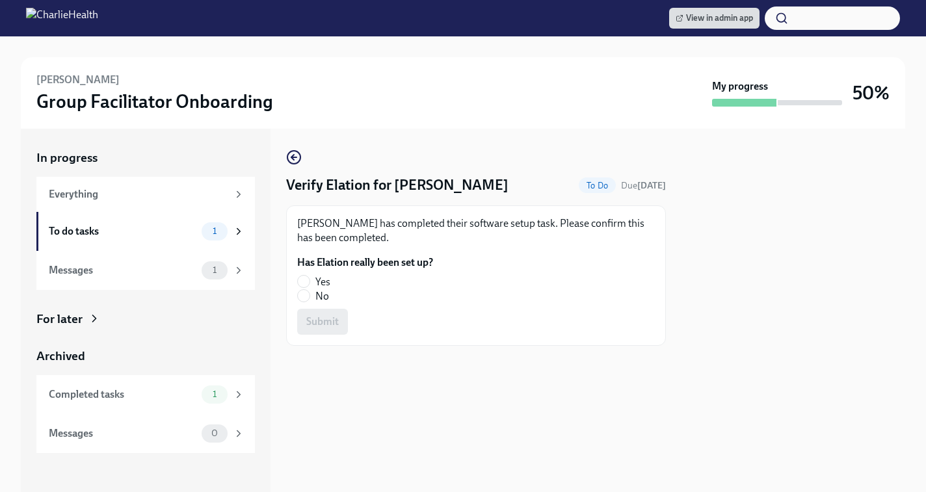
click at [296, 284] on div "Carmen Strachan has completed their software setup task. Please confirm this ha…" at bounding box center [476, 275] width 380 height 140
click at [306, 282] on input "Yes" at bounding box center [304, 282] width 12 height 12
radio input "true"
click at [321, 317] on span "Submit" at bounding box center [322, 321] width 33 height 13
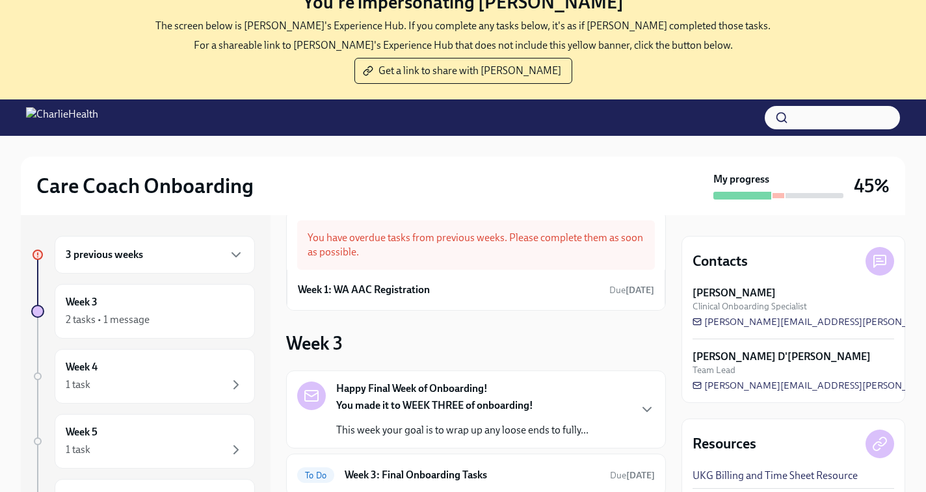
scroll to position [75, 0]
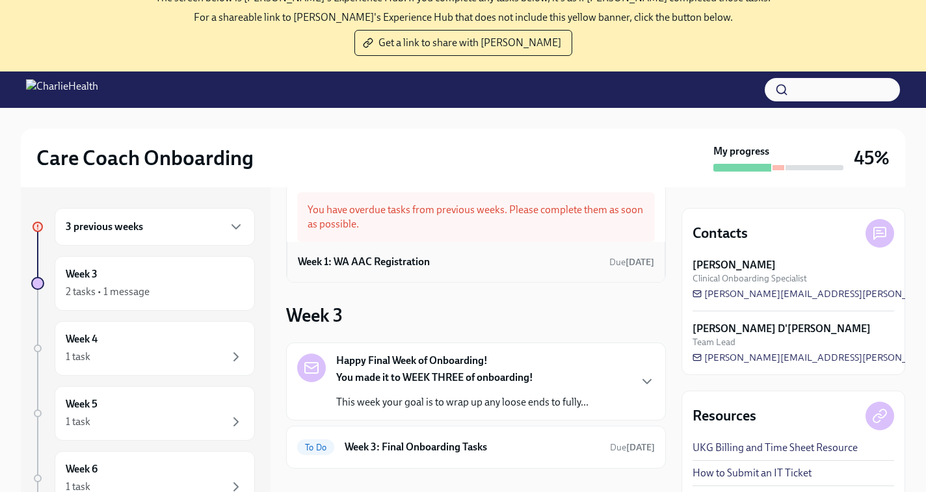
click at [376, 257] on h6 "Week 1: WA AAC Registration" at bounding box center [364, 262] width 132 height 14
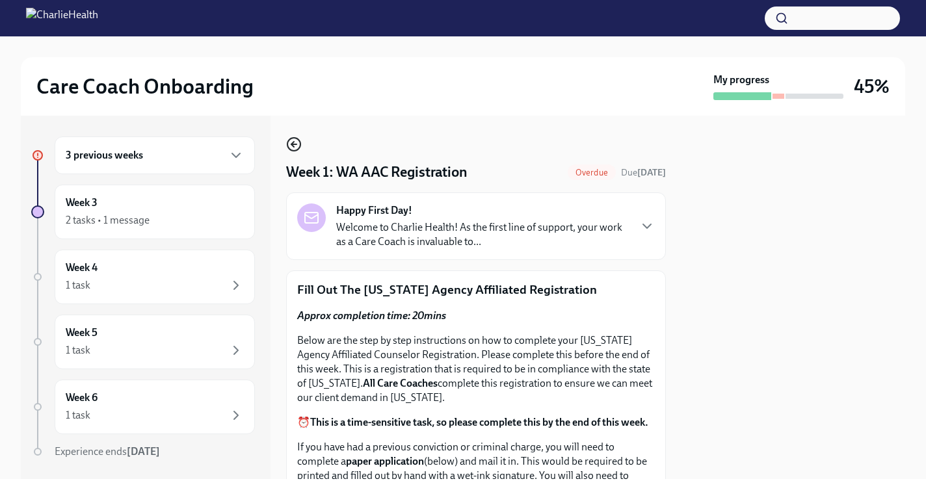
click at [293, 144] on icon "button" at bounding box center [293, 144] width 5 height 0
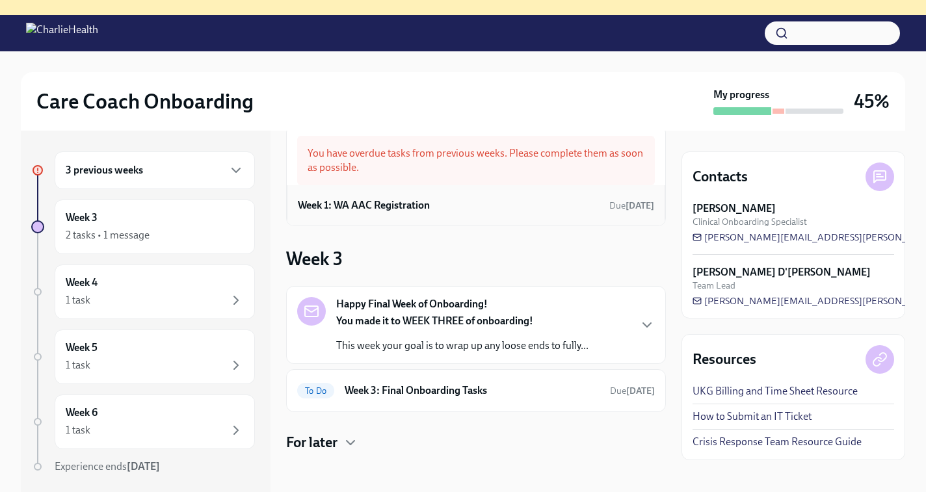
scroll to position [133, 0]
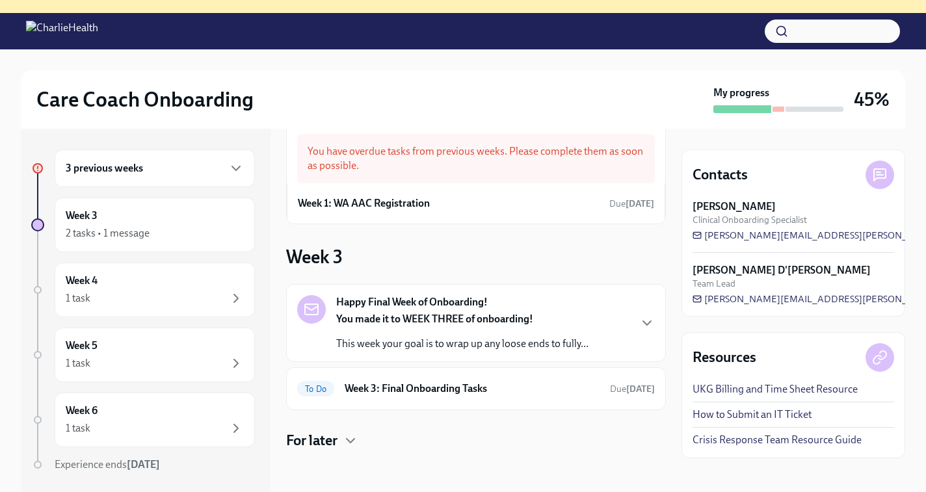
click at [114, 161] on div "3 previous weeks" at bounding box center [155, 169] width 178 height 16
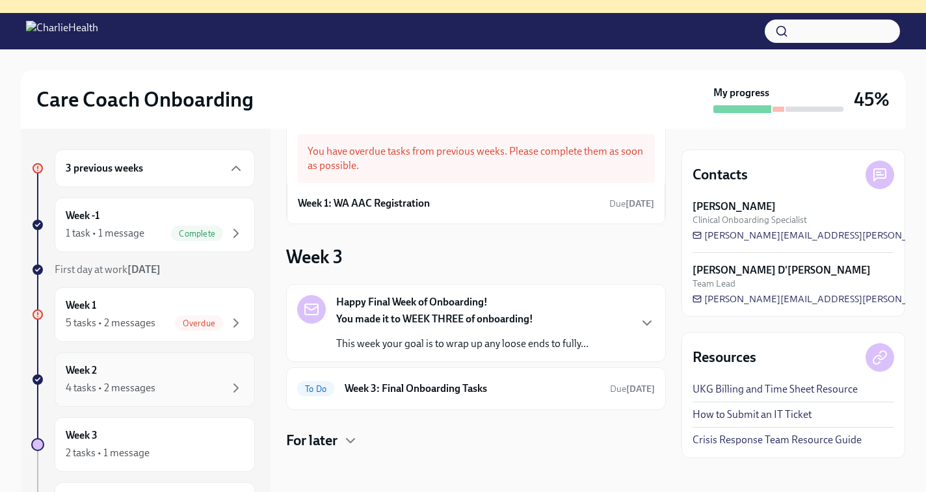
click at [120, 388] on div "4 tasks • 2 messages" at bounding box center [111, 388] width 90 height 14
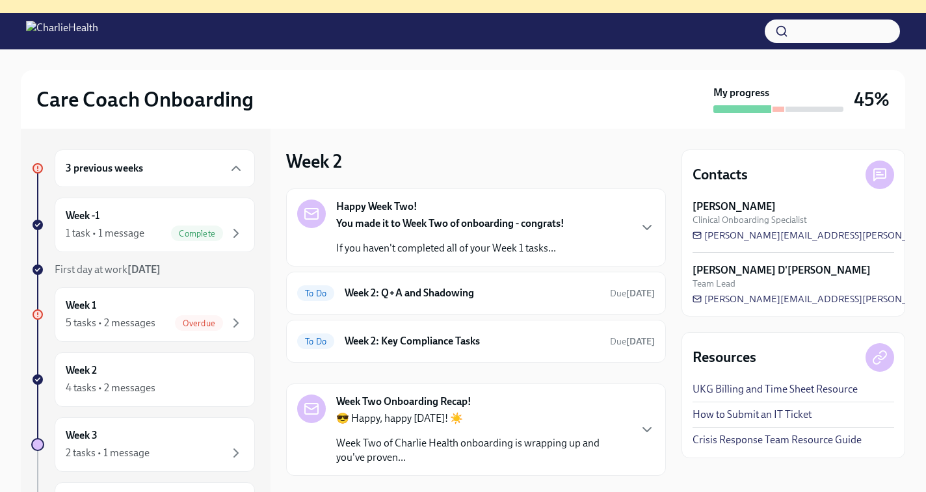
scroll to position [32, 0]
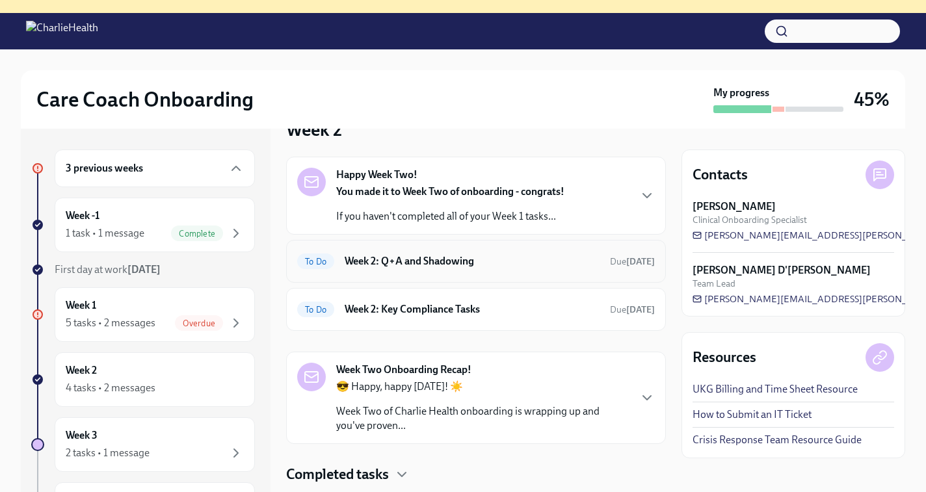
click at [523, 252] on div "To Do Week 2: Q+A and Shadowing Due [DATE]" at bounding box center [476, 261] width 358 height 21
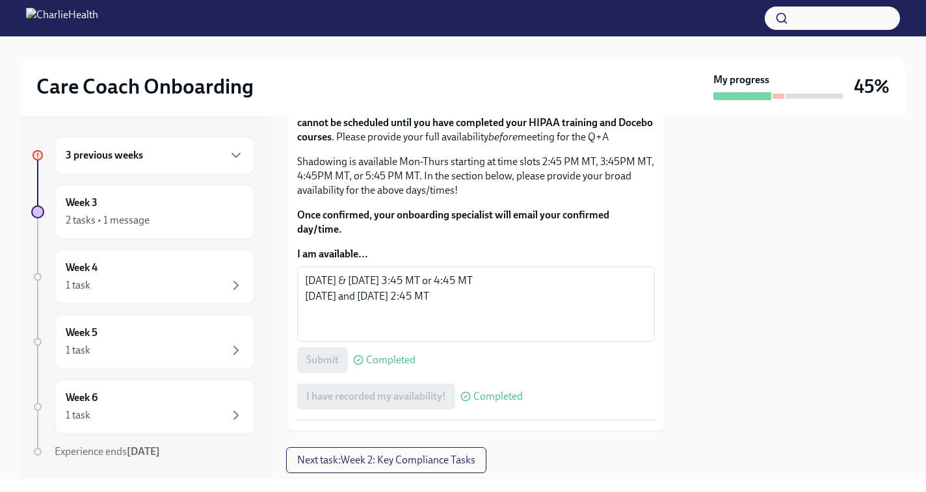
scroll to position [793, 0]
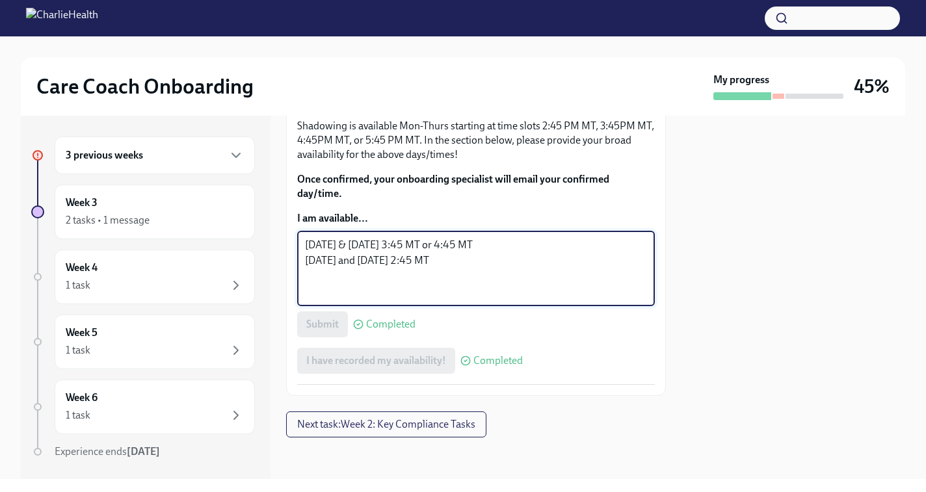
drag, startPoint x: 354, startPoint y: 323, endPoint x: 443, endPoint y: 324, distance: 89.7
click at [443, 300] on textarea "[DATE] & [DATE] 3:45 MT or 4:45 MT [DATE] and [DATE] 2:45 MT" at bounding box center [476, 268] width 342 height 62
drag, startPoint x: 364, startPoint y: 340, endPoint x: 443, endPoint y: 341, distance: 79.3
click at [443, 300] on textarea "[DATE] & [DATE] 3:45 MT or 4:45 MT [DATE] and [DATE] 2:45 MT" at bounding box center [476, 268] width 342 height 62
